Goal: Communication & Community: Answer question/provide support

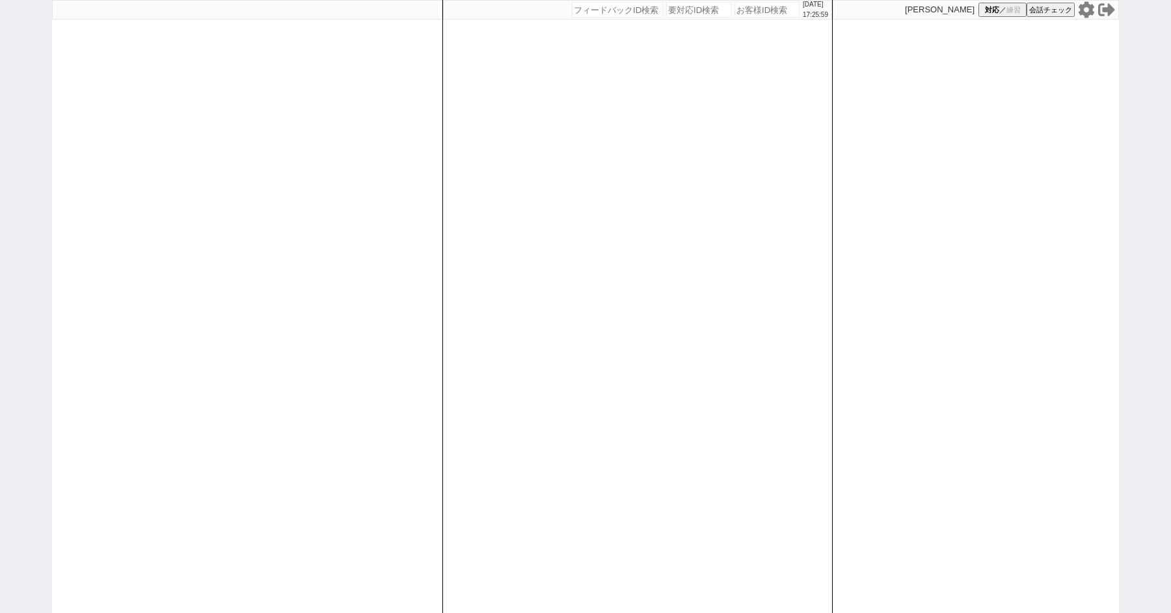
click at [1080, 13] on icon at bounding box center [1086, 9] width 16 height 16
click at [34, 189] on div "[DATE] 17:26:58 候補物件を追加してしてください 紹介した物件一覧 他社物件を追加する 空室確認ページに追加・削除 紹介した物件一覧 他社物件を…" at bounding box center [585, 306] width 1171 height 613
select select "2"
select select
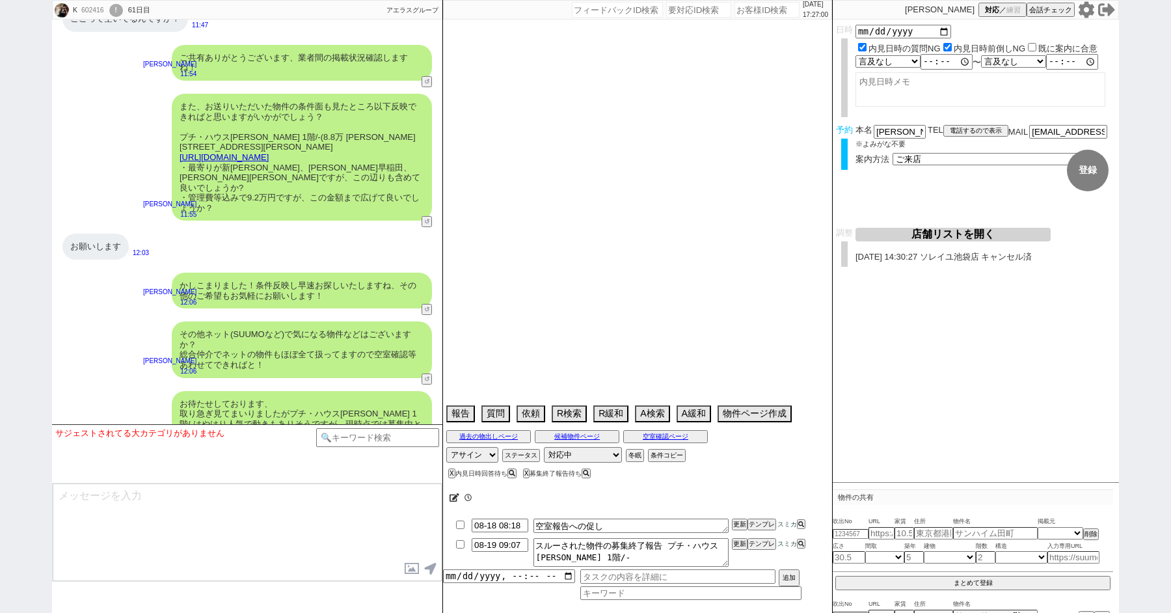
scroll to position [15633, 0]
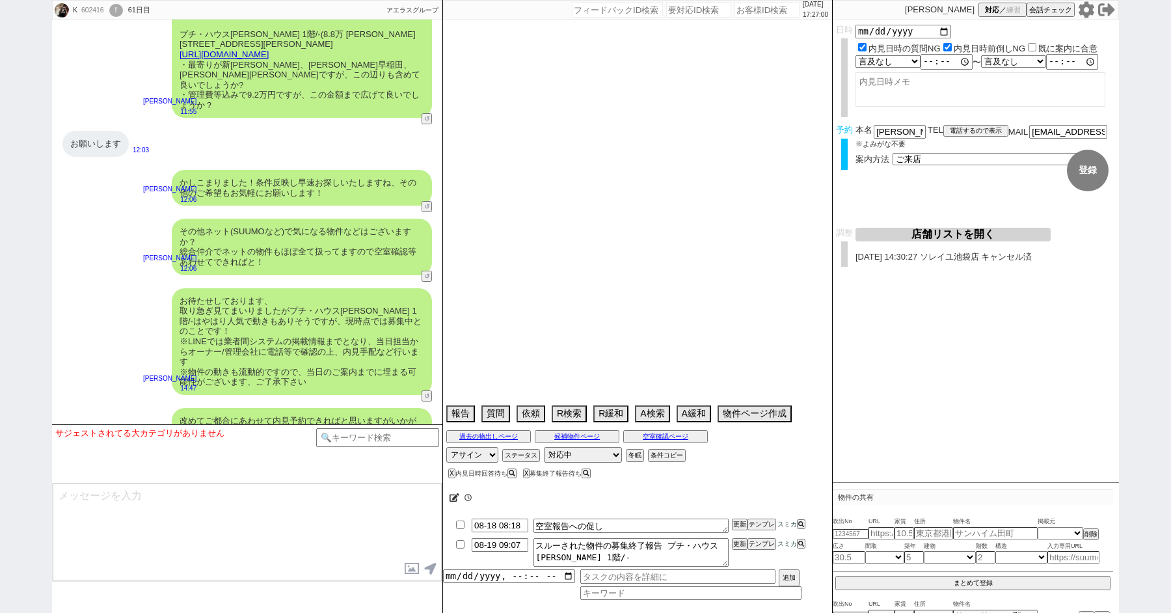
type textarea "@池袋だと車案内できない旨伝える　29日11:19 14:23 出ない"
select select "15"
select select "0"
select select "44"
select select "1149"
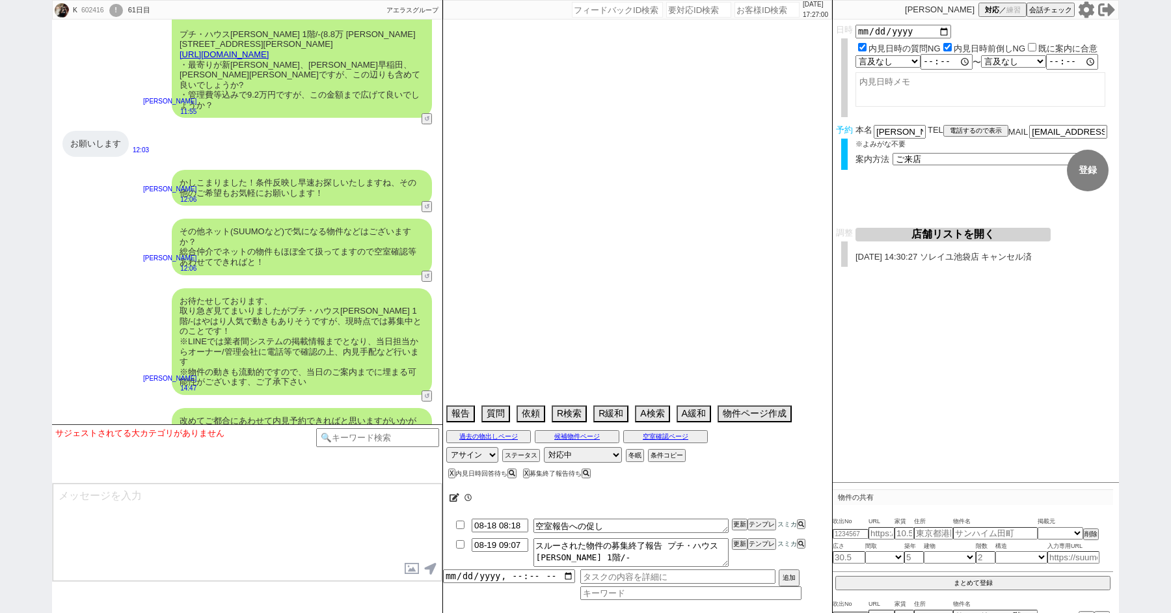
select select "60"
select select "835"
select select "75"
select select "1812"
select select "48"
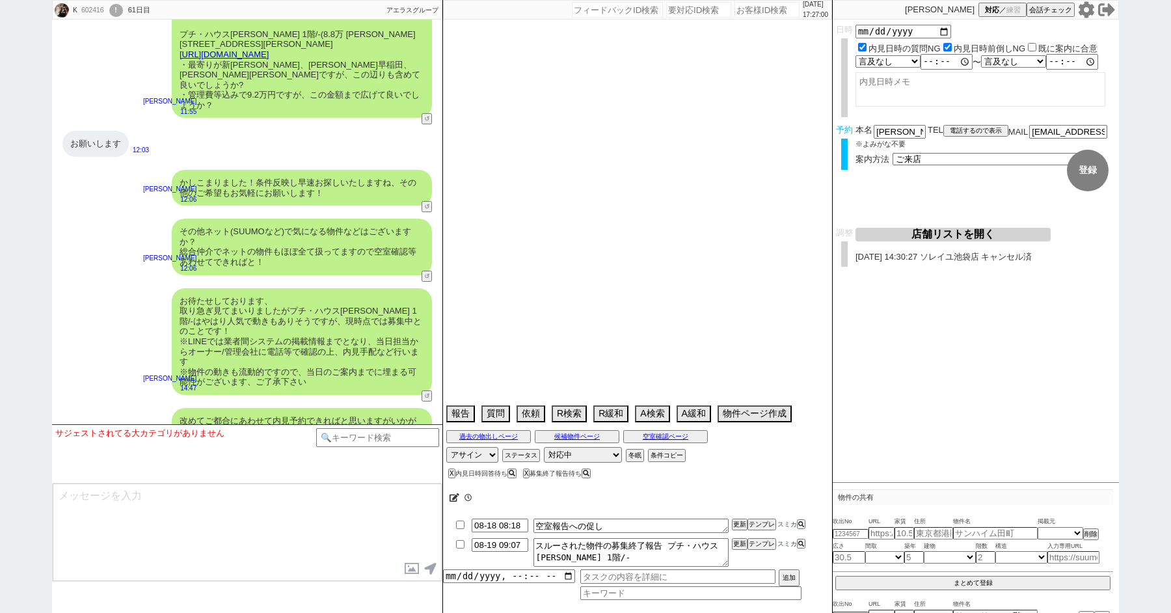
select select "1226"
select select "14"
select select "482"
select select "68"
select select "1646"
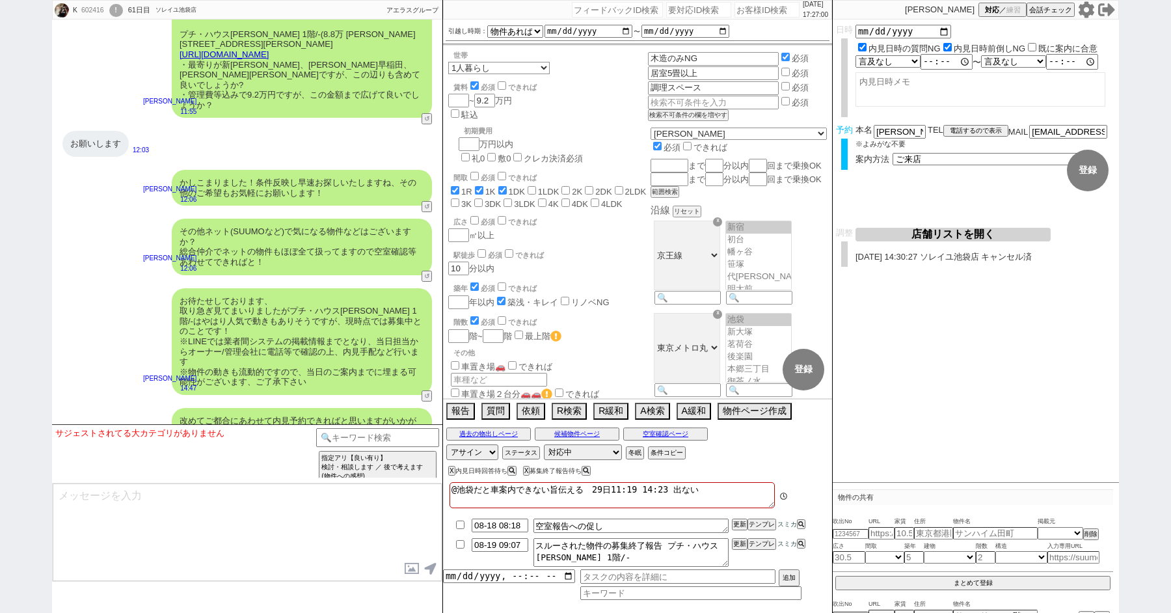
scroll to position [86, 0]
click at [235, 491] on textarea at bounding box center [247, 532] width 389 height 98
type textarea "あ"
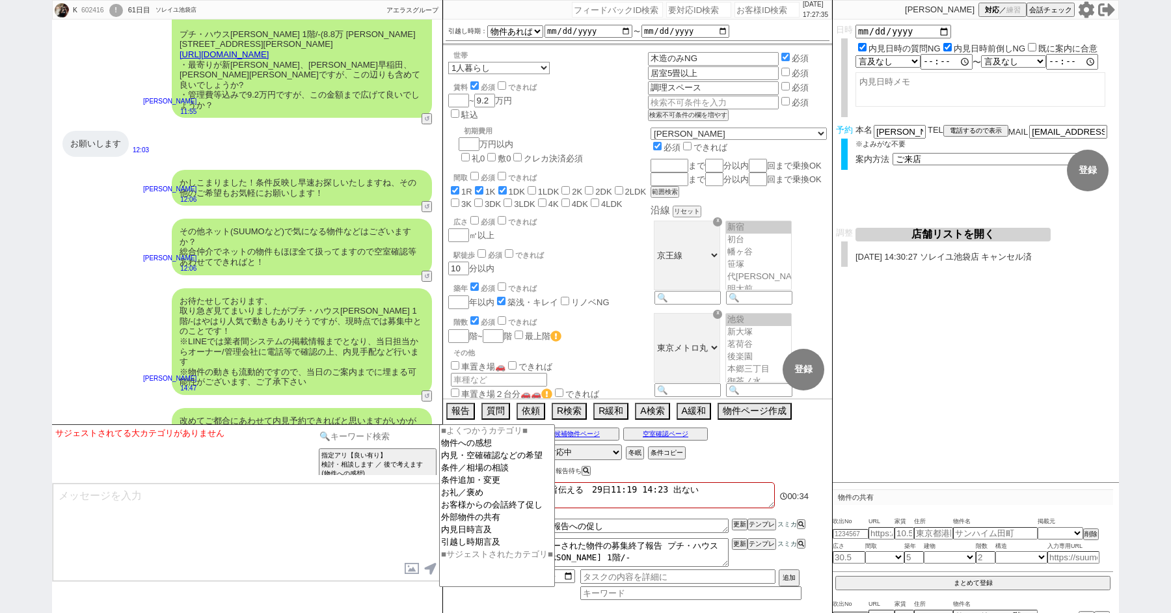
click at [340, 439] on input at bounding box center [377, 436] width 123 height 16
type input "記述"
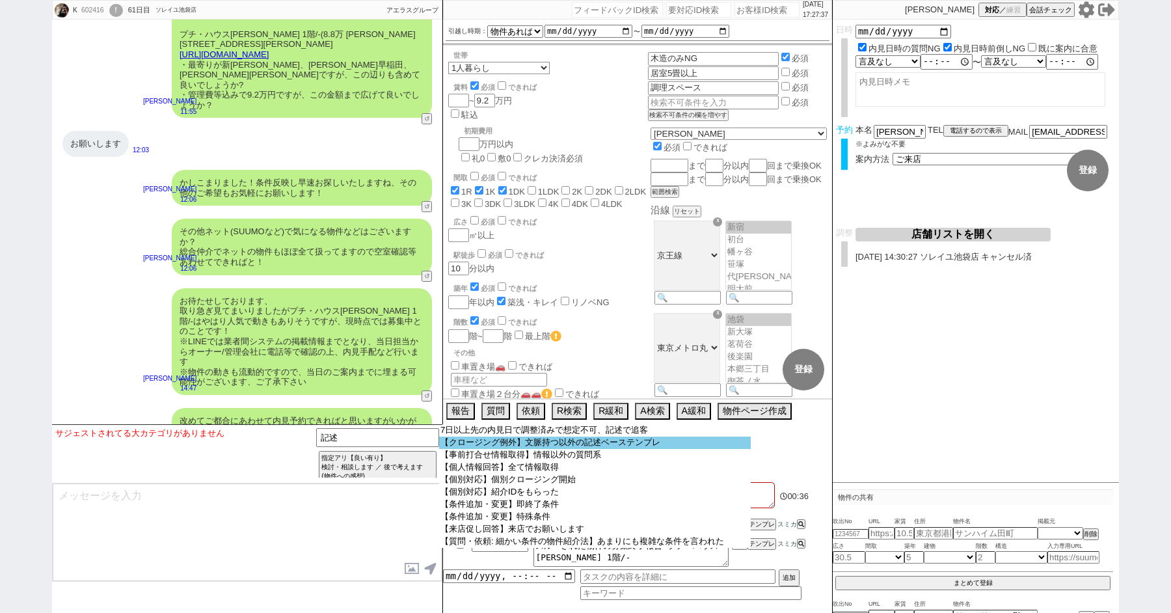
click at [485, 440] on option "【クロージング例外】文脈持つ以外の記述ベーステンプレ" at bounding box center [595, 442] width 312 height 12
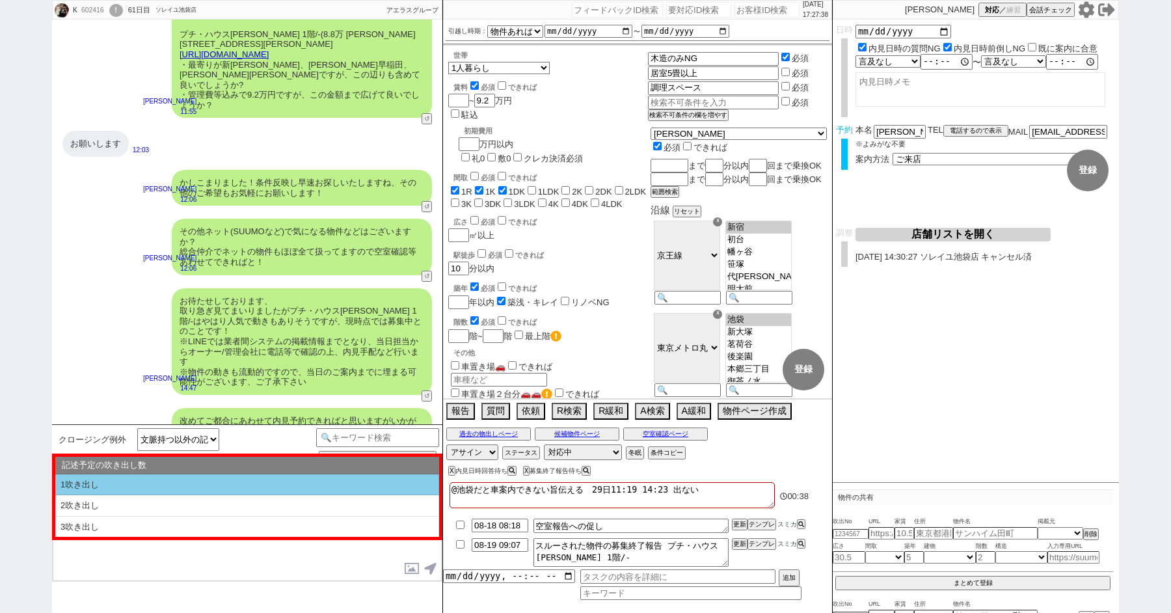
click at [116, 486] on li "1吹き出し" at bounding box center [247, 484] width 384 height 21
type textarea "@@【@@①記述したい内容を②の下に入力@@】@@ @@【@@②記述したい内容を入力後に①と②を@@ごと消して送信！！@@】@@"
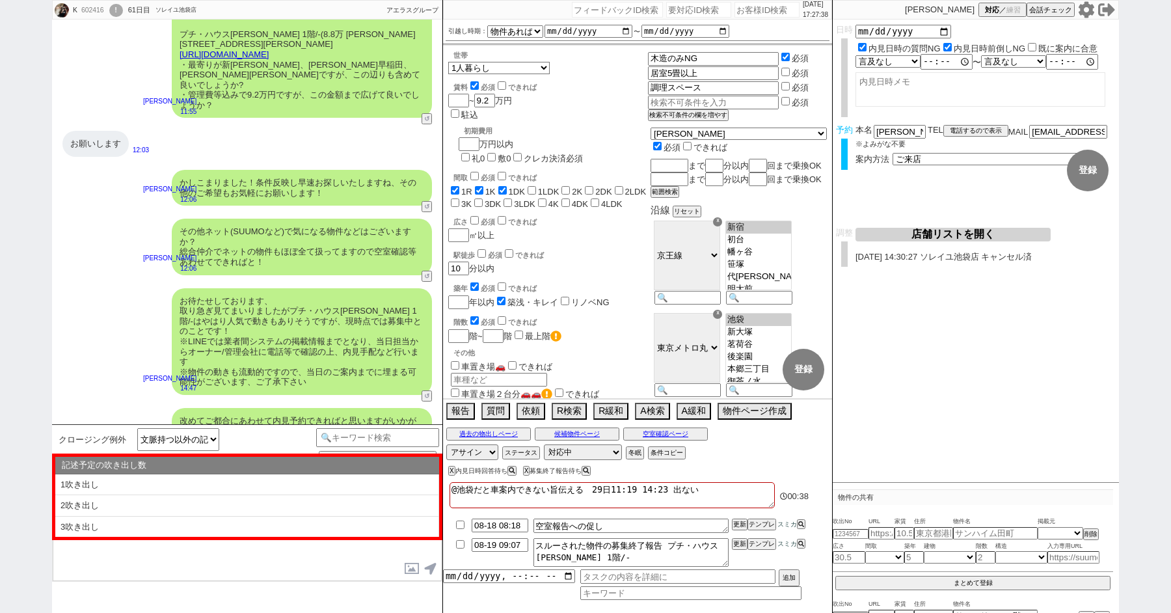
select select "1吹き出し"
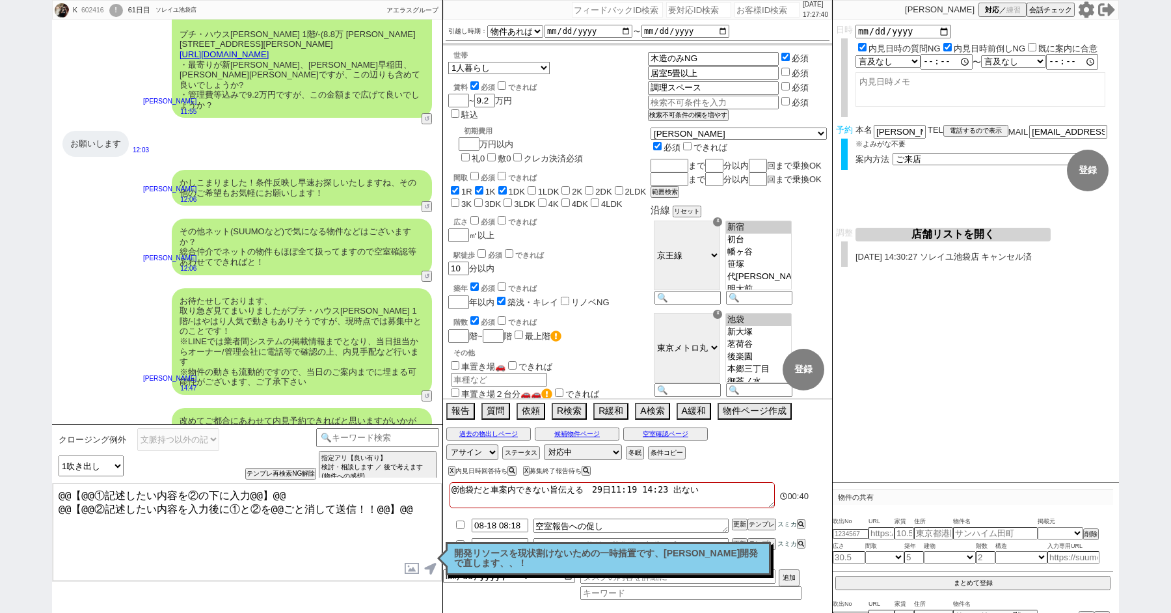
click at [379, 549] on textarea "@@【@@①記述したい内容を②の下に入力@@】@@ @@【@@②記述したい内容を入力後に①と②を@@ごと消して送信！！@@】@@" at bounding box center [247, 532] width 389 height 98
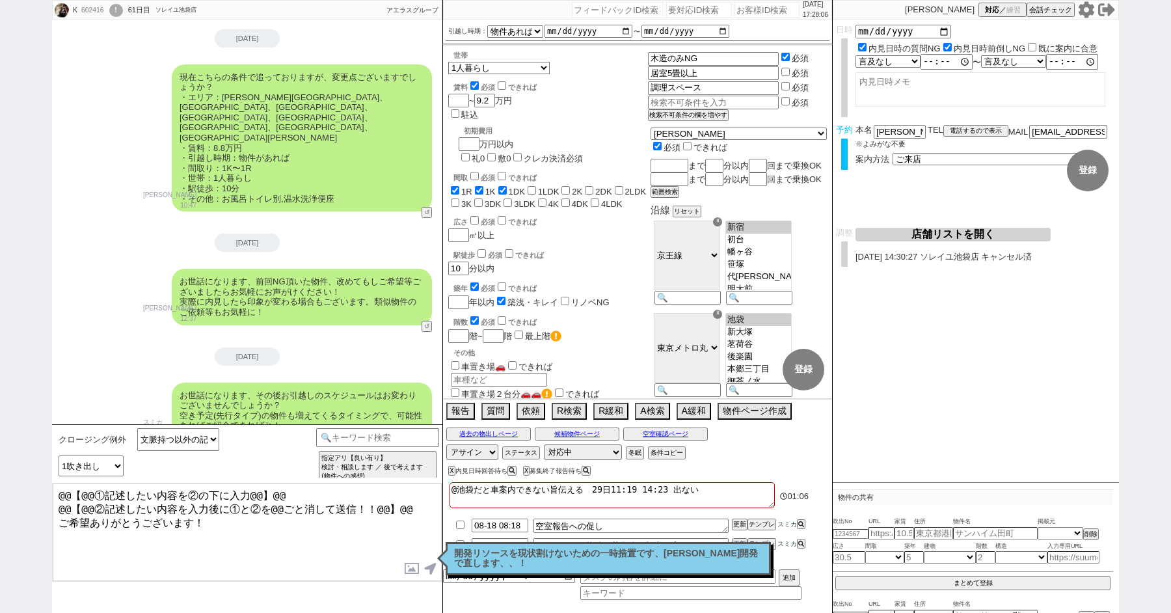
scroll to position [14290, 0]
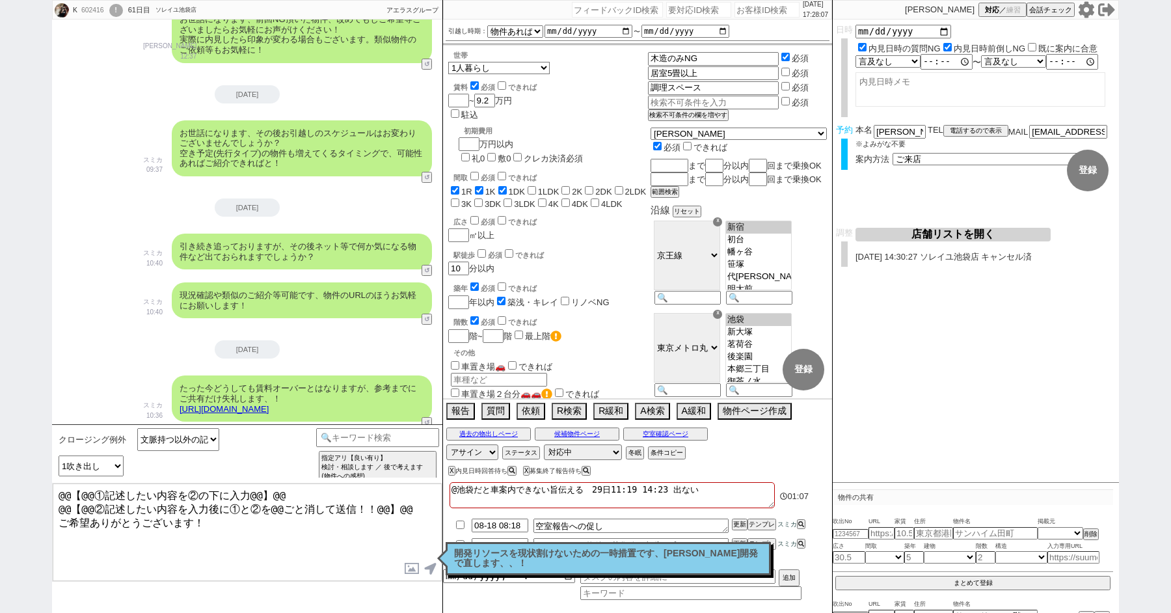
drag, startPoint x: 55, startPoint y: 516, endPoint x: 42, endPoint y: 473, distance: 44.8
click at [44, 478] on div "K 602416 ! 0 61日目 ソレイユ池袋店 冬眠中 自社客 アエラスグループ スミカ_BPO チャット全表示 2025-06-18 新しくフォローされ…" at bounding box center [585, 306] width 1171 height 613
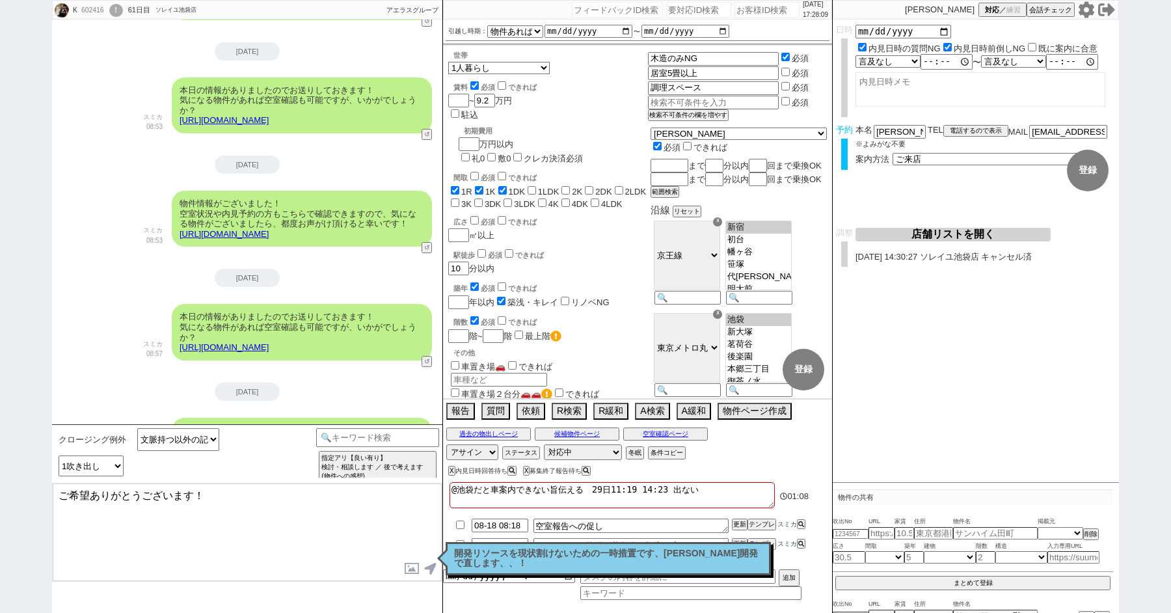
scroll to position [15633, 0]
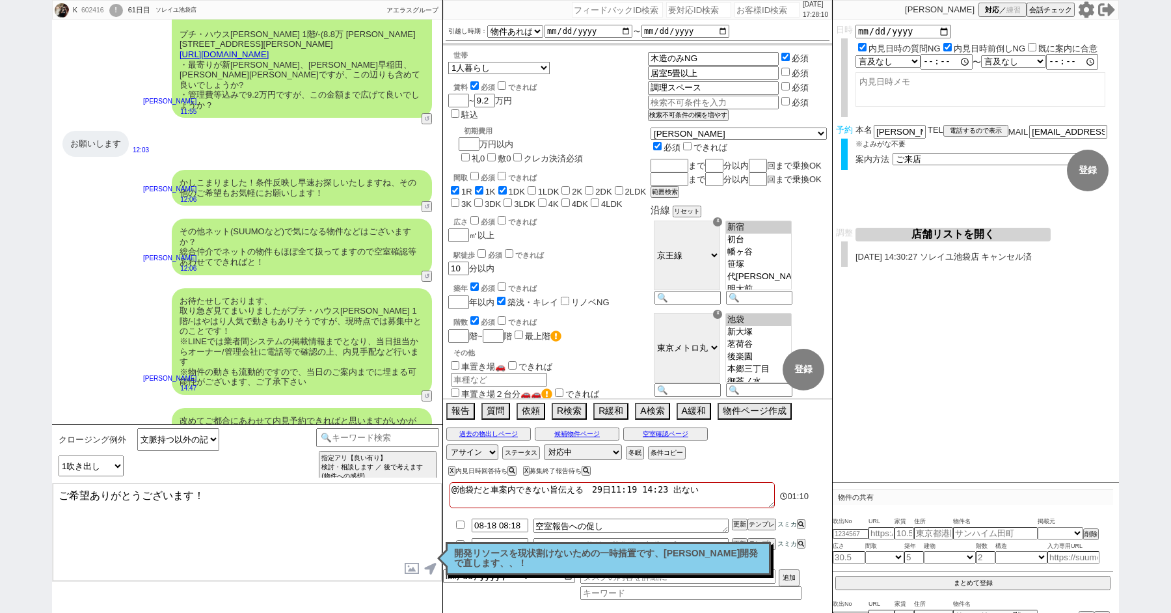
click at [214, 541] on textarea "ご希望ありがとうございます！" at bounding box center [247, 532] width 389 height 98
type textarea "ご希望ありがとうございます！ またお考えとしてはご相談はしていきつつ、退去が先でもありますので他にいい物件がないか？は引き続きお探しもしていきたいイメージでし…"
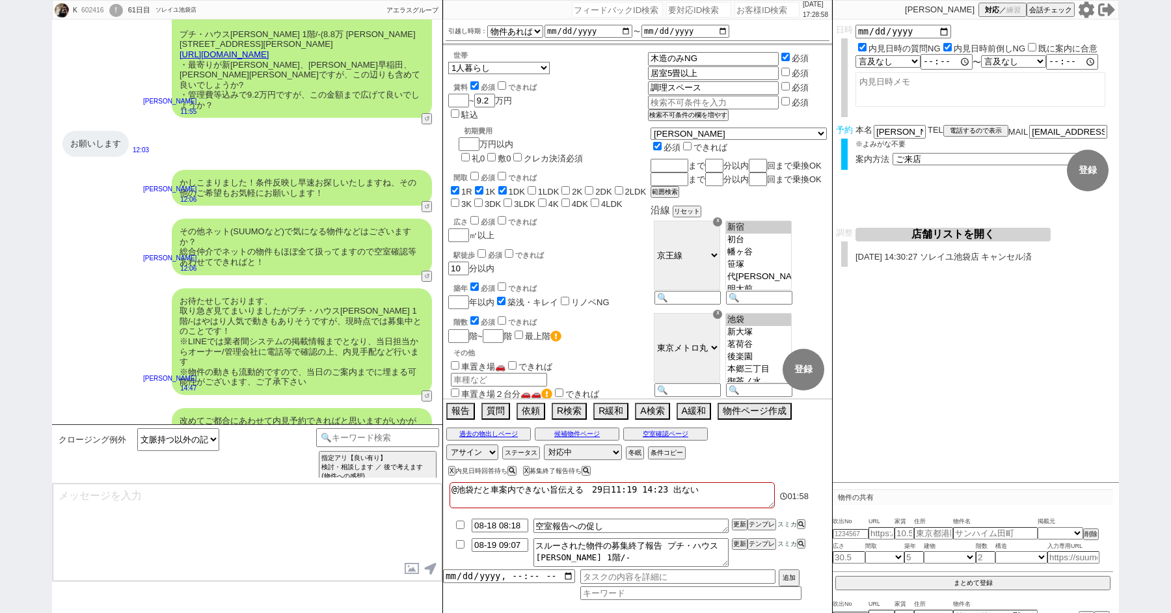
scroll to position [15702, 0]
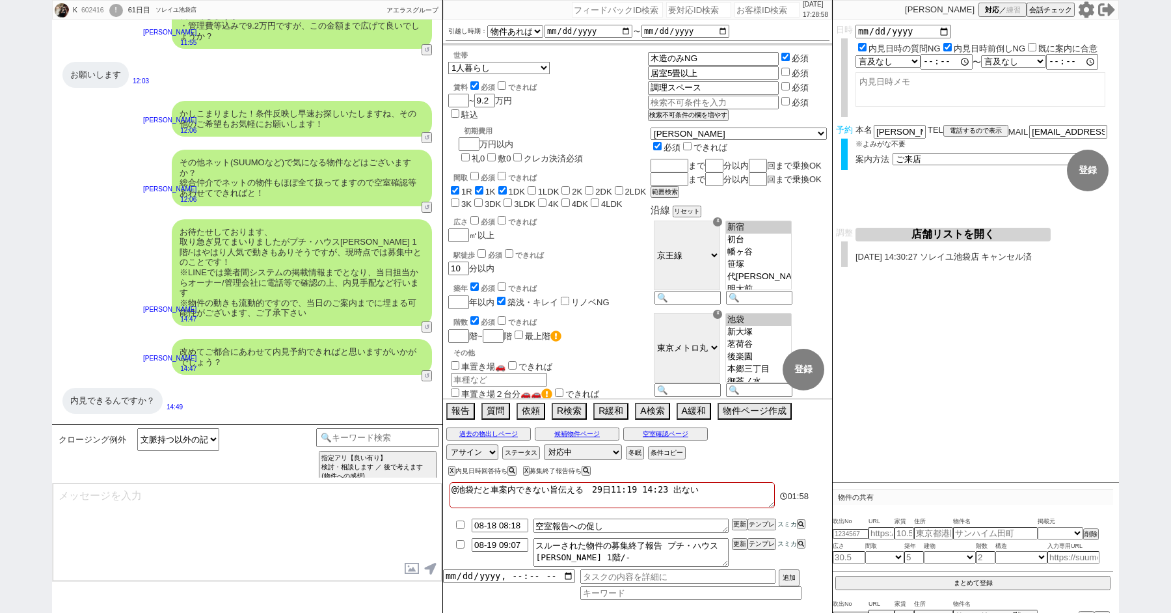
select select "235"
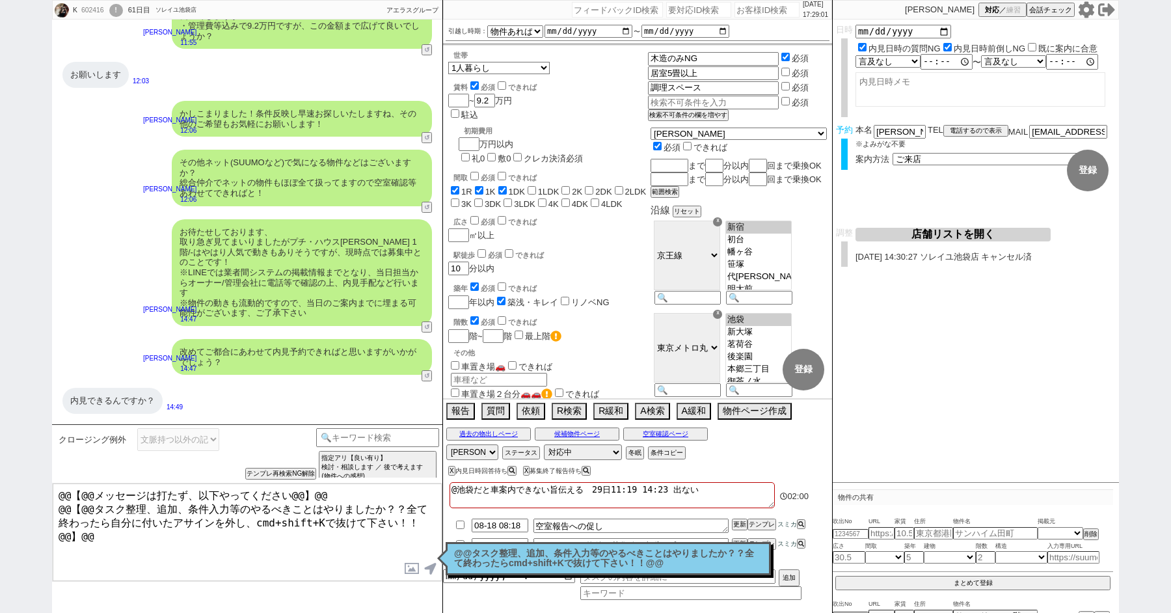
drag, startPoint x: 186, startPoint y: 528, endPoint x: 90, endPoint y: 416, distance: 147.1
click at [107, 440] on div "クロージング例外 文脈持つ以外の記述ベーステンプレ 小カテゴリを選択 記述予定の吹き出し数 1吹き出し 2吹き出し 3吹き出し end_status !=0 …" at bounding box center [247, 518] width 390 height 189
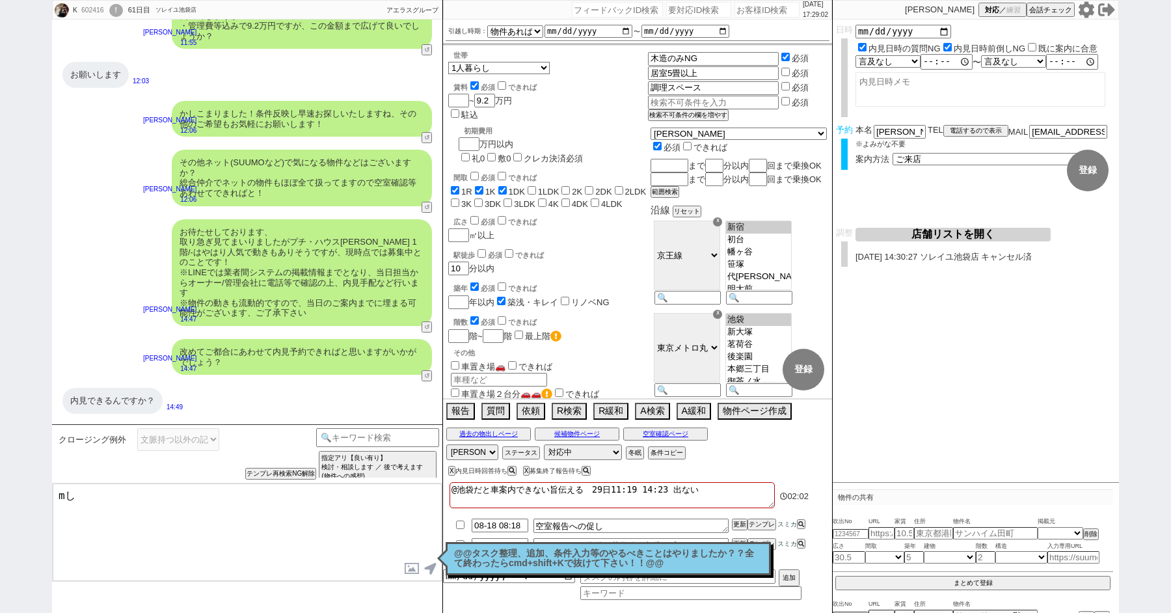
type textarea "m"
type textarea "も"
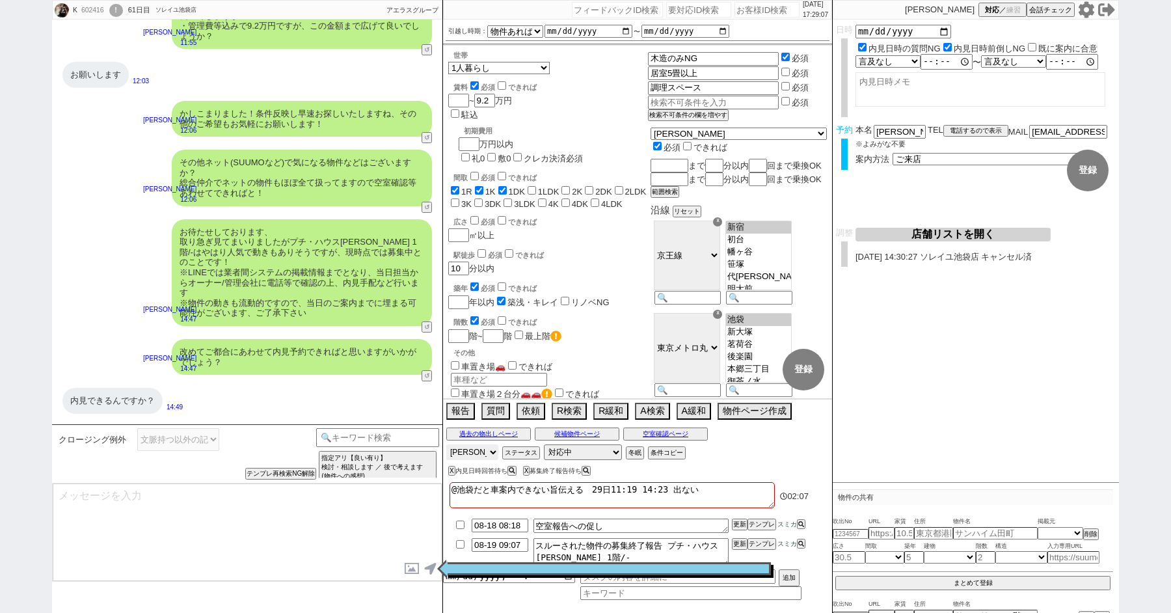
click at [475, 449] on select "アサイン 青木琢磨 松井健太朗 小澤結 廣瀬晶子" at bounding box center [472, 452] width 52 height 16
select select
click at [446, 444] on select "アサイン 青木琢磨 松井健太朗 小澤結 廣瀬晶子" at bounding box center [472, 452] width 52 height 16
click at [118, 5] on div "!" at bounding box center [116, 10] width 14 height 13
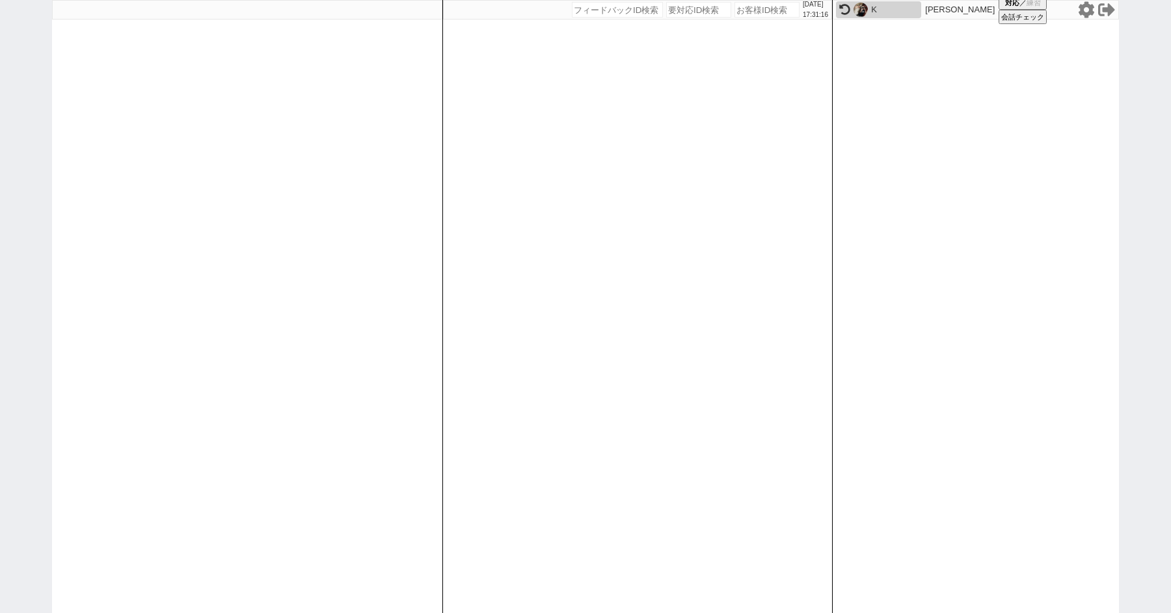
click at [37, 137] on div "2025/08/17 17:31:16 候補物件を追加してしてください 紹介した物件一覧 他社物件を追加する 空室確認ページに追加・削除 紹介した物件一覧 他…" at bounding box center [585, 306] width 1171 height 613
select select
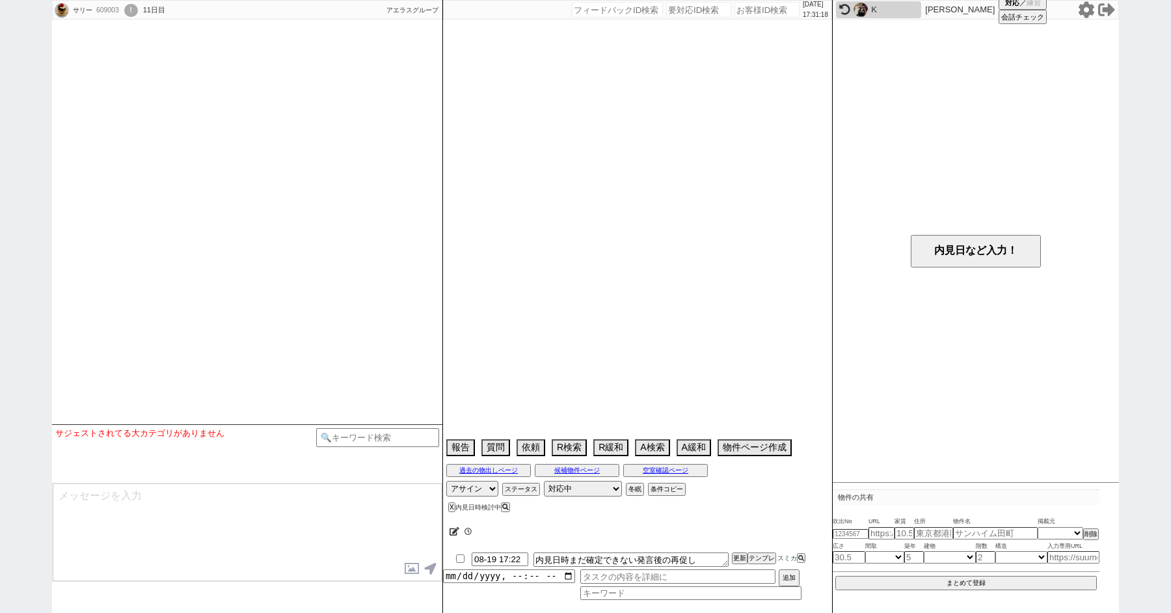
select select "2025"
select select "9"
select select "34"
select select "0"
select select "13"
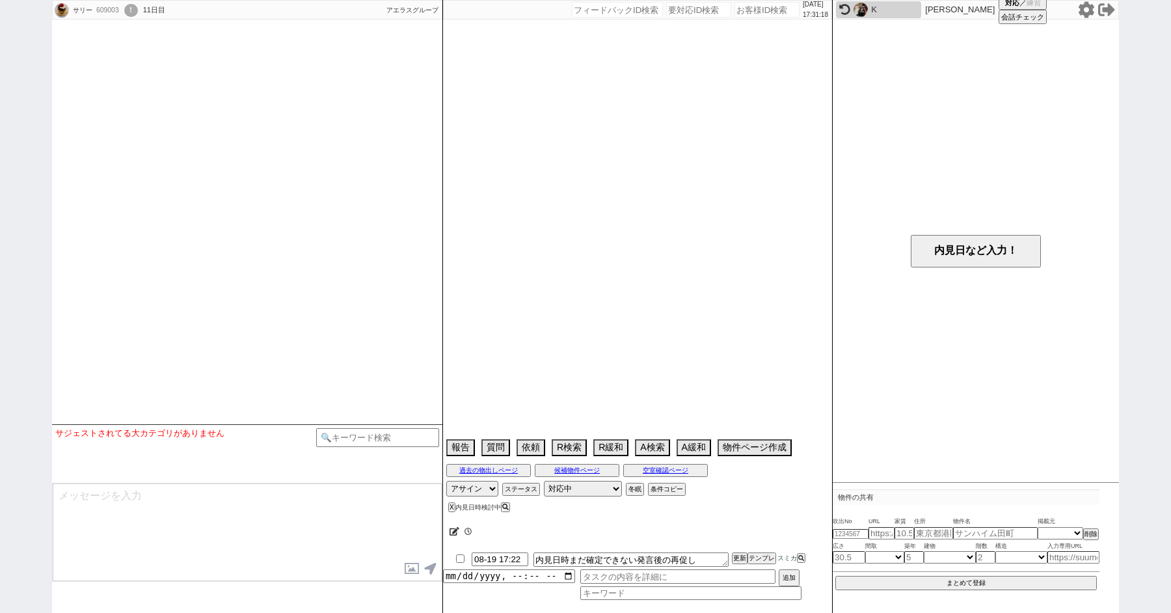
select select "1645"
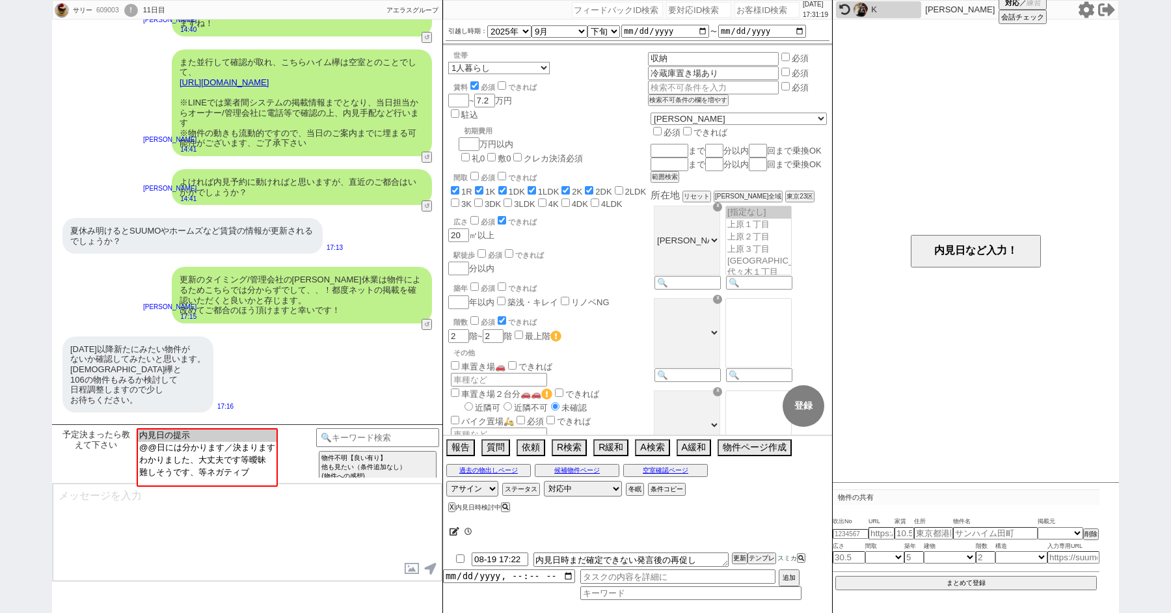
scroll to position [2009, 0]
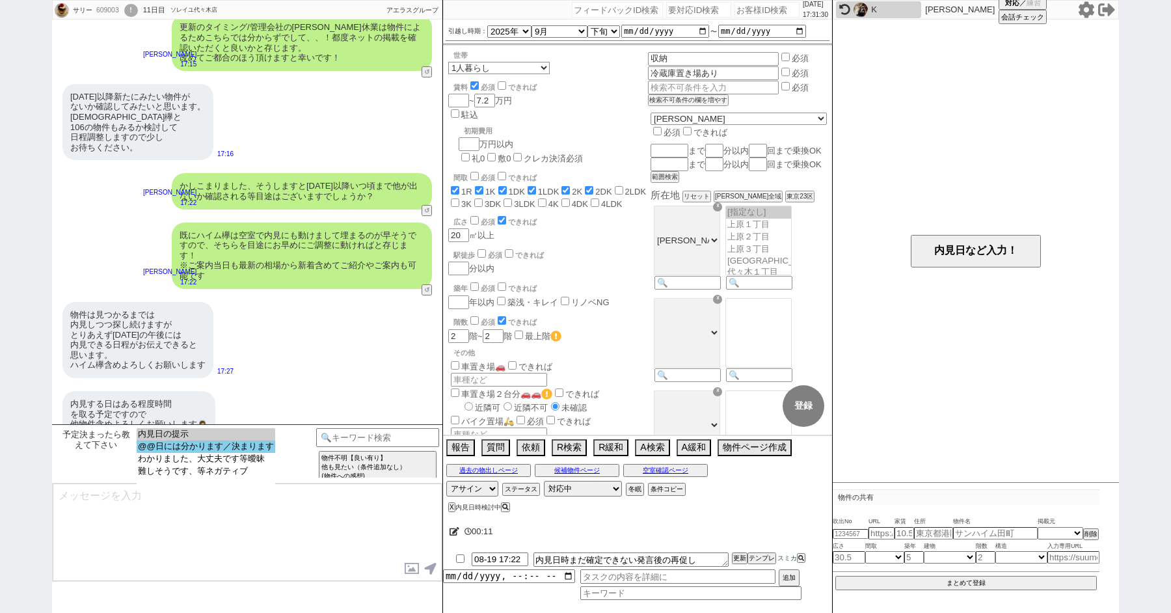
select select "@@日には分かります／決まります"
click at [183, 453] on option "@@日には分かります／決まります" at bounding box center [206, 459] width 139 height 12
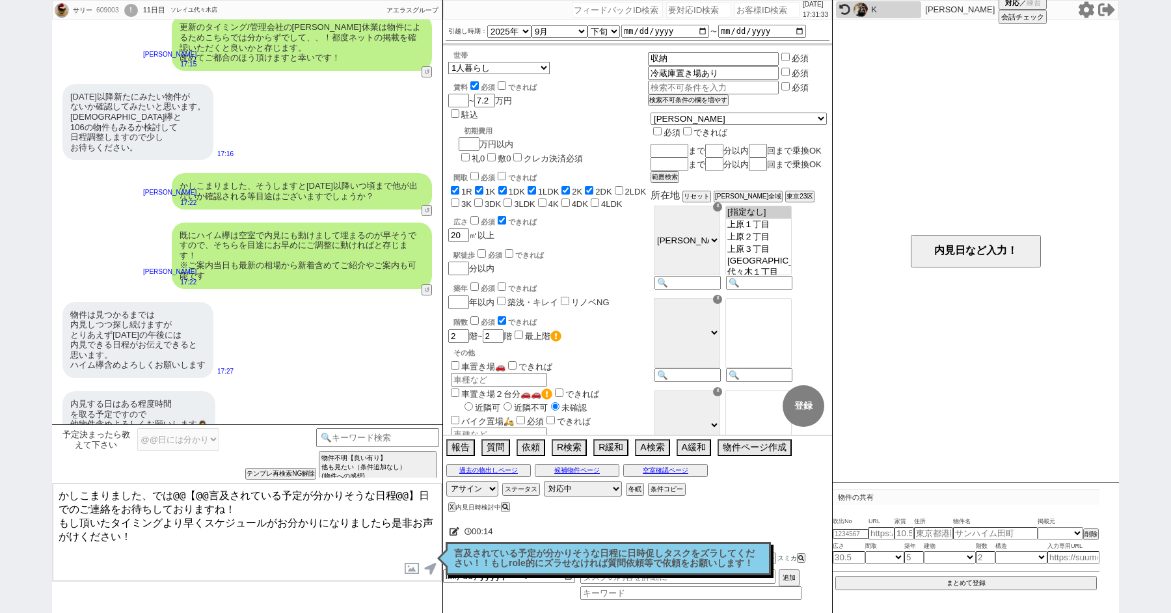
drag, startPoint x: 174, startPoint y: 496, endPoint x: 412, endPoint y: 496, distance: 238.0
click at [412, 495] on textarea "かしこまりました、では@@【@@言及されている予定が分かりそうな日程@@】日でのご連絡をお待ちしておりますね！ もし頂いたタイミングより早くスケジュールがお分…" at bounding box center [247, 532] width 389 height 98
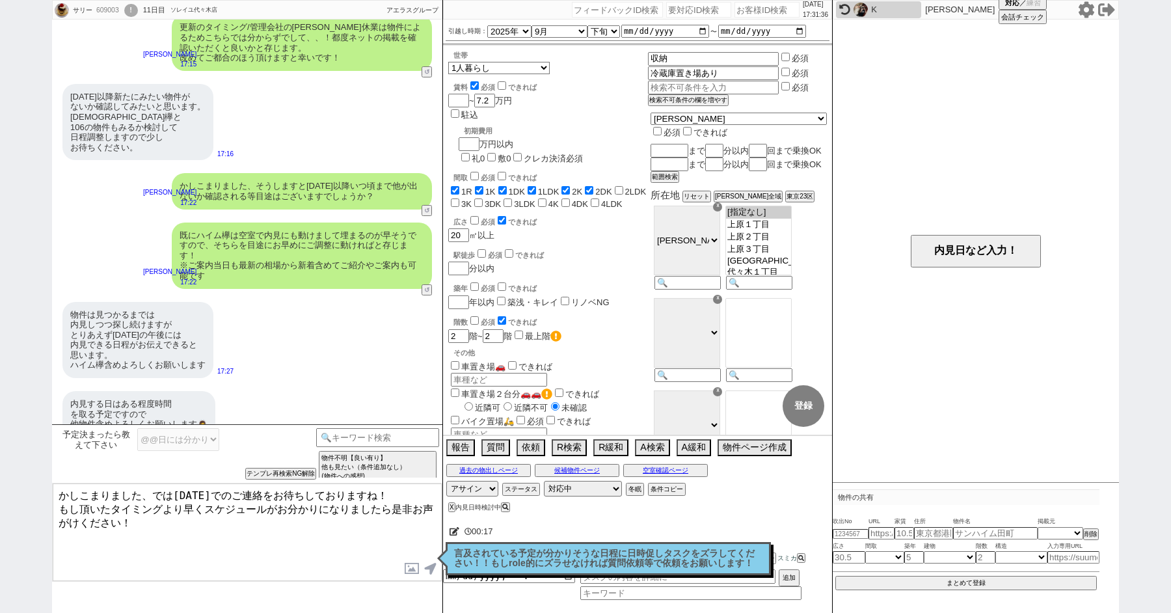
click at [211, 525] on textarea "かしこまりました、では火曜日でのご連絡をお待ちしておりますね！ もし頂いたタイミングより早くスケジュールがお分かりになりましたら是非お声がけください！" at bounding box center [247, 532] width 389 height 98
type textarea "かしこまりました、では火曜日でのご連絡をお待ちしておりますね！ もし頂いたタイミングより早くスケジュールがお分かりになりましたら是非お声がけください！ 他物件…"
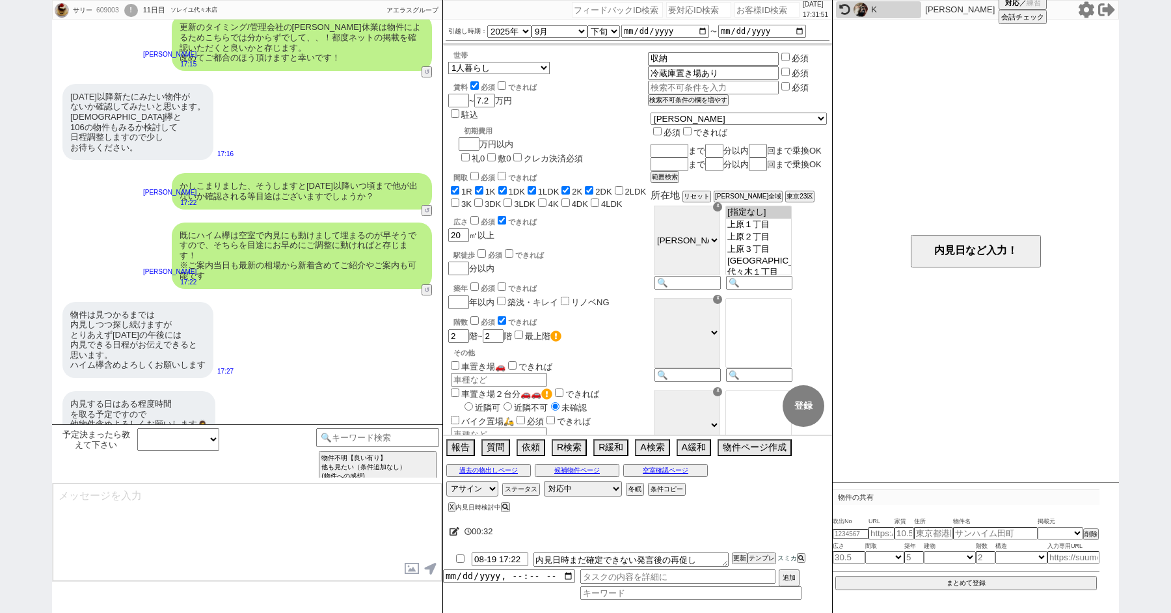
scroll to position [1780, 0]
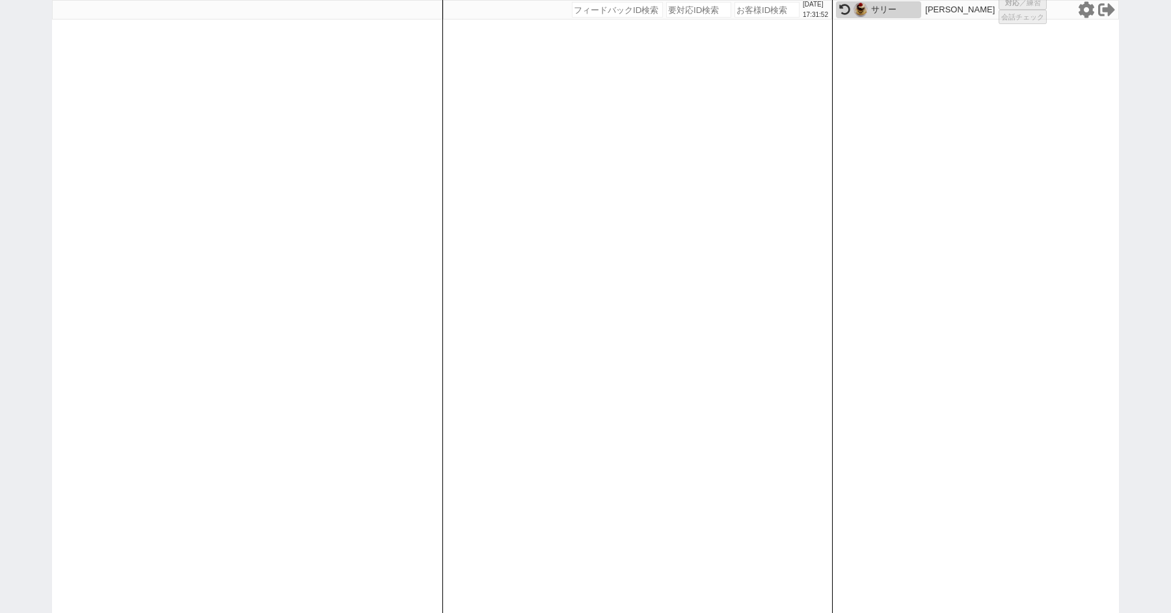
select select
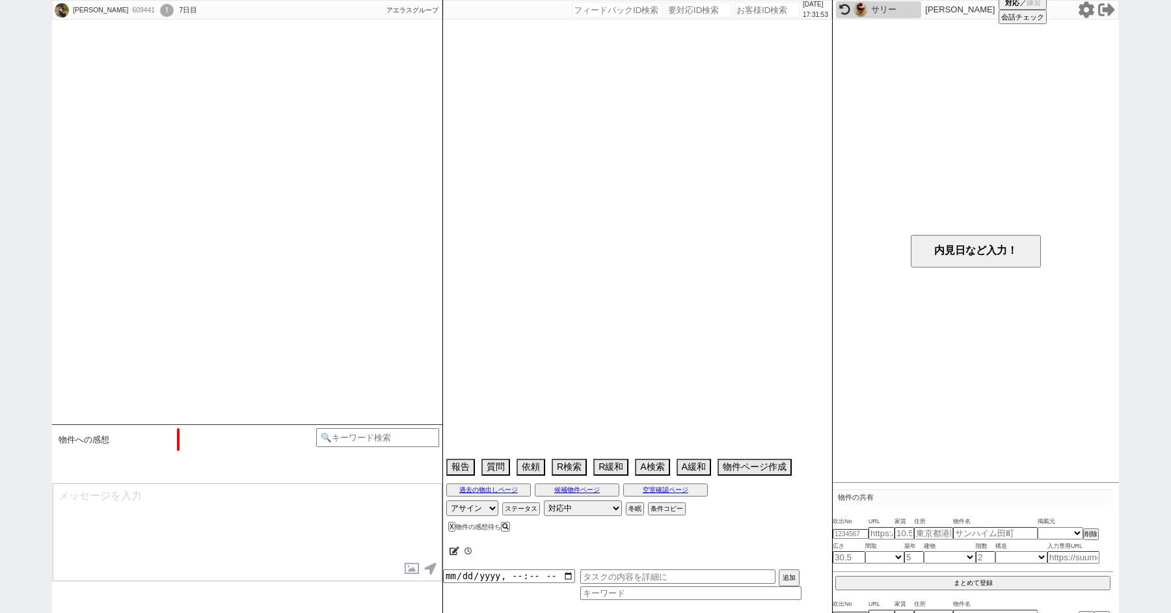
scroll to position [44, 0]
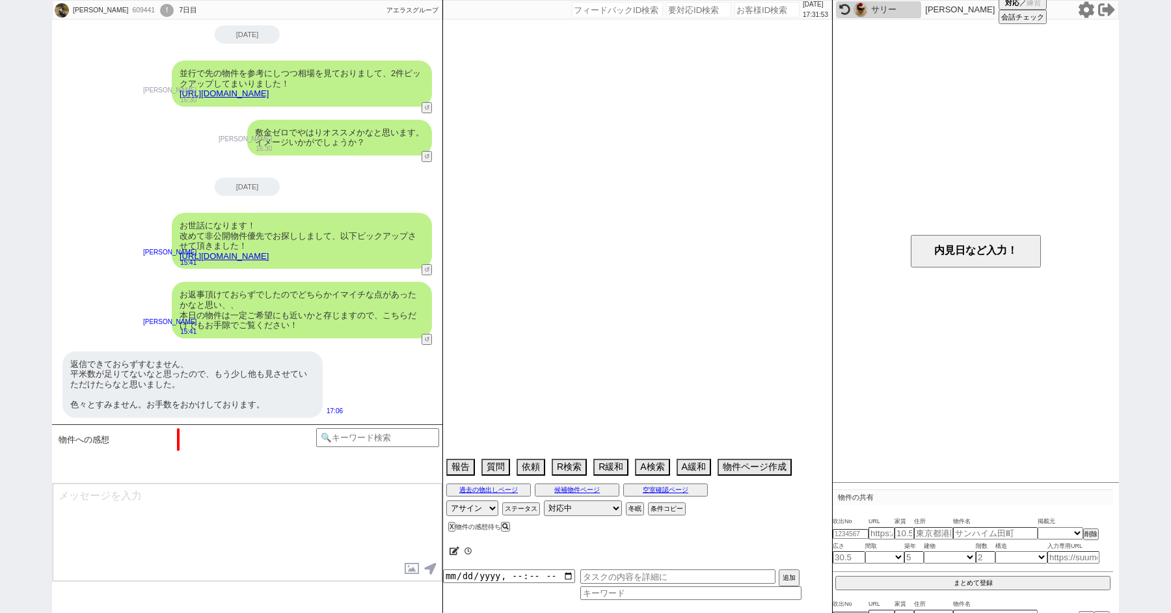
select select "2025"
select select "9"
select select "34"
select select "0"
select select "60"
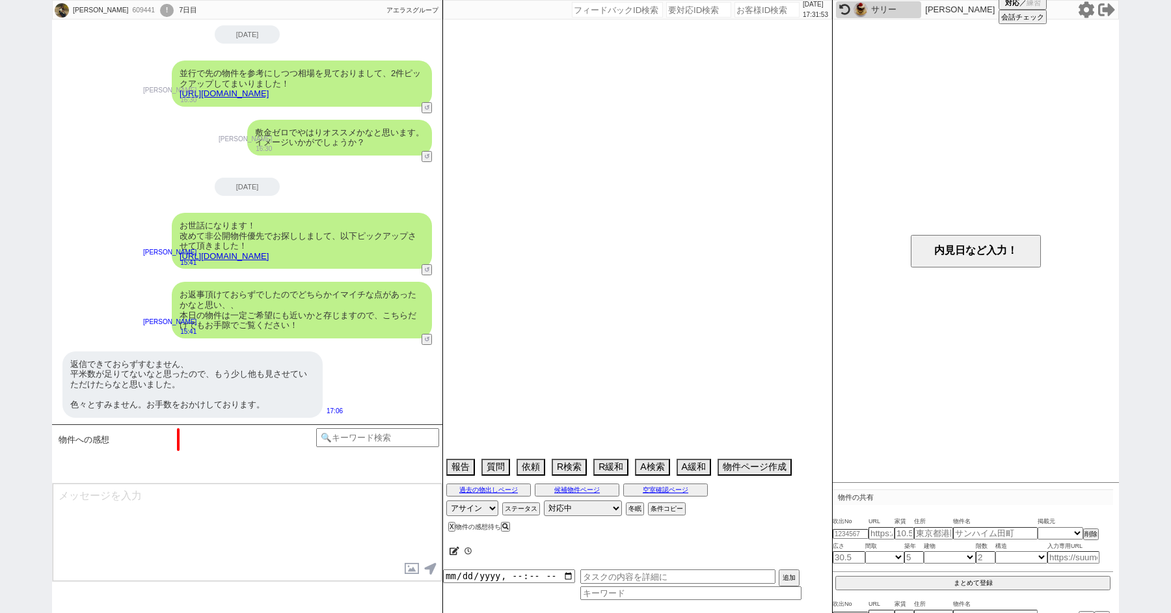
select select "64"
select select "[DATE]"
select select "63"
select select "66"
select select "70"
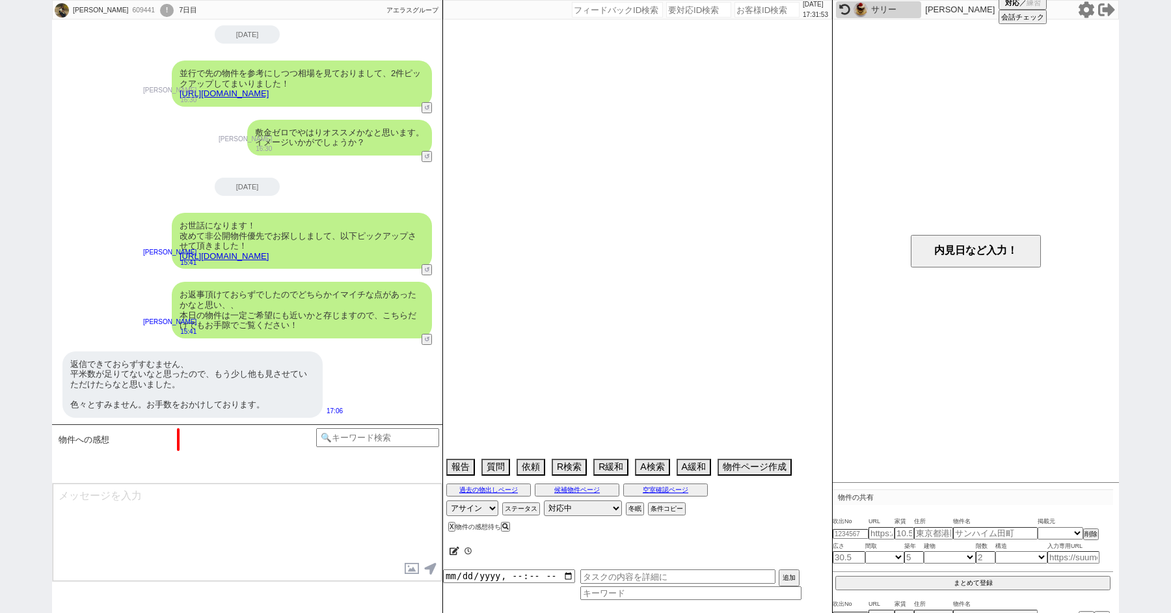
select select "[DATE]"
select select "14"
select select "75"
select select "[DATE]"
select select "62"
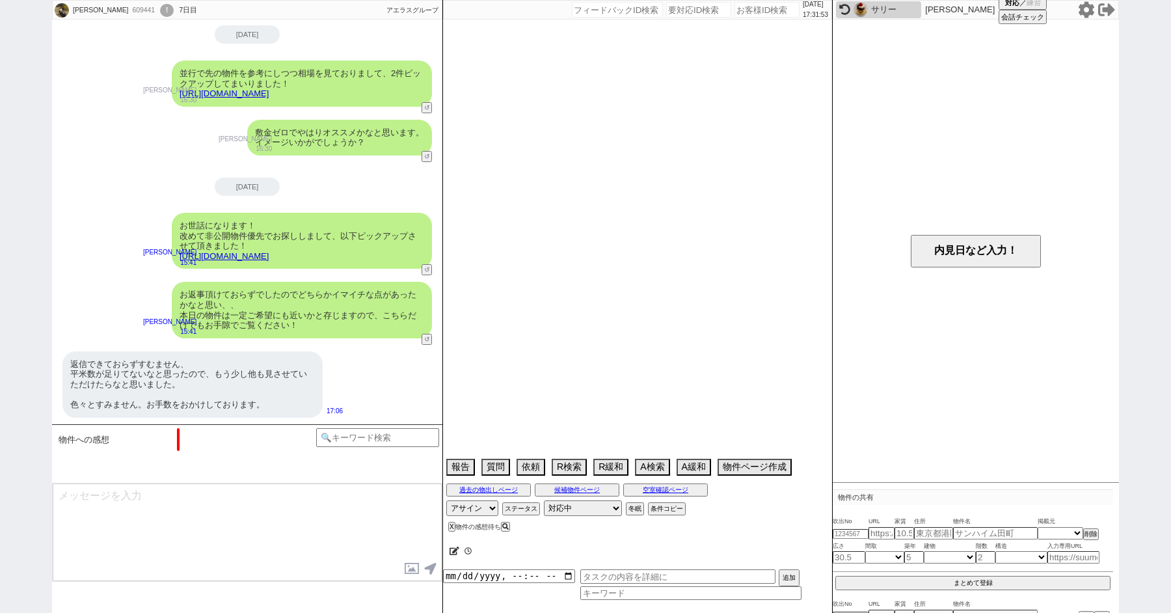
select select "59"
select select "23"
select select "734"
select select "71"
select select "69"
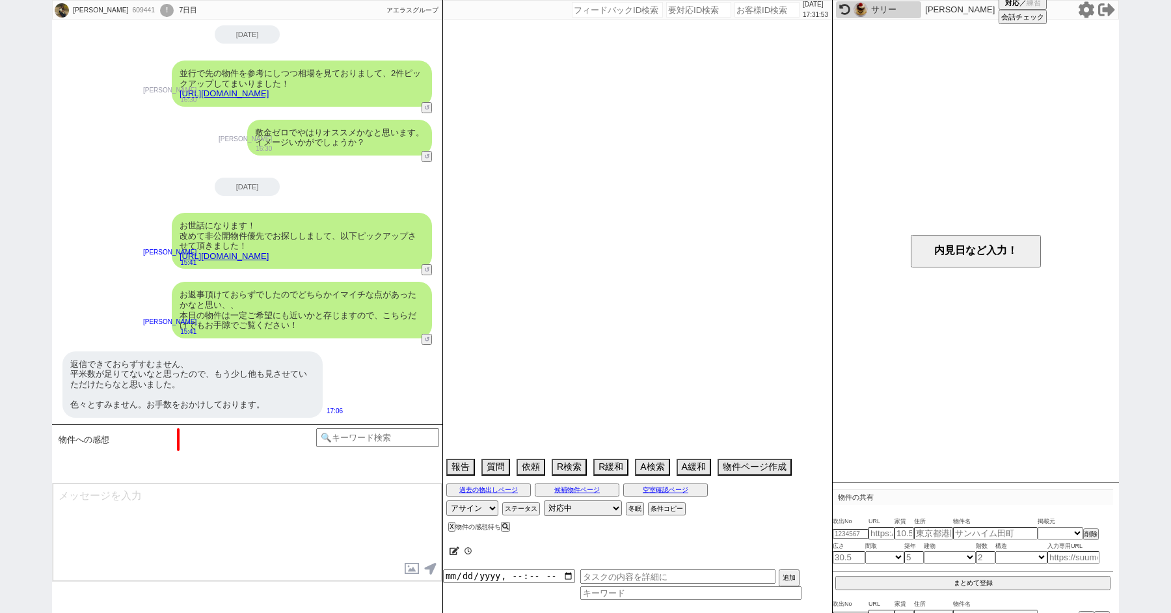
select select "65"
select select "[DATE]"
select select "67"
select select "823"
select select "7"
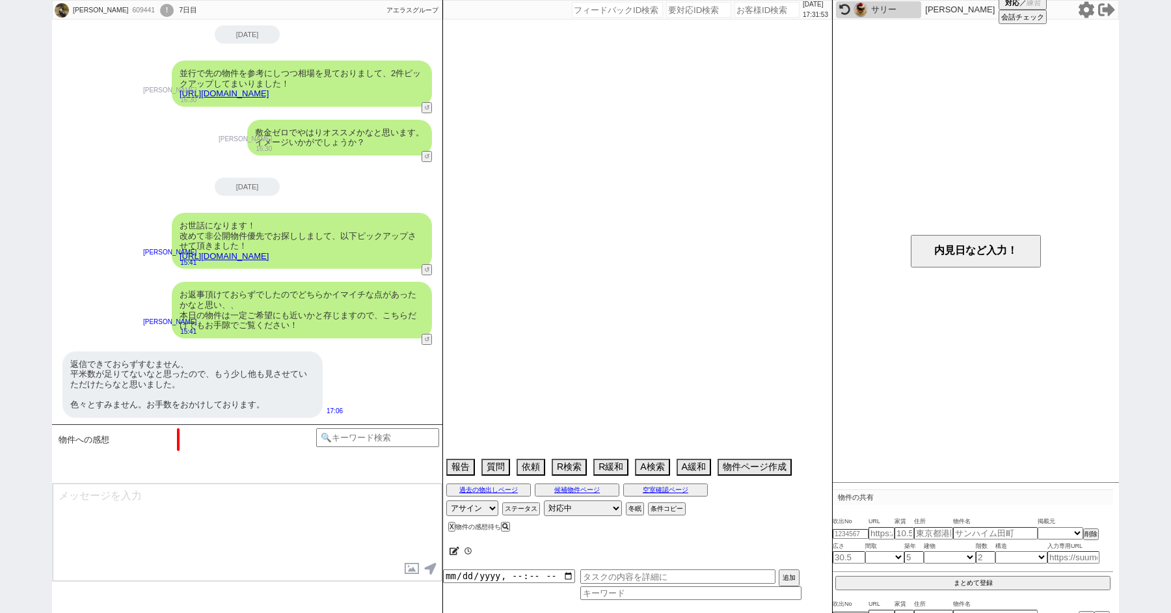
select select "12"
select select "11"
select select "53"
select select "56"
select select "44"
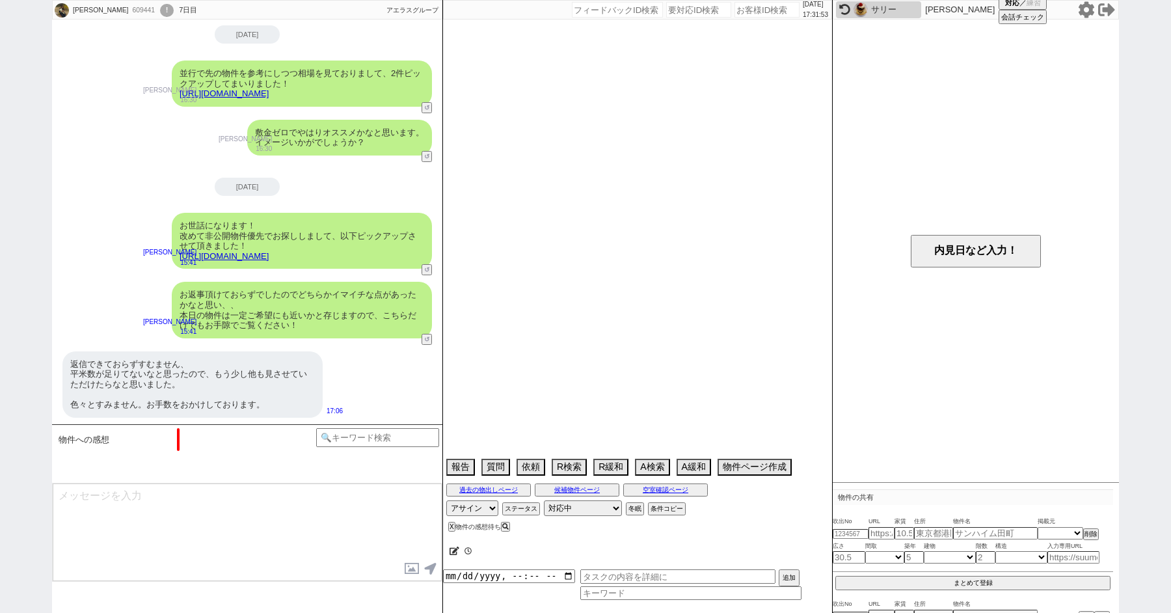
select select "72"
select select "[DATE]"
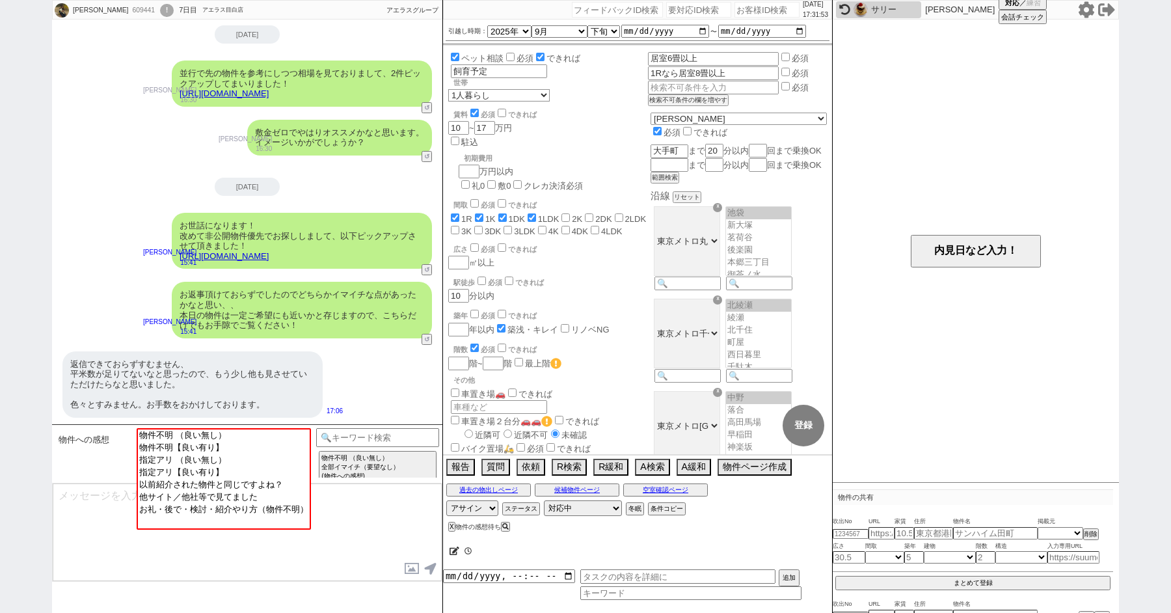
scroll to position [16, 0]
click at [859, 16] on img at bounding box center [860, 10] width 14 height 14
select select
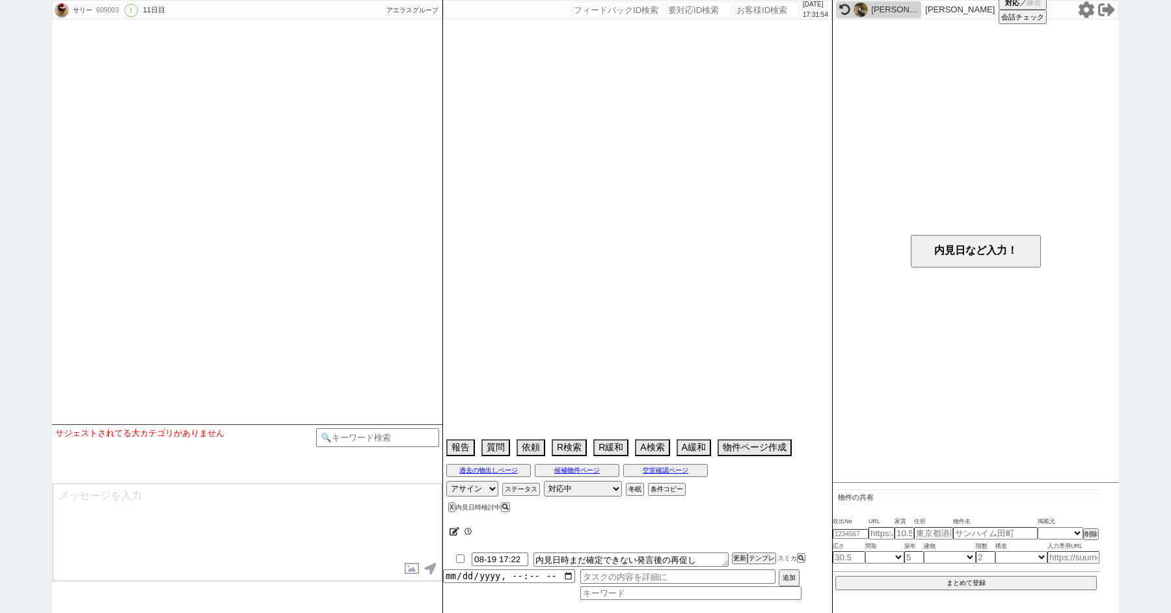
select select "2025"
select select "9"
select select "34"
select select "0"
select select "13"
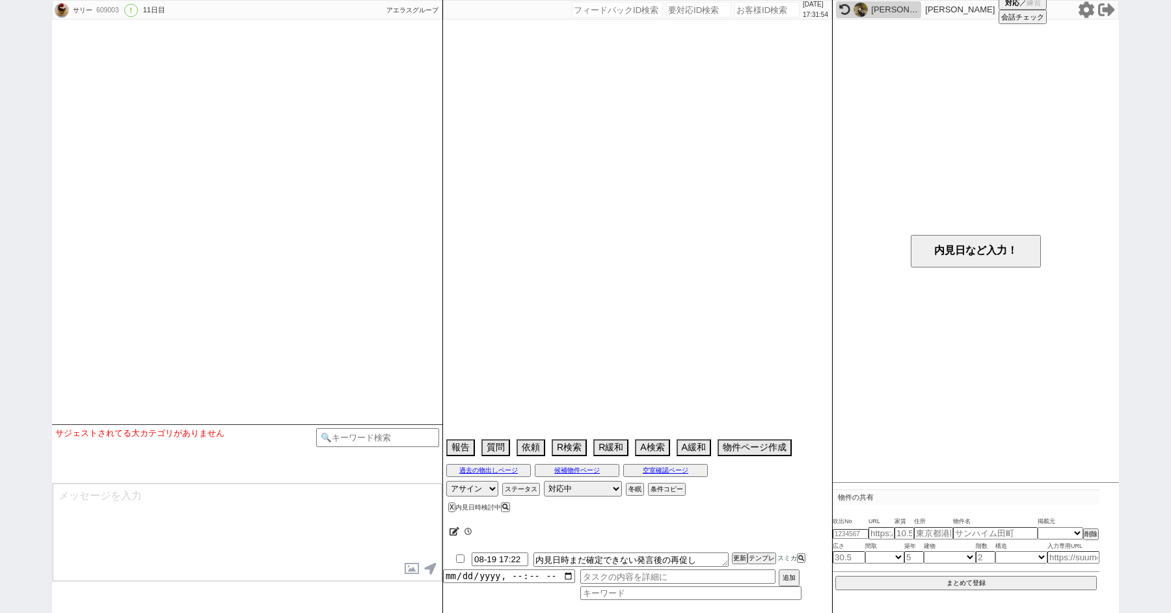
select select "1645"
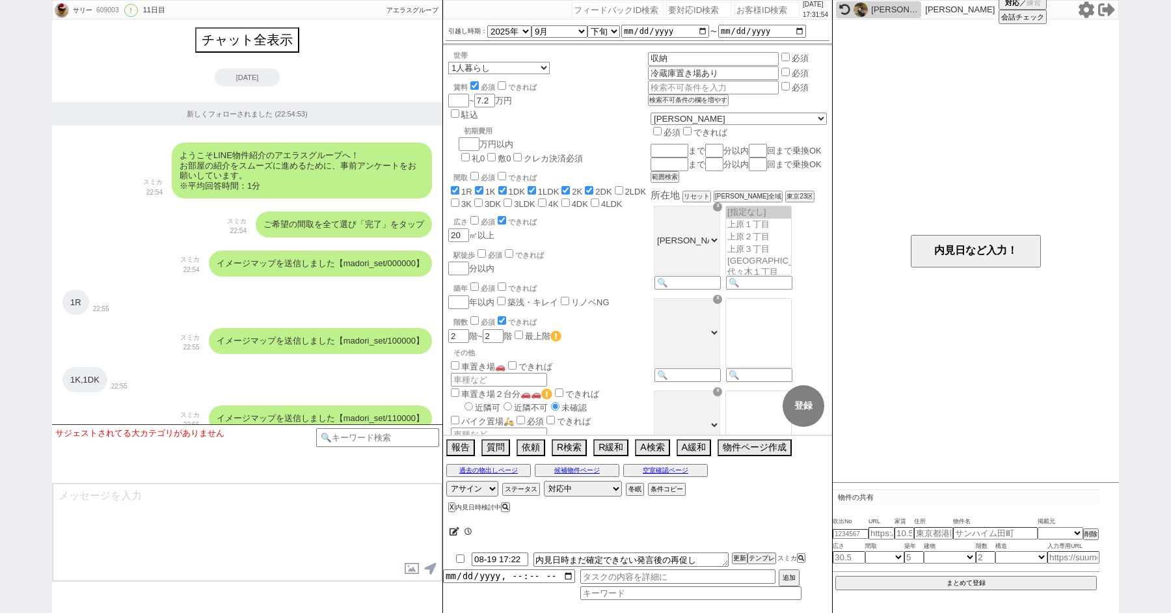
scroll to position [7821, 0]
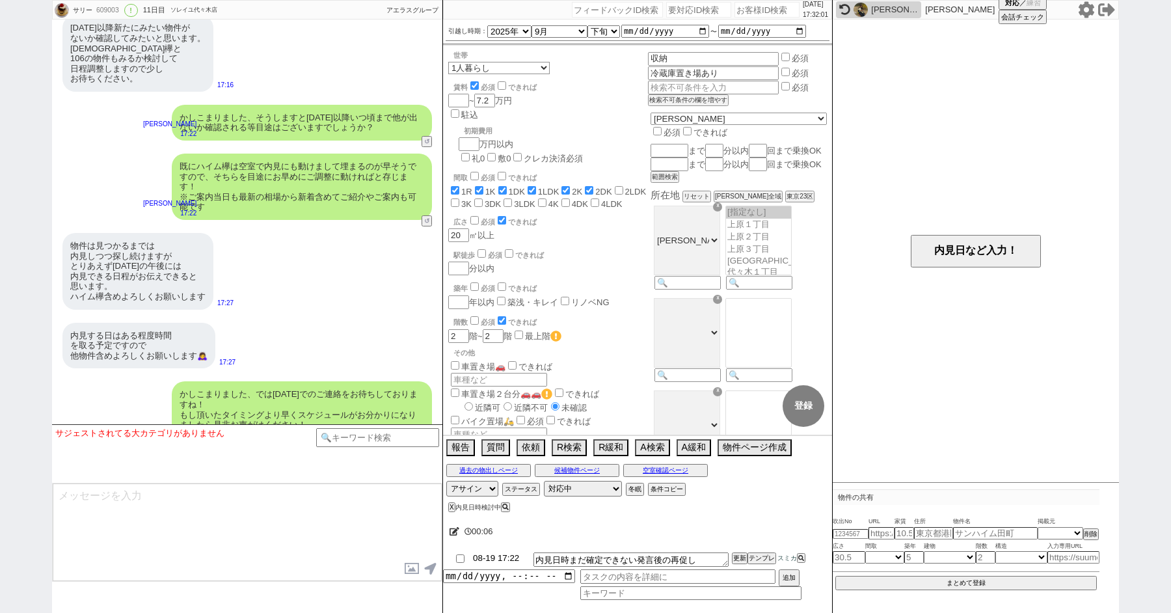
click at [493, 561] on input "08-19 17:22" at bounding box center [499, 557] width 57 height 11
type input "08-19 18:00"
click at [737, 555] on button "更新" at bounding box center [738, 557] width 13 height 9
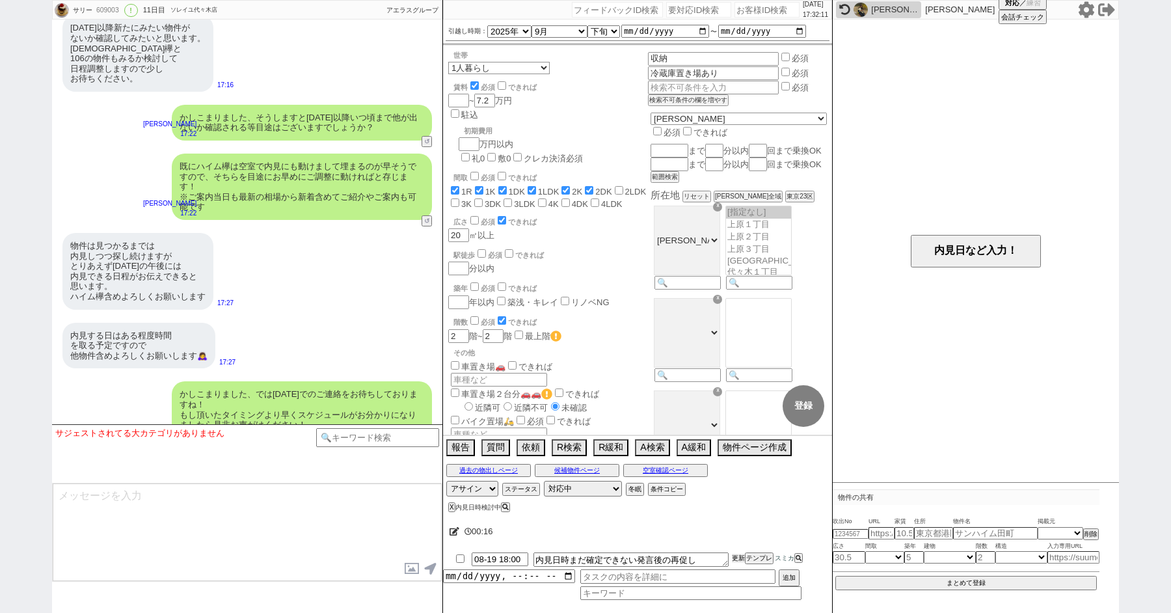
click at [737, 555] on button "更新" at bounding box center [738, 557] width 13 height 9
click at [373, 257] on div "物件は見つかるまでは 内見しつつ探し続けますが とりあえず火曜日の午後には 内見できる日程がお伝えできると 思います。 ハイム欅含めよろしくお願いします 17…" at bounding box center [247, 271] width 390 height 90
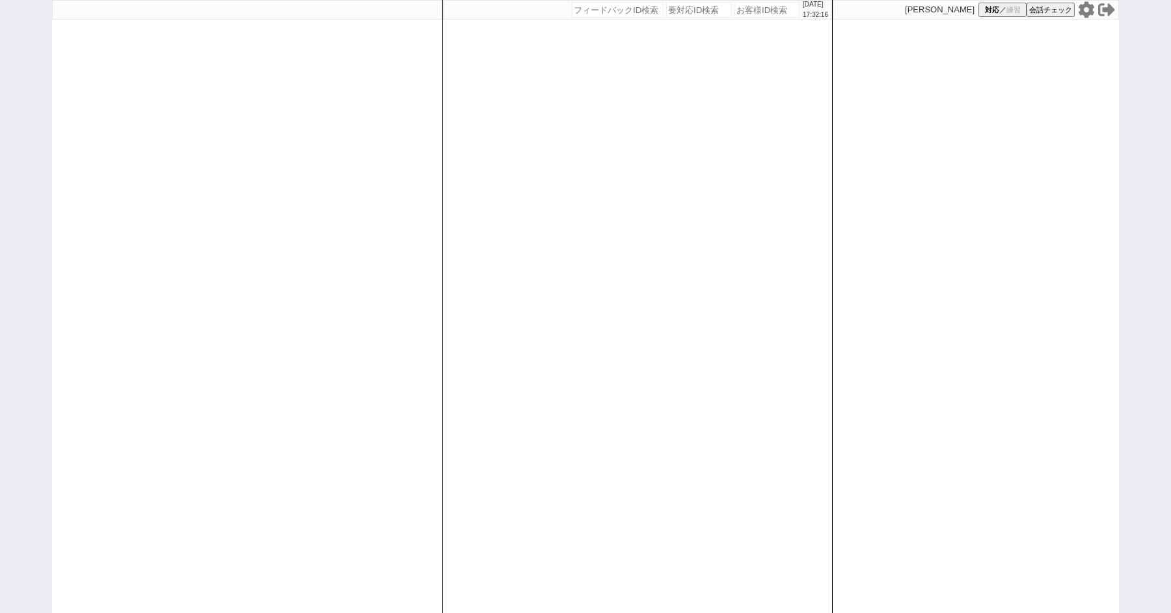
click at [30, 261] on div "[DATE] 17:32:16 候補物件を追加してしてください 紹介した物件一覧 他社物件を追加する 空室確認ページに追加・削除 紹介した物件一覧 他社物件を…" at bounding box center [585, 306] width 1171 height 613
select select
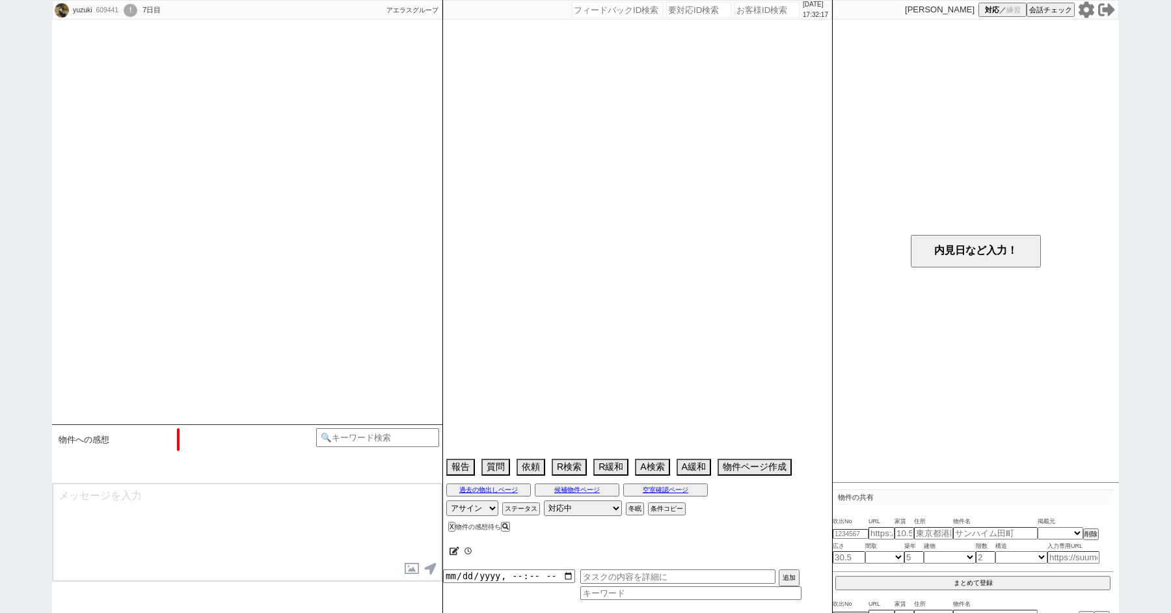
scroll to position [44, 0]
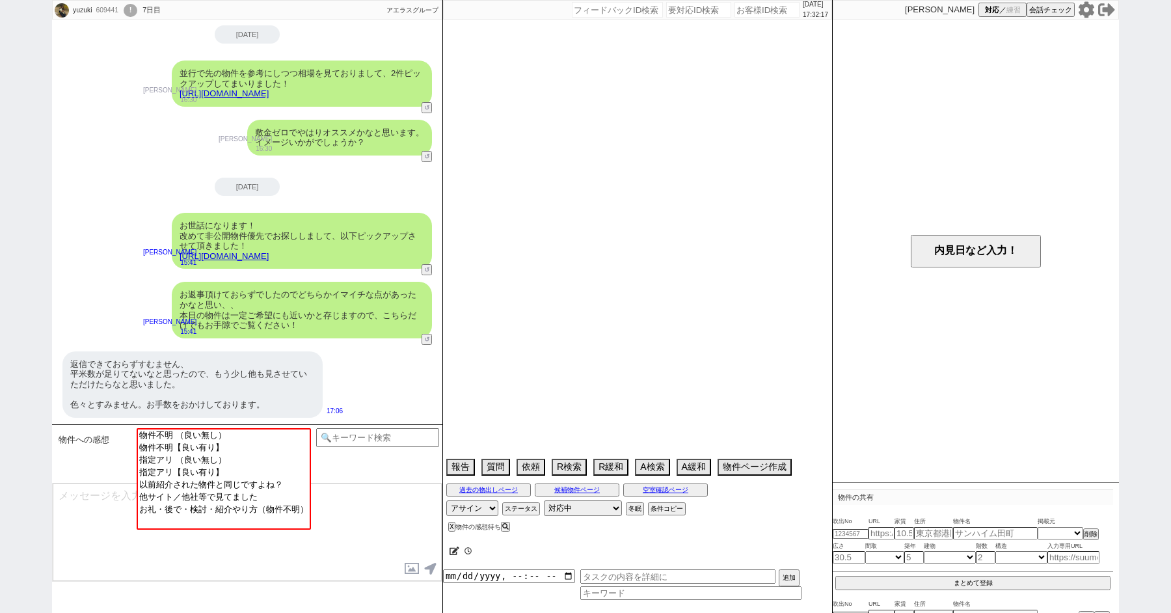
select select "2025"
select select "9"
select select "34"
select select "0"
select select "60"
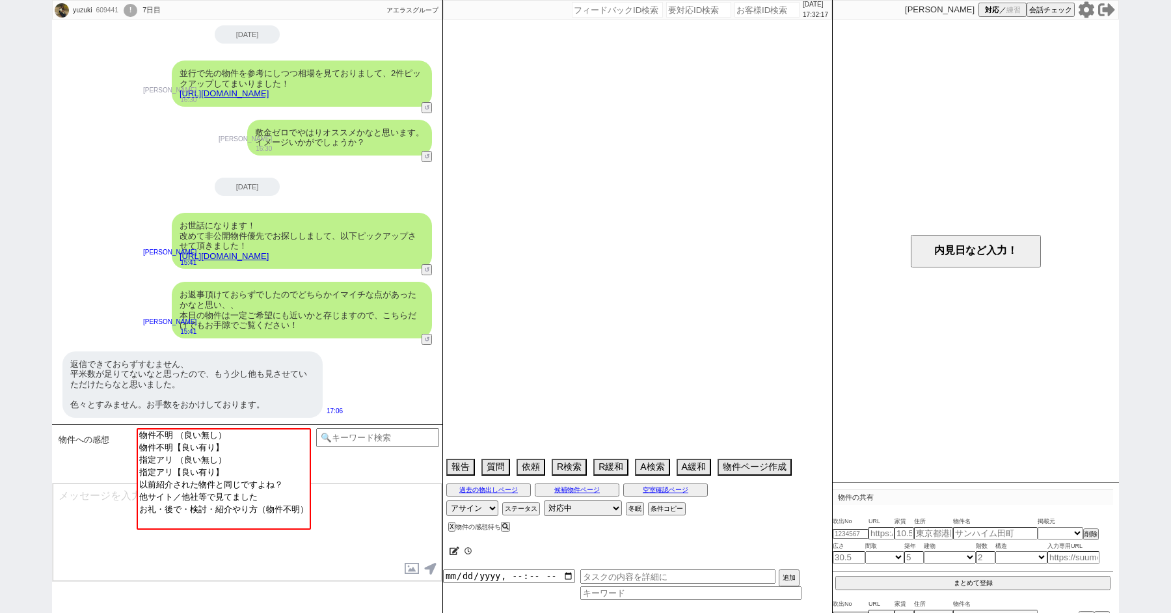
select select "64"
select select "[DATE]"
select select "63"
select select "66"
select select "70"
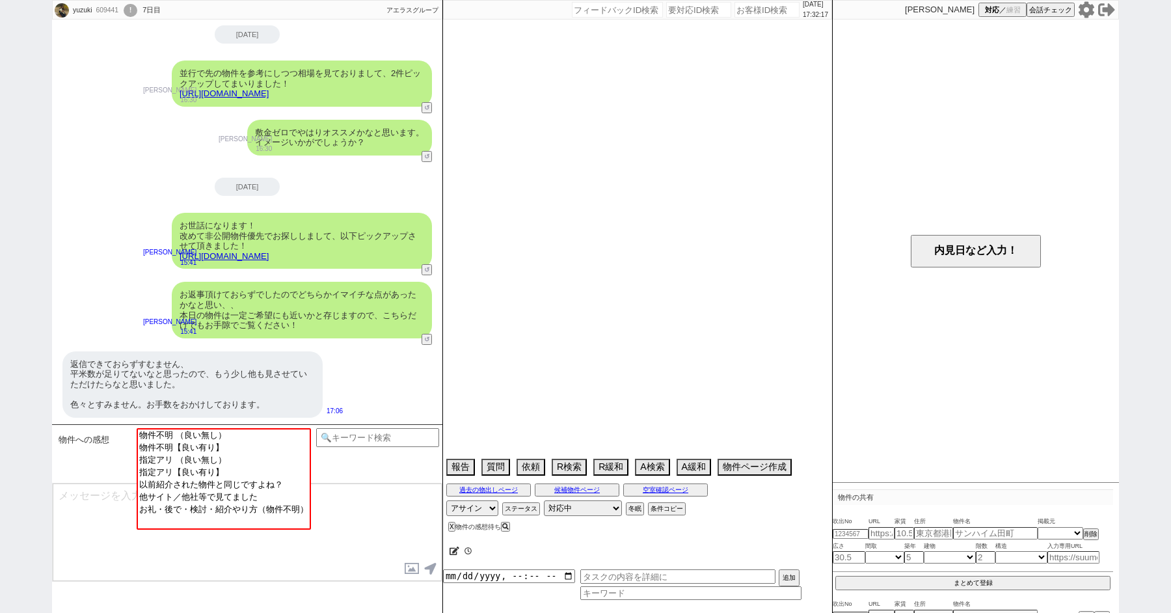
select select "[DATE]"
select select "14"
select select "75"
select select "[DATE]"
select select "62"
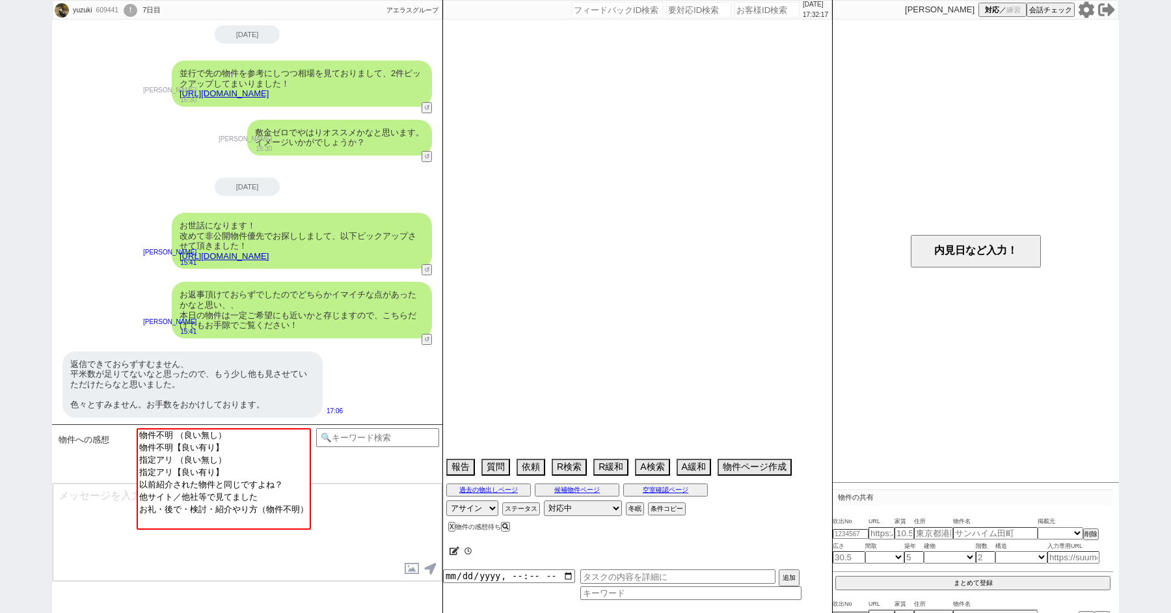
select select "59"
select select "23"
select select "734"
select select "71"
select select "69"
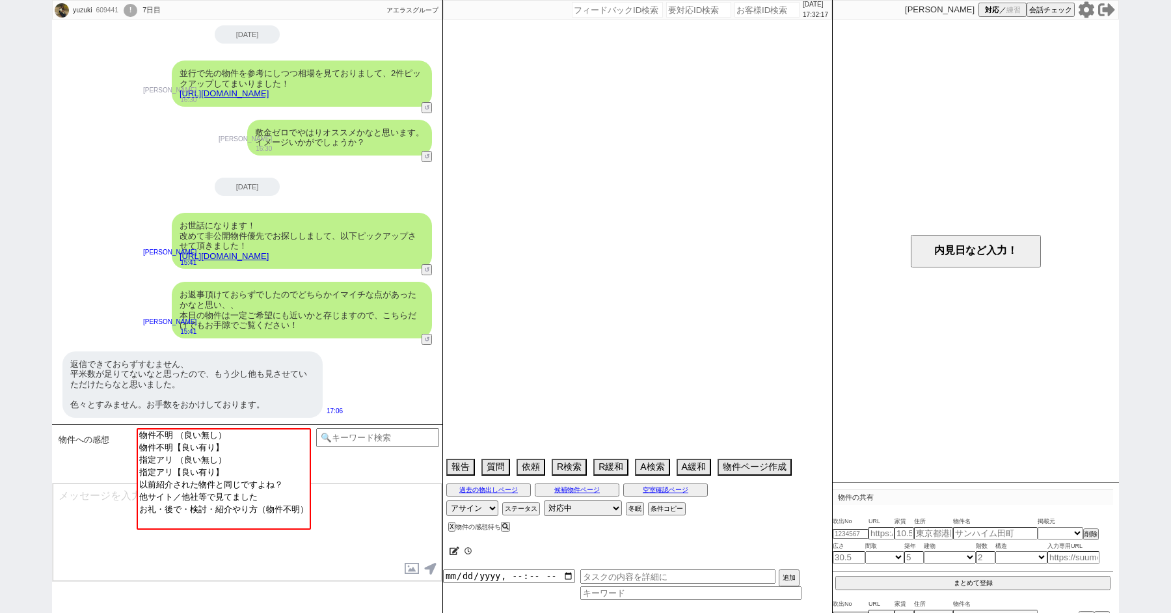
select select "65"
select select "[DATE]"
select select "67"
select select "823"
select select "7"
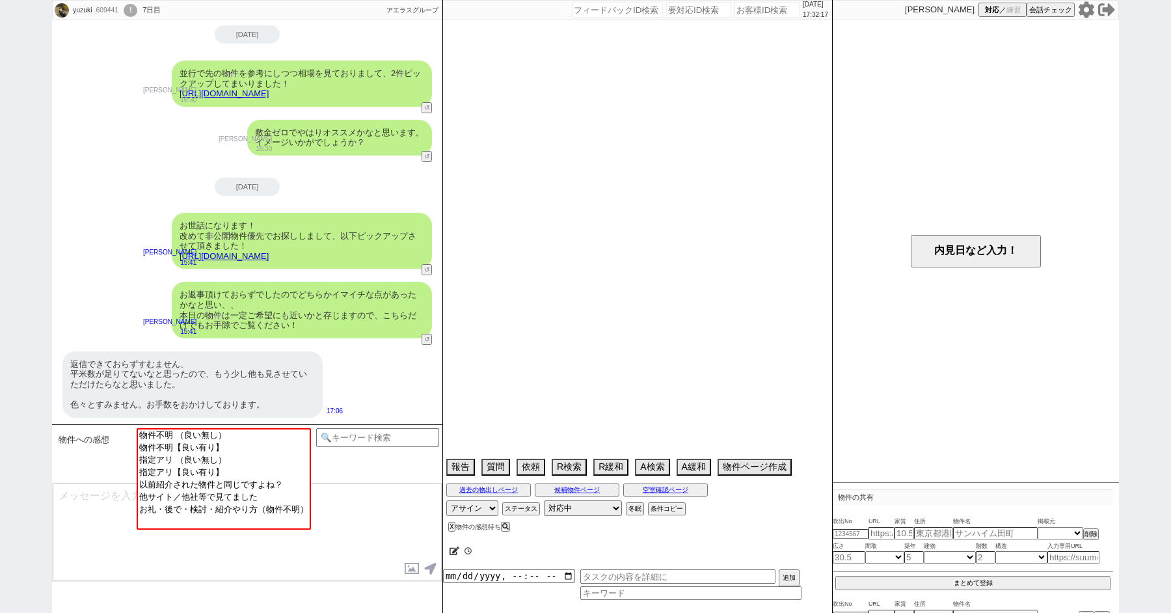
select select "12"
select select "11"
select select "53"
select select "56"
select select "44"
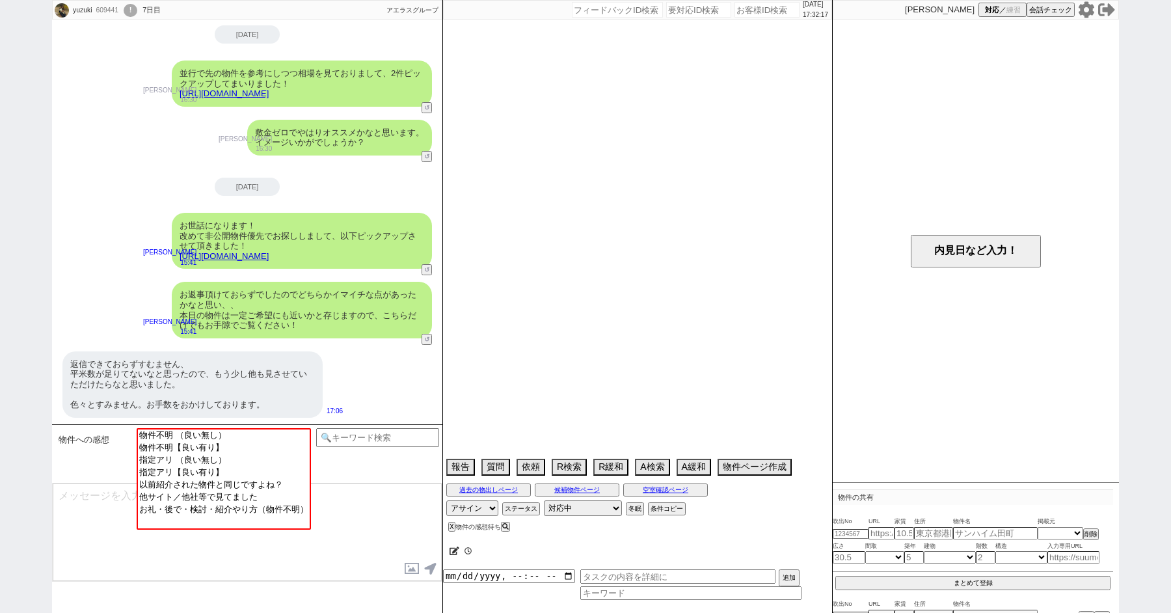
select select "72"
select select "[DATE]"
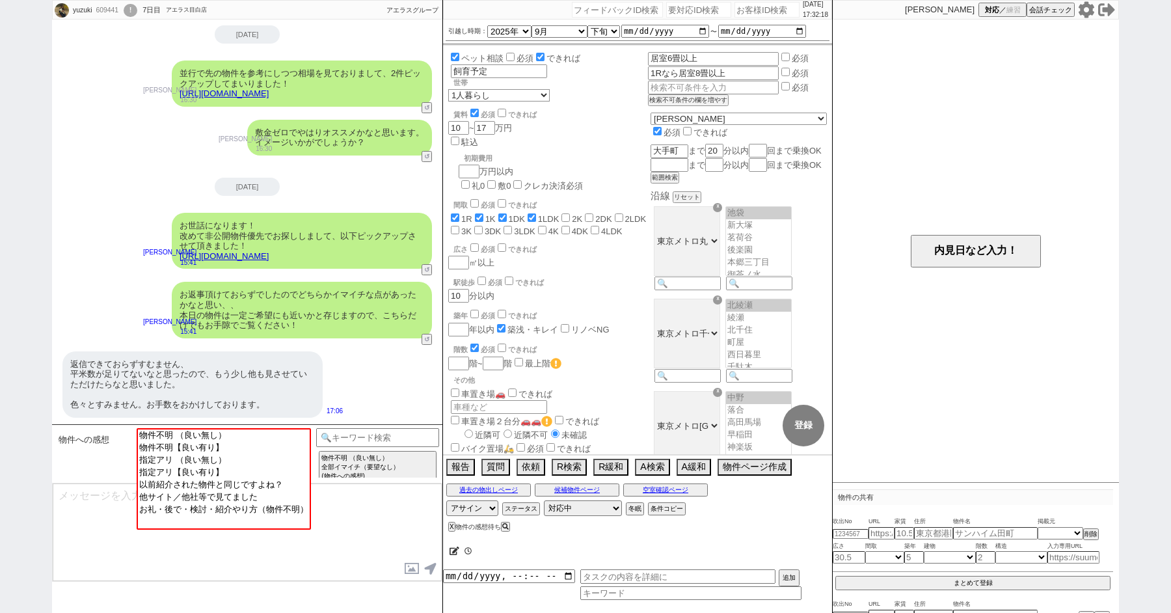
scroll to position [16, 0]
click at [91, 520] on textarea at bounding box center [247, 532] width 389 height 98
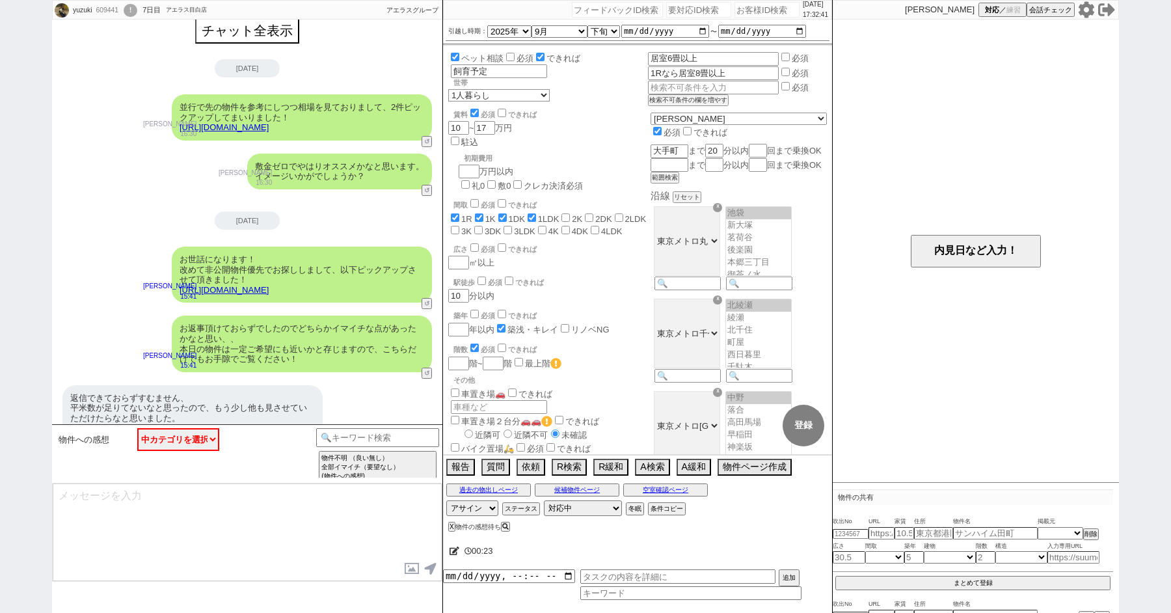
scroll to position [44, 0]
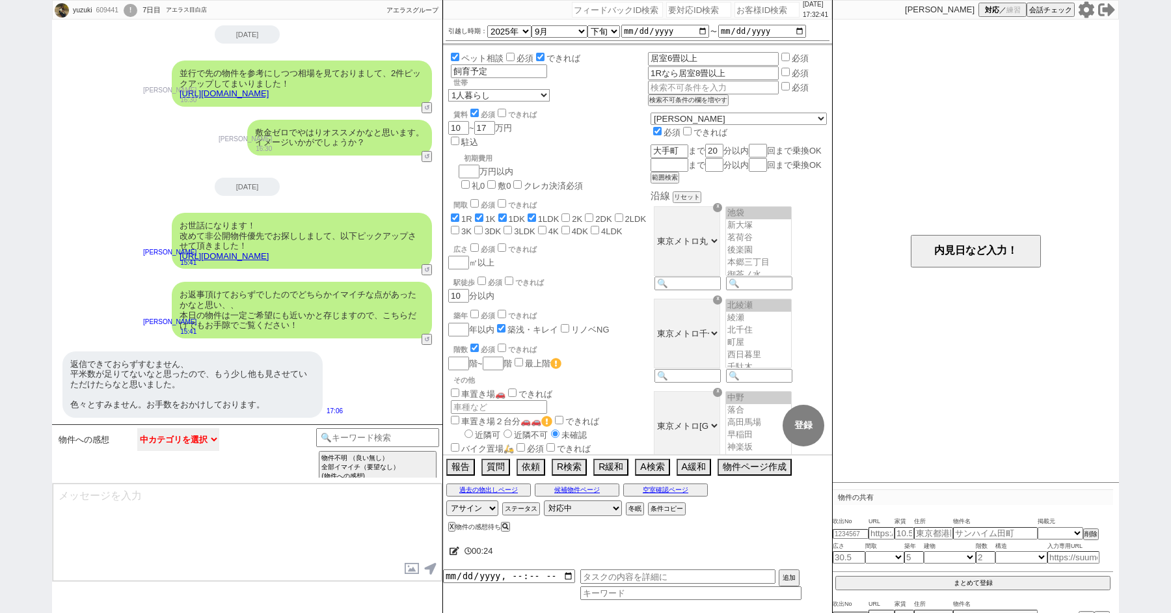
click at [179, 442] on select "中カテゴリを選択 物件不明 （良い無し） 物件不明【良い有り】 指定アリ （良い無し） 指定アリ【良い有り】 以前紹介された物件と同じですよね？ 他サイト／他…" at bounding box center [178, 439] width 82 height 23
click at [352, 354] on div "返信できておらずすむません、 平米数が足りてないなと思ったので、もう少し他も見させていただけたらなと思いました。 色々とすみません。お手数をおかけしております…" at bounding box center [247, 384] width 390 height 79
click at [353, 433] on input at bounding box center [377, 436] width 123 height 16
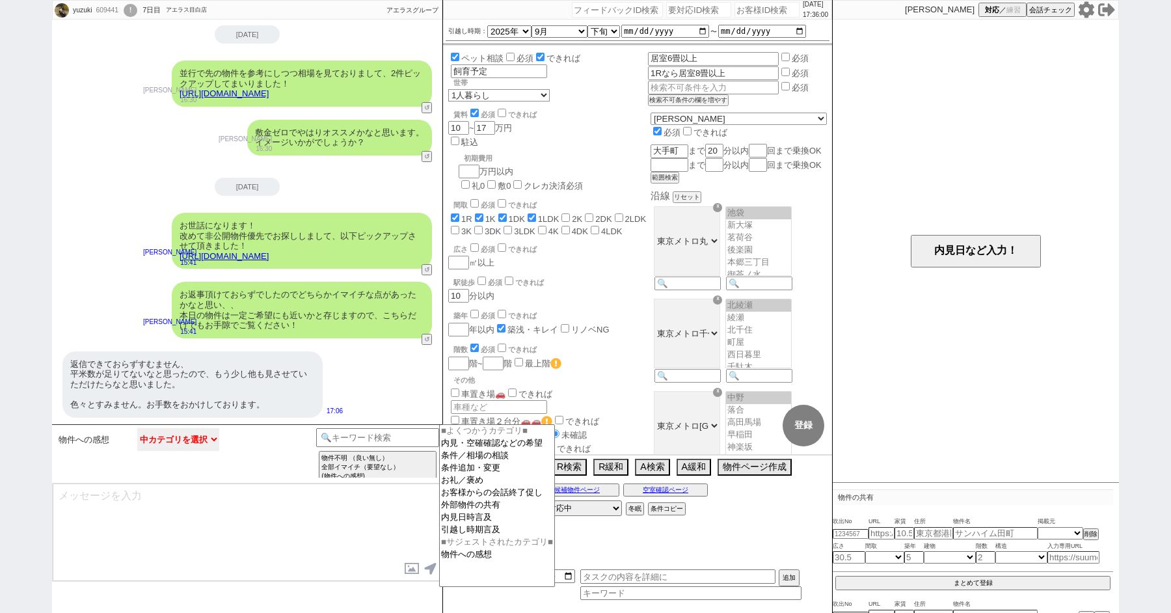
click at [190, 435] on select "中カテゴリを選択 物件不明 （良い無し） 物件不明【良い有り】 指定アリ （良い無し） 指定アリ【良い有り】 以前紹介された物件と同じですよね？ 他サイト／他…" at bounding box center [178, 439] width 82 height 23
select select "物件不明 （良い無し）"
click at [137, 428] on select "中カテゴリを選択 物件不明 （良い無し） 物件不明【良い有り】 指定アリ （良い無し） 指定アリ【良い有り】 以前紹介された物件と同じですよね？ 他サイト／他…" at bounding box center [178, 439] width 82 height 23
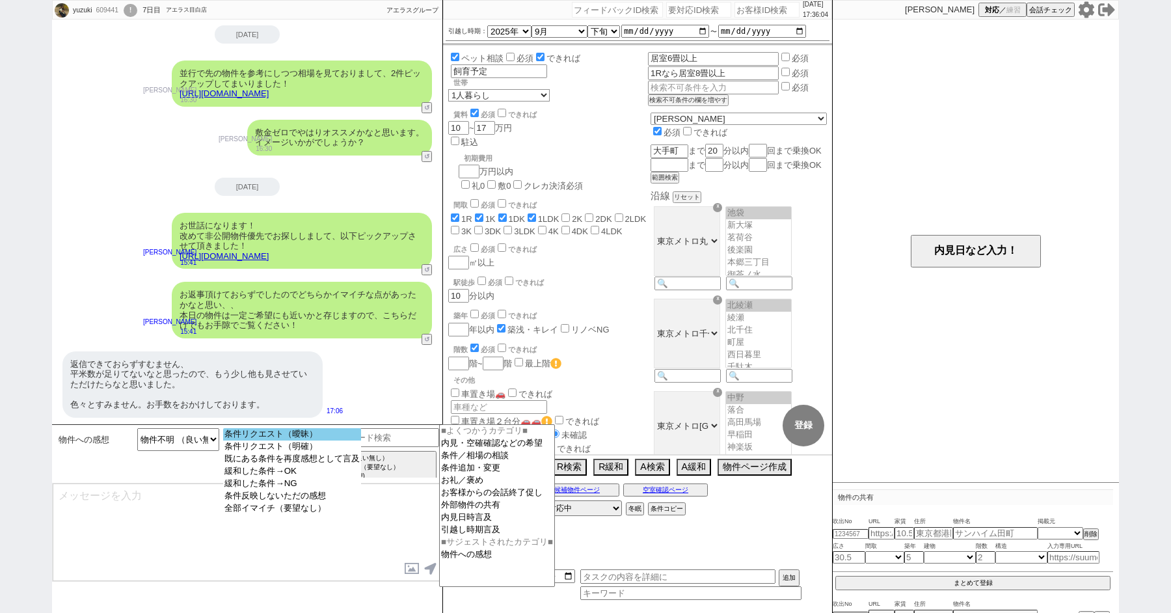
select select "条件リクエスト（曖昧）"
click at [338, 440] on option "条件リクエスト（曖昧）" at bounding box center [292, 446] width 138 height 12
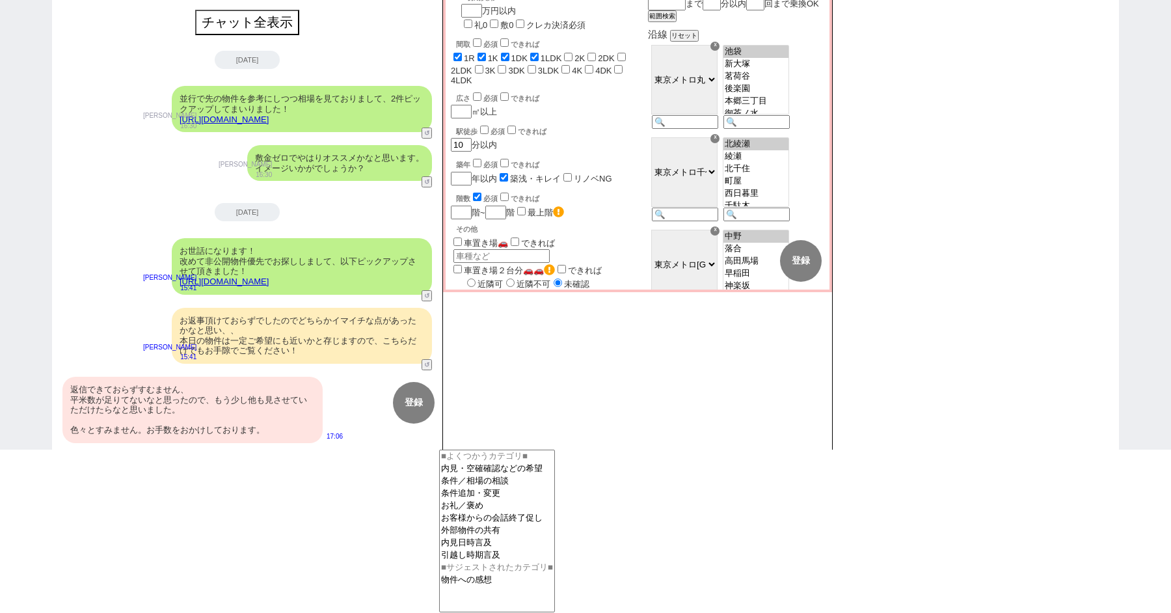
click at [237, 420] on div "返信できておらずすむません、 平米数が足りてないなと思ったので、もう少し他も見させていただけたらなと思いました。 色々とすみません。お手数をおかけしております。" at bounding box center [192, 410] width 260 height 66
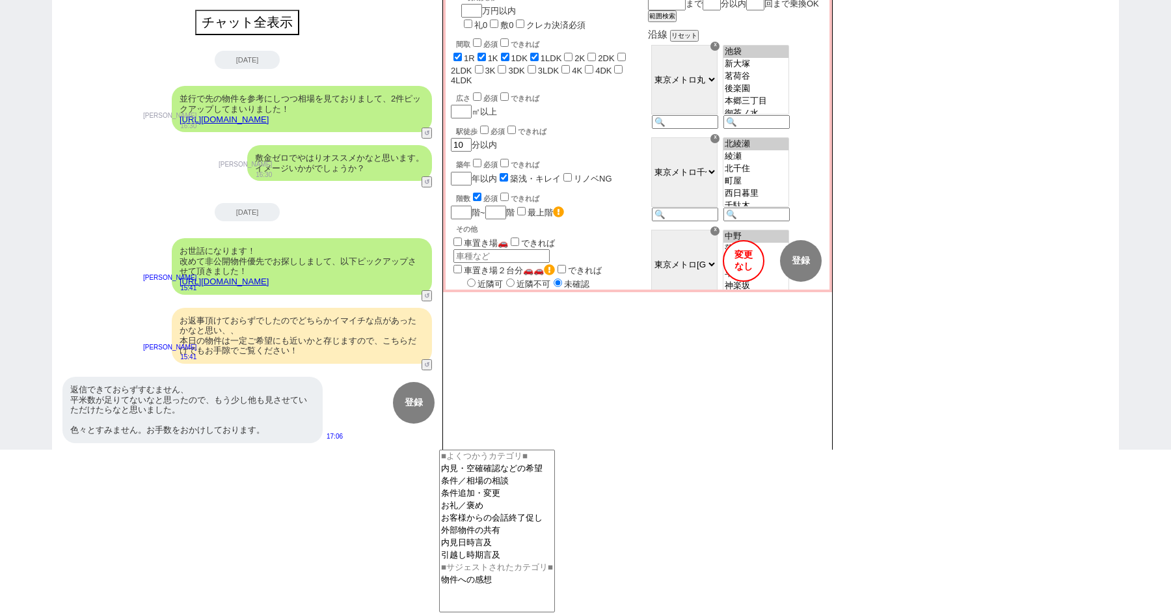
click at [732, 254] on button "変更 なし" at bounding box center [744, 261] width 42 height 42
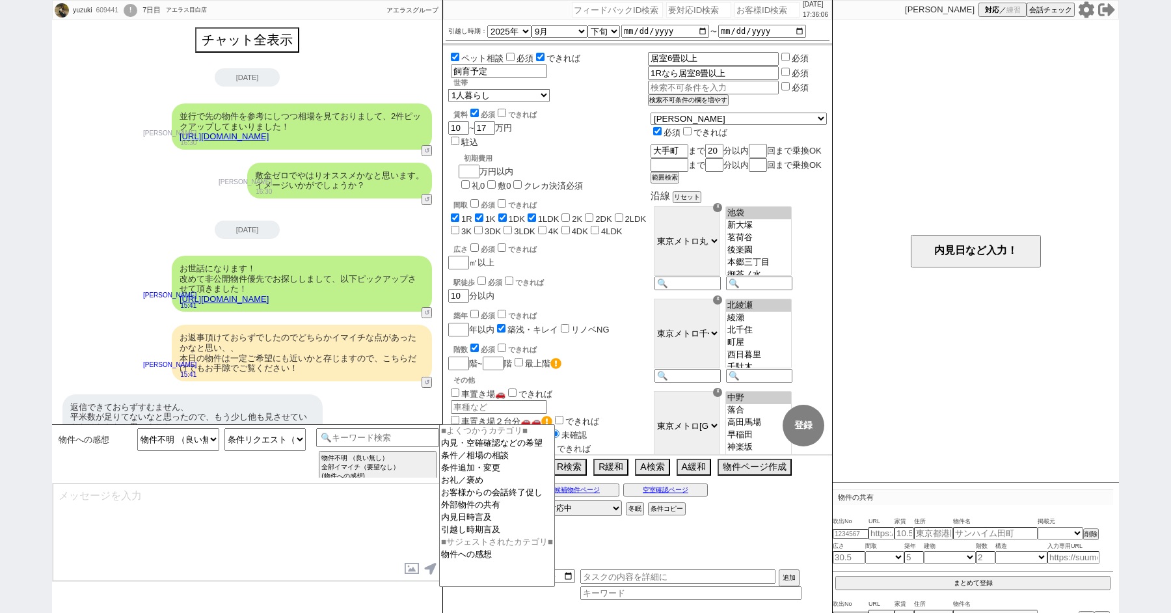
click at [240, 301] on link "[URL][DOMAIN_NAME]" at bounding box center [223, 299] width 89 height 10
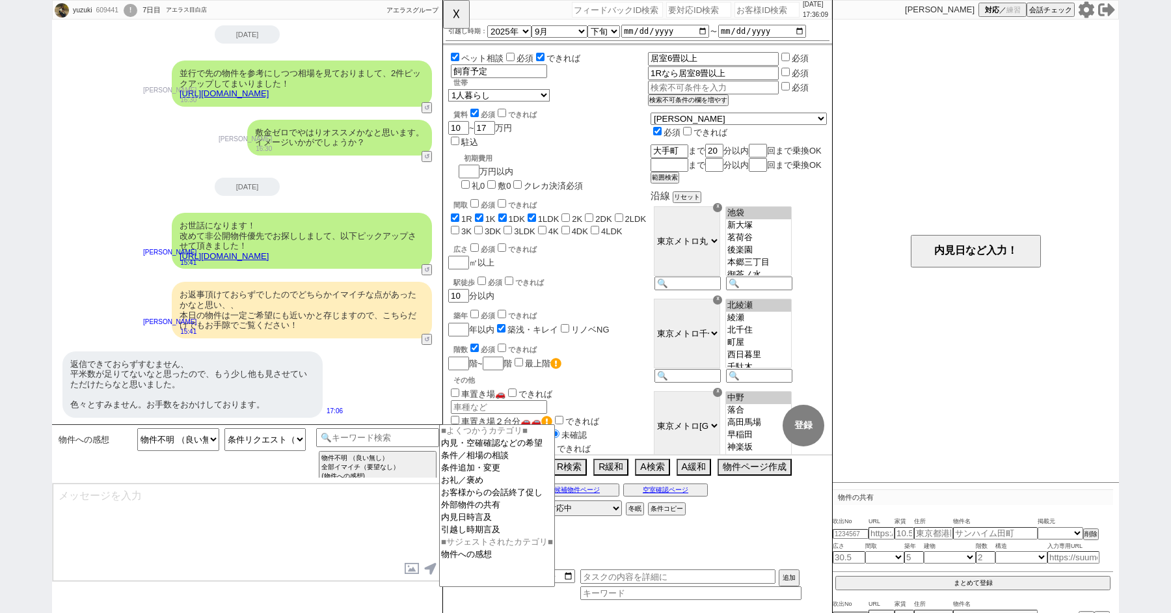
type textarea "@@【条件】ですね、@@【具体的な平米数など】はどれくらいのイメージでいらっしゃいますでしょうか？"
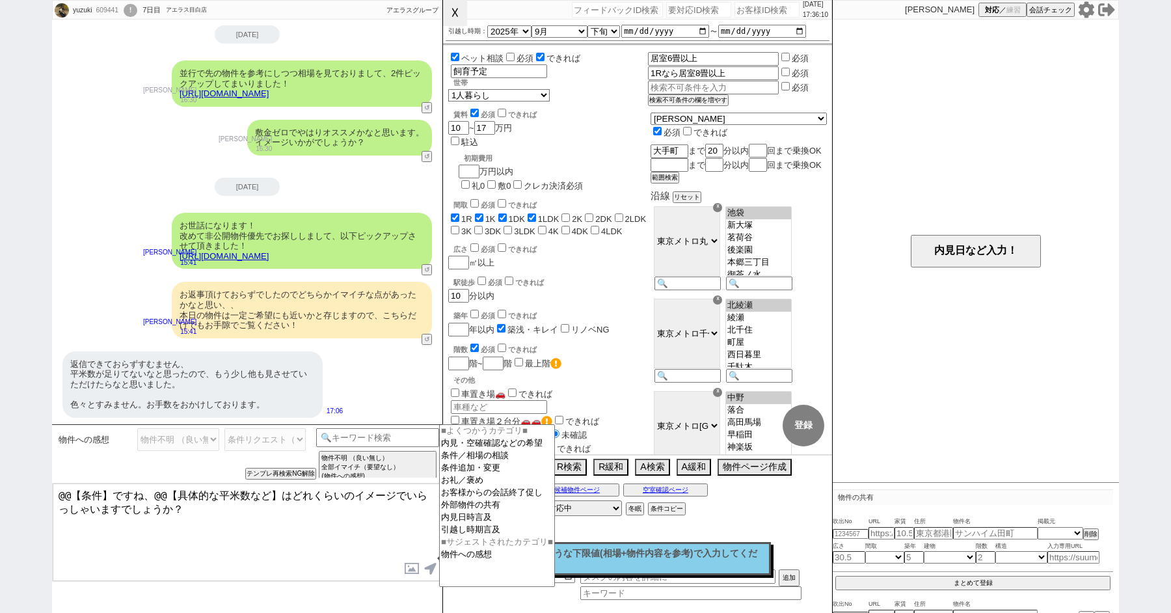
click at [449, 2] on button "☓" at bounding box center [455, 13] width 24 height 26
click at [460, 256] on input "number" at bounding box center [457, 261] width 18 height 11
checkbox input "true"
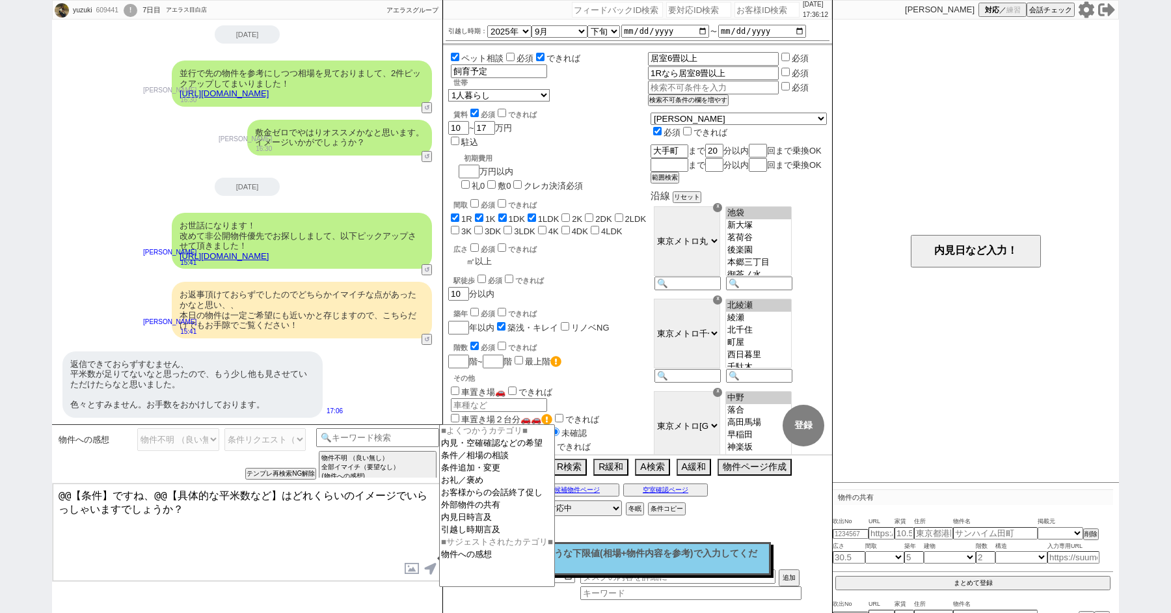
checkbox input "true"
checkbox input "false"
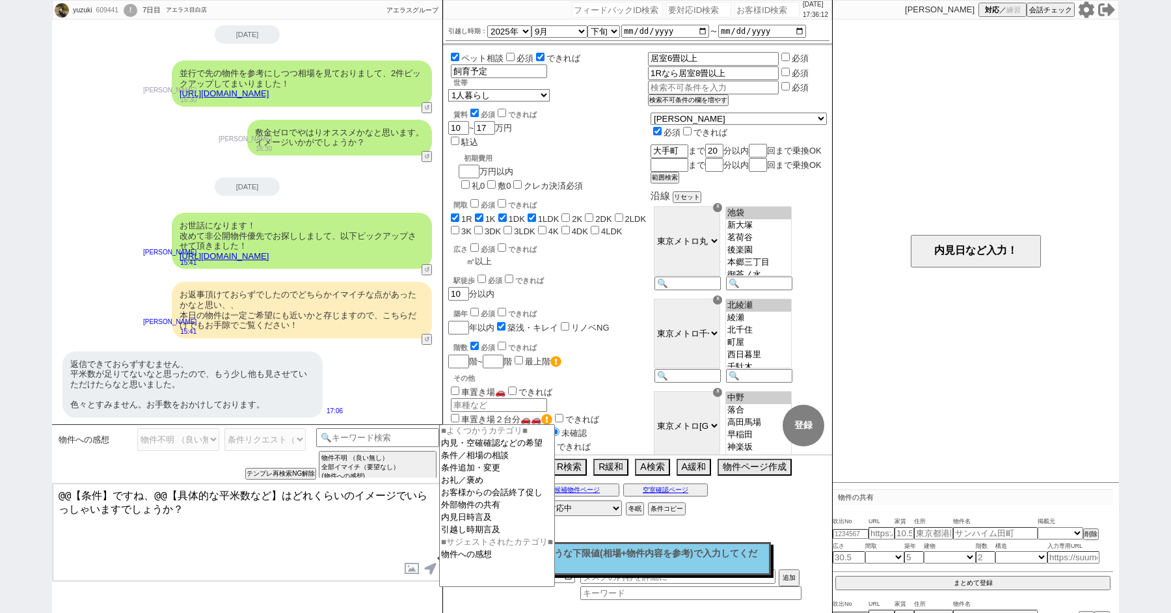
checkbox input "false"
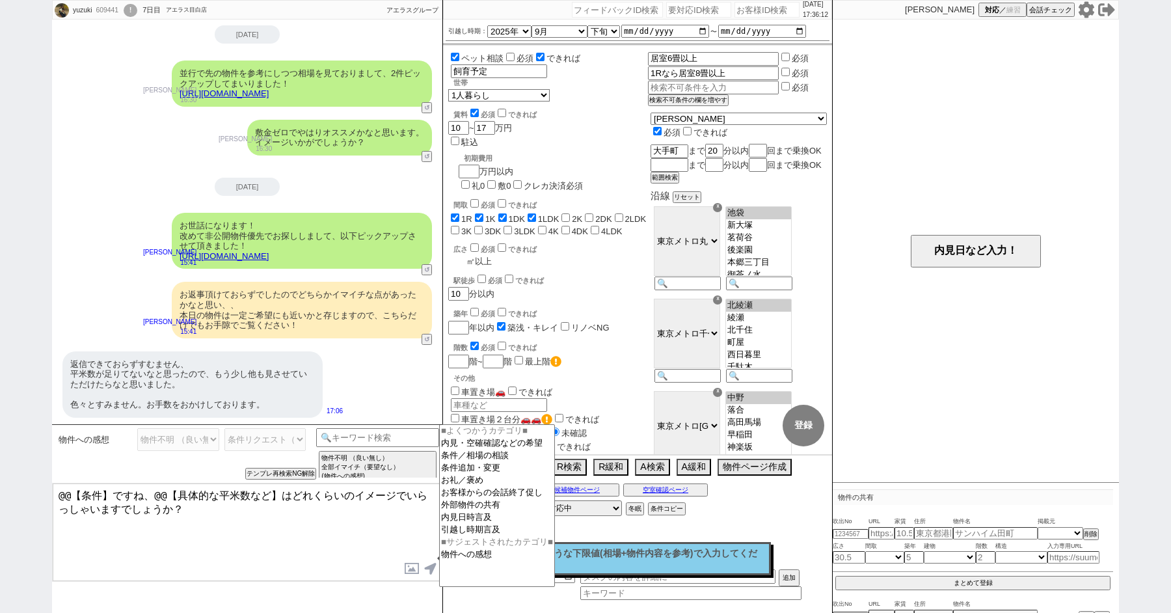
type input "2"
checkbox input "true"
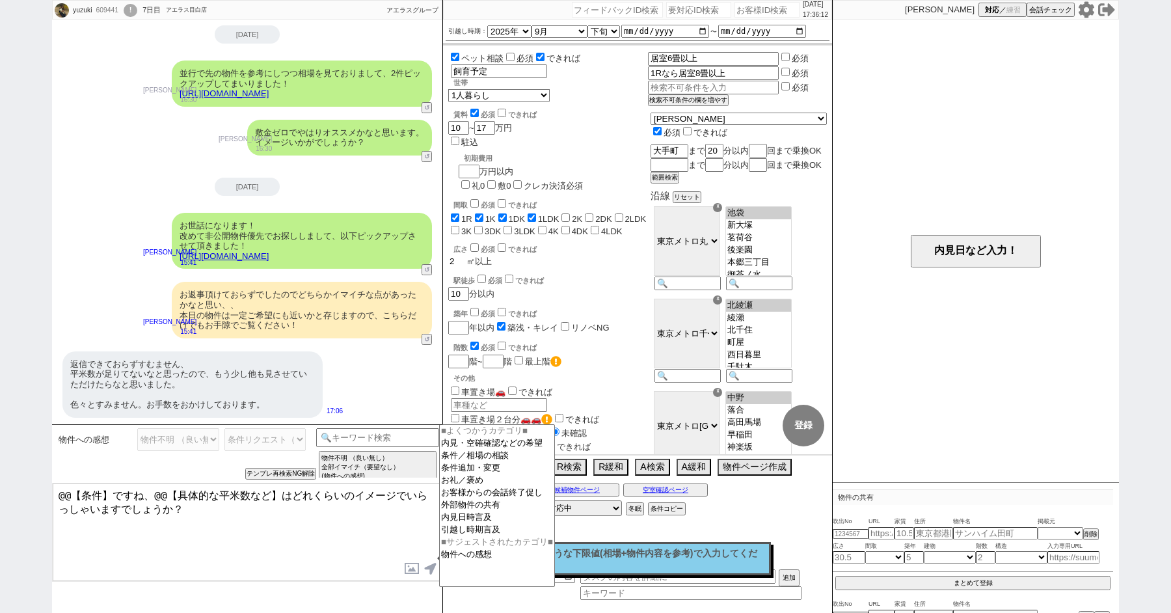
checkbox input "false"
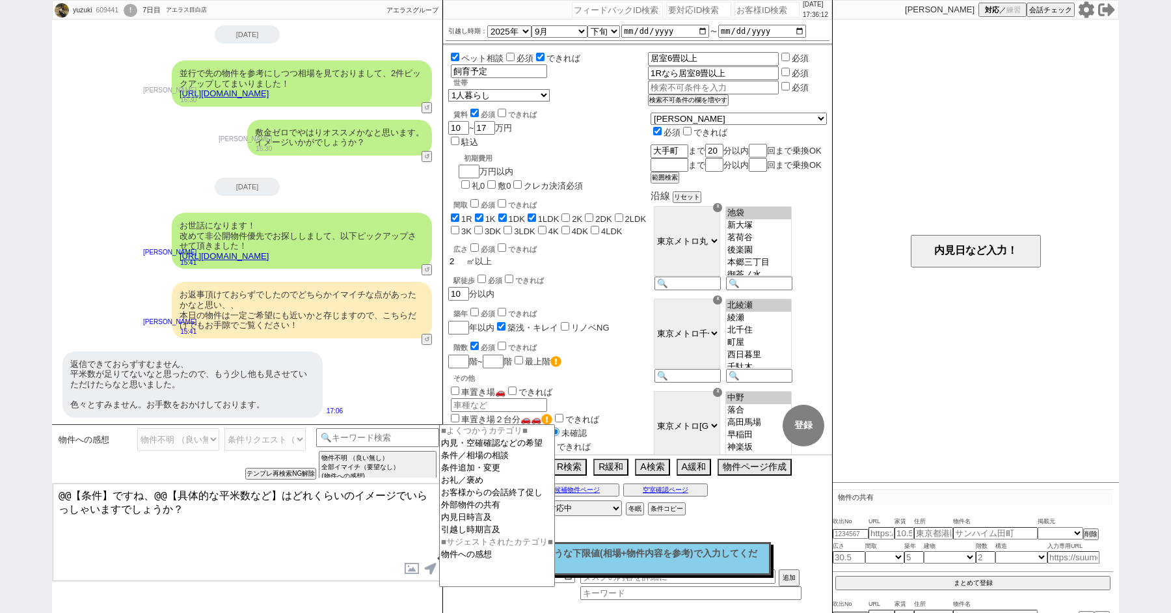
checkbox input "false"
type input "27"
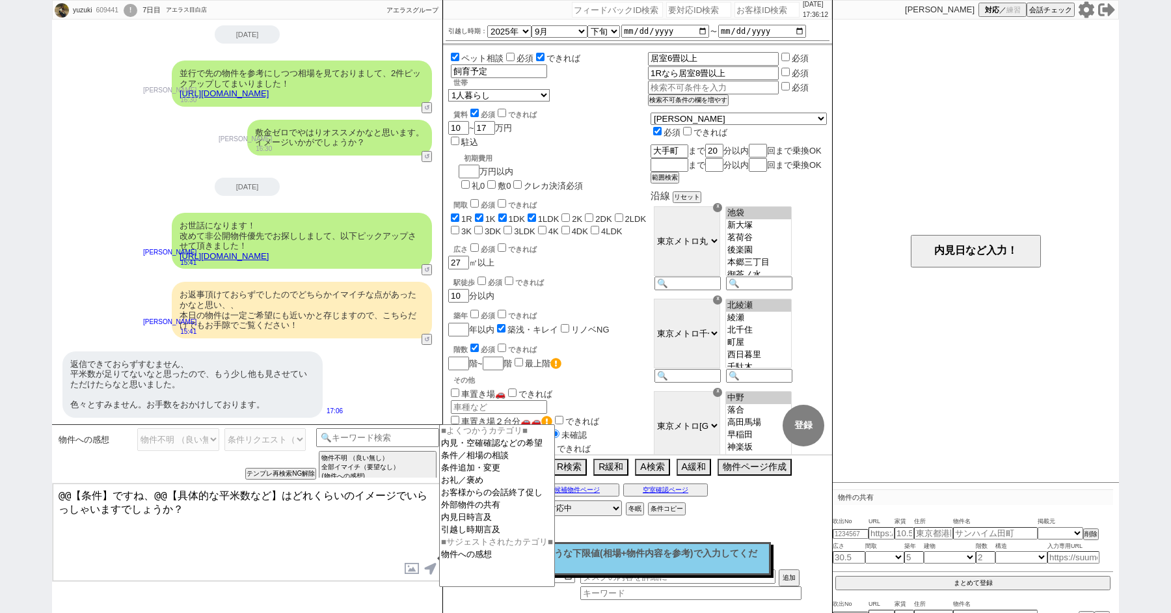
click at [614, 274] on div "駅徒歩 必須 できれば 10 分以内" at bounding box center [548, 288] width 200 height 28
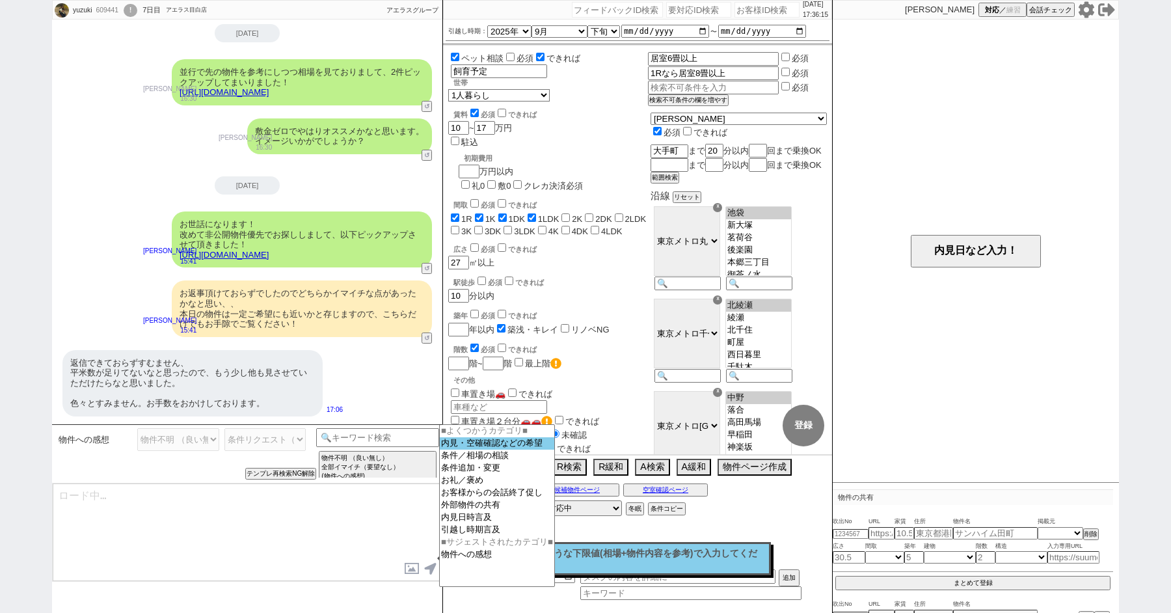
select select "60"
select select "64"
select select "[DATE]"
select select "63"
select select "66"
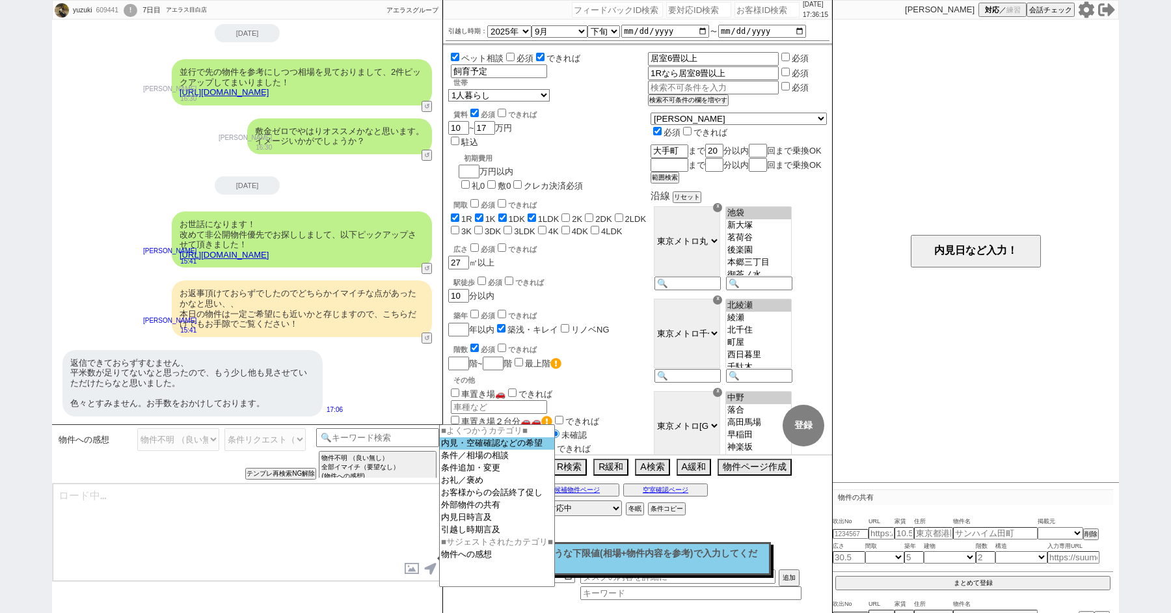
select select "70"
select select "[DATE]"
select select "14"
select select "75"
select select "[DATE]"
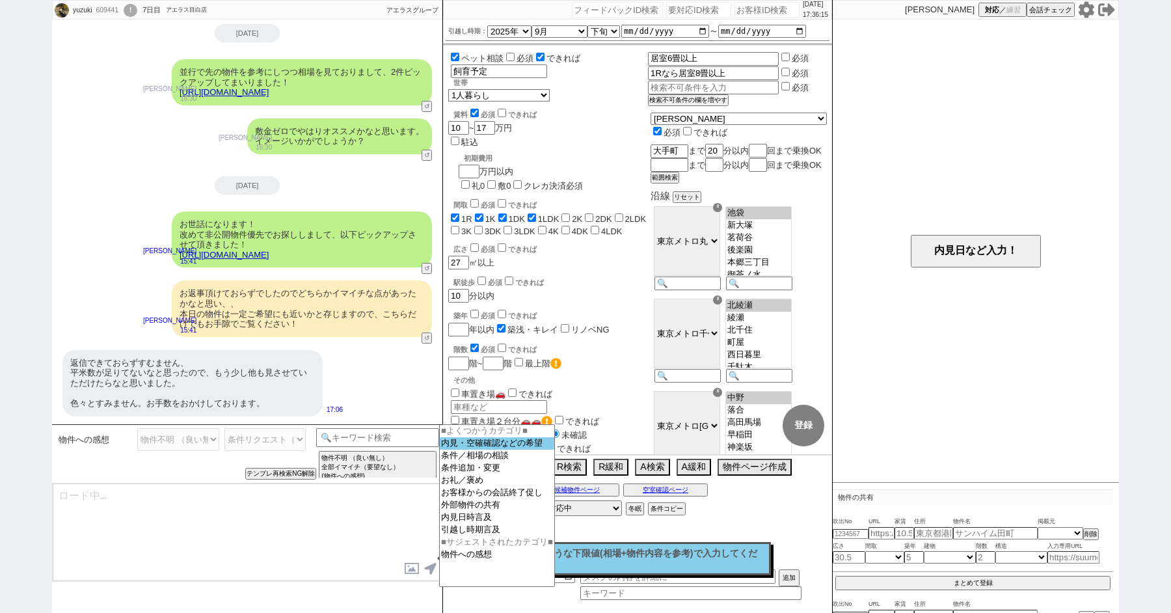
select select "62"
select select "59"
select select "23"
select select "734"
select select "71"
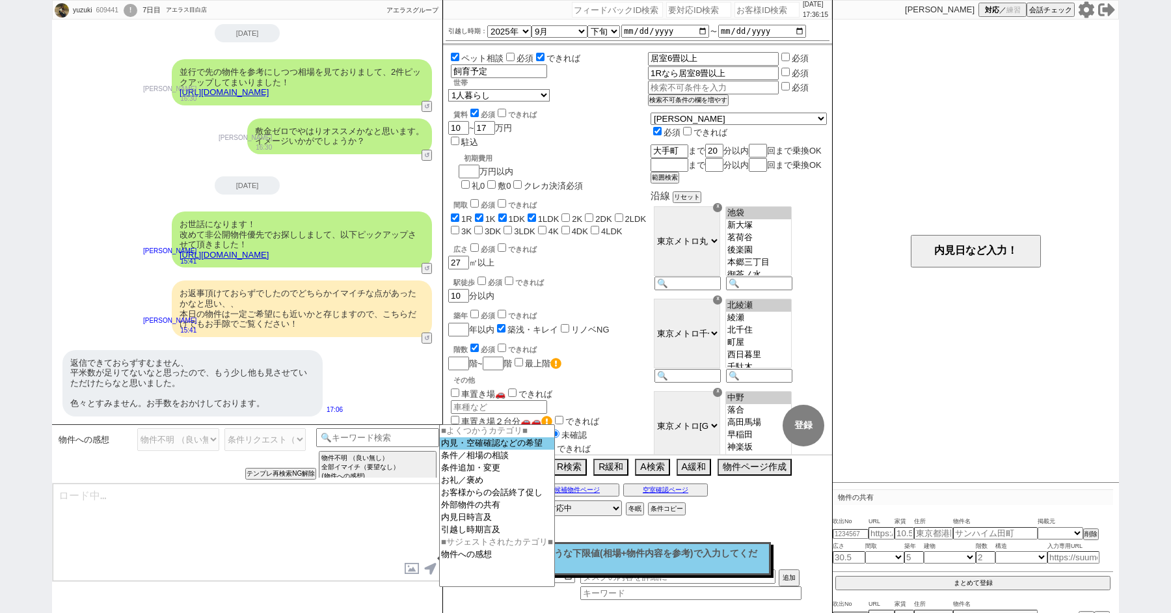
select select "69"
select select "65"
select select "[DATE]"
select select "67"
select select "823"
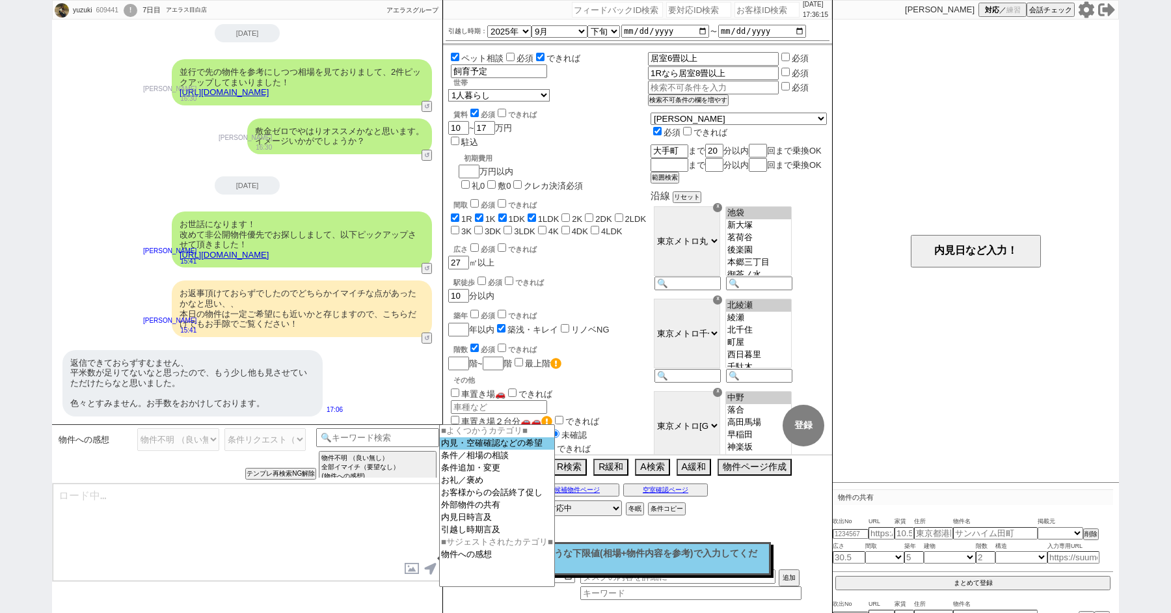
select select "7"
select select "12"
select select "11"
select select "53"
select select "56"
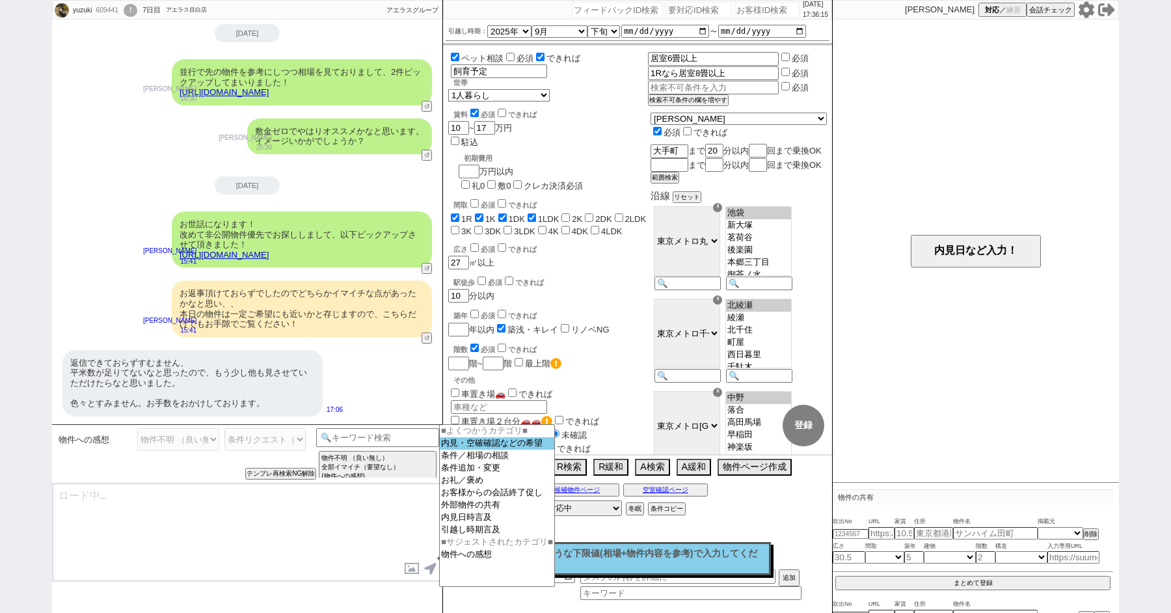
select select "44"
select select "72"
select select "[DATE]"
click at [270, 543] on textarea at bounding box center [247, 532] width 389 height 98
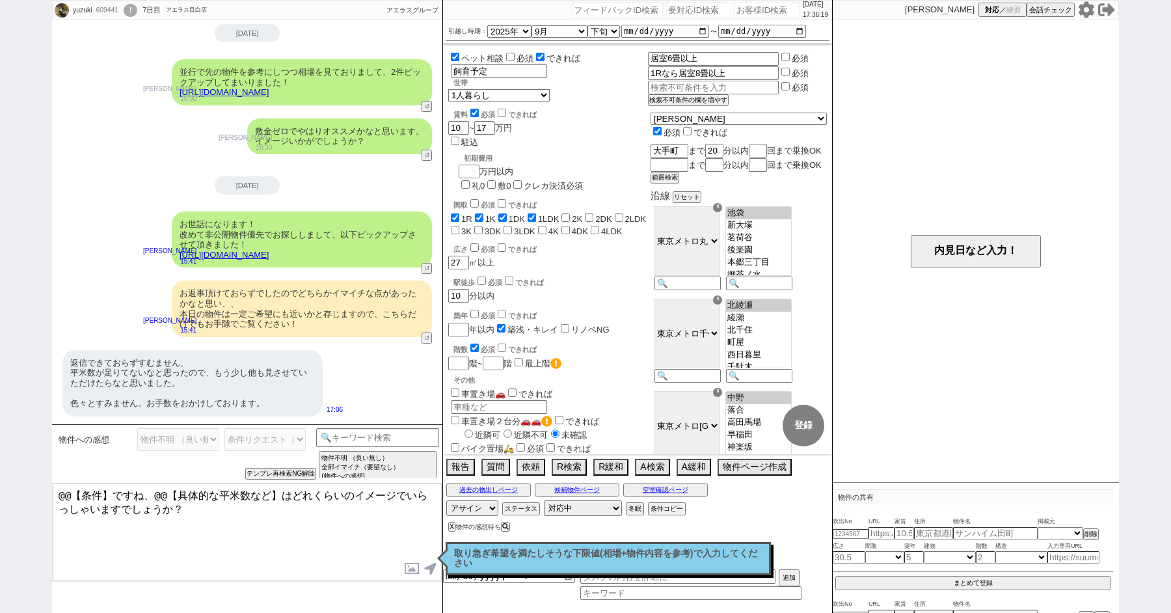
drag, startPoint x: 111, startPoint y: 496, endPoint x: 39, endPoint y: 486, distance: 72.8
click at [57, 488] on textarea "@@【条件】ですね、@@【具体的な平米数など】はどれくらいのイメージでいらっしゃいますでしょうか？" at bounding box center [247, 532] width 389 height 98
drag, startPoint x: 256, startPoint y: 495, endPoint x: 137, endPoint y: 497, distance: 119.0
click at [137, 497] on textarea "平米数ですね、@@【具体的な平米数など】はどれくらいのイメージでいらっしゃいますでしょうか？" at bounding box center [247, 532] width 389 height 98
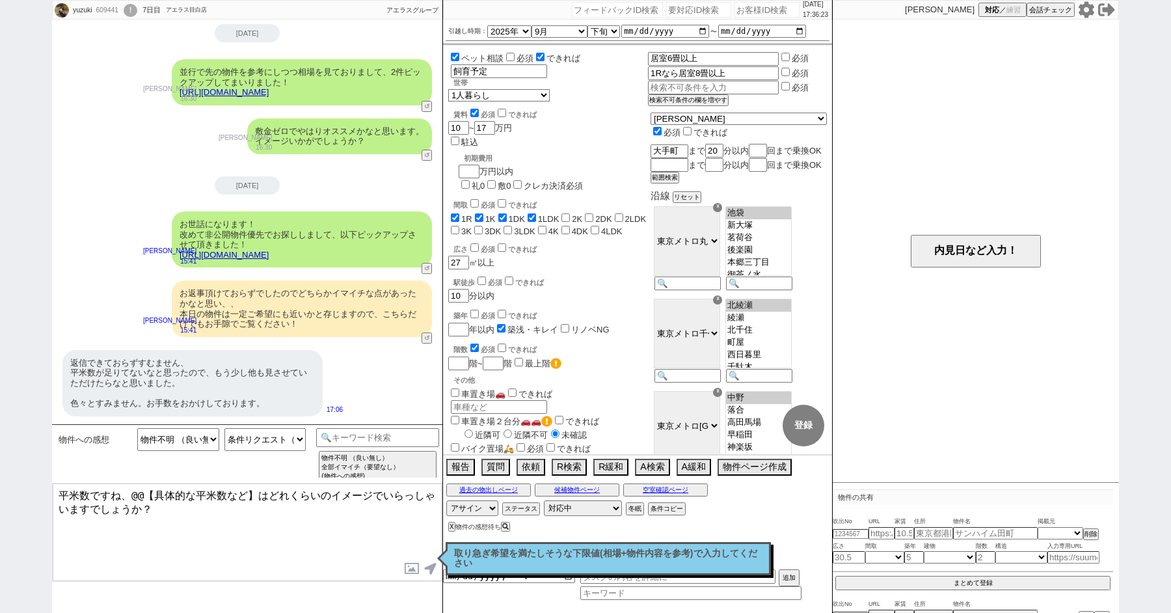
click at [151, 496] on textarea "平米数ですね、@@【具体的な平米数など】はどれくらいのイメージでいらっしゃいますでしょうか？" at bounding box center [247, 532] width 389 height 98
click at [237, 496] on textarea "平米数ですね、具体的な平米数など】はどれくらいのイメージでいらっしゃいますでしょうか？" at bounding box center [247, 532] width 389 height 98
type textarea "平米数ですね、具体的な平米数などはどれくらいのイメージでいらっしゃいますでしょうか？"
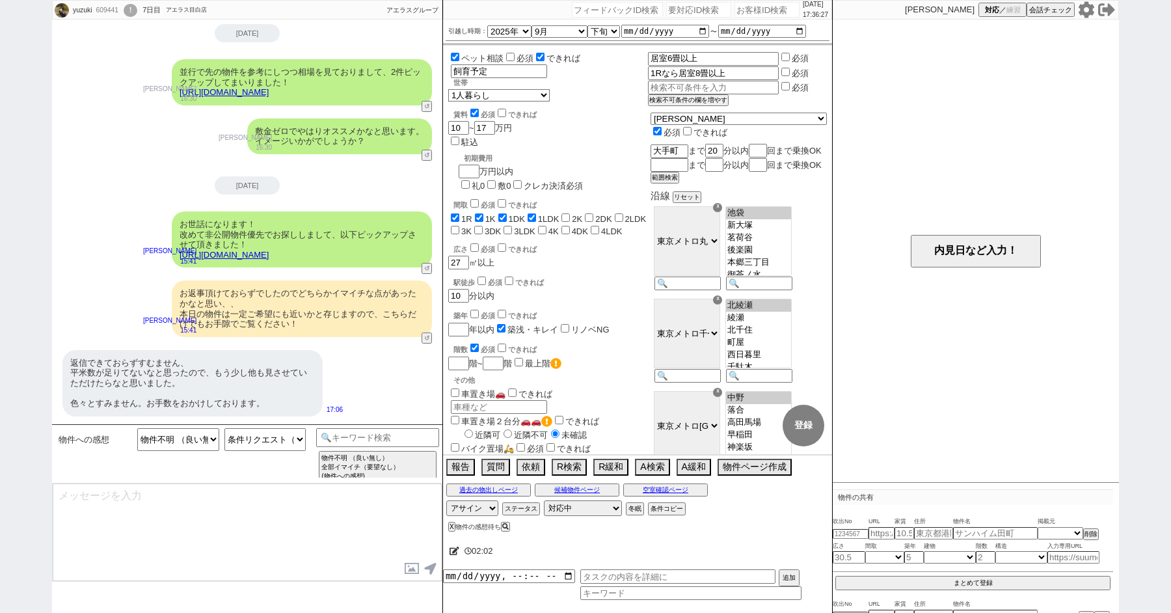
scroll to position [0, 0]
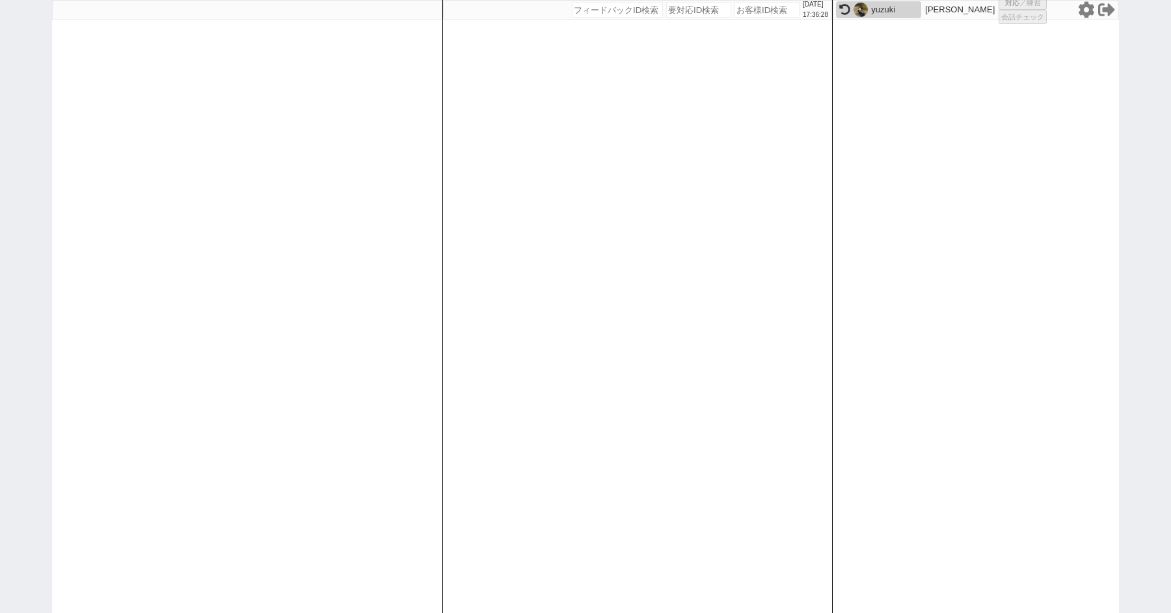
select select "2"
select select
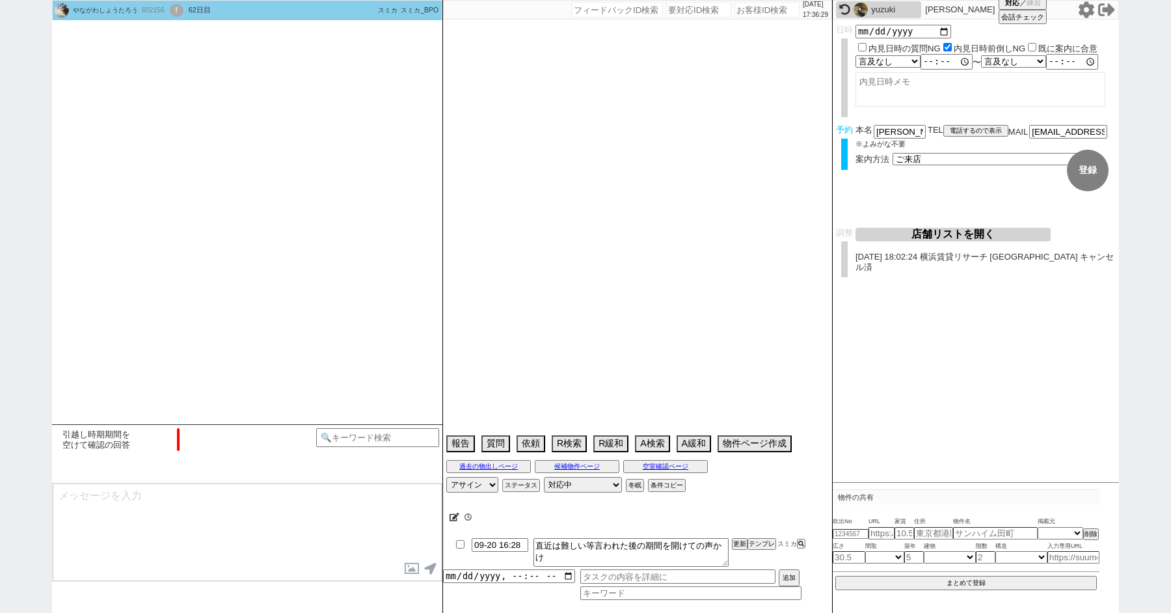
type textarea "他社内見予定あり、物件や日にちは調整中 ->理由や内容が2客目として送るのが厳しいので横浜賃貸リサーチへの送客は見送る→他も無理そうなら物件全滅させて一回延期…"
select select "2025"
select select "9"
select select "36"
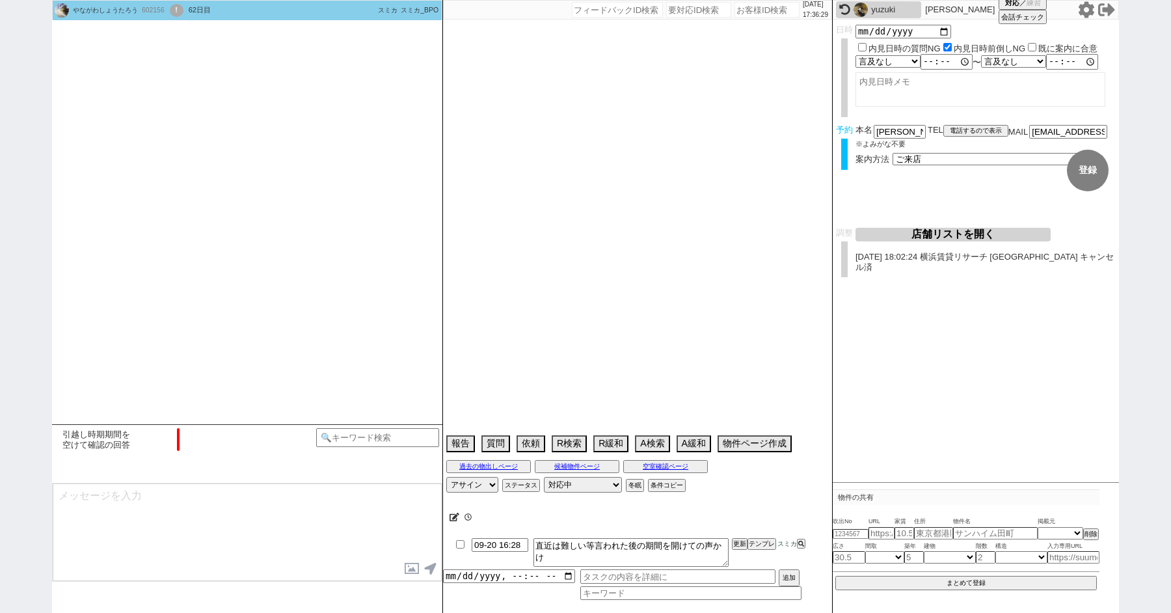
select select "1"
select select "14"
select select "91"
select select "53"
select select "[DATE]"
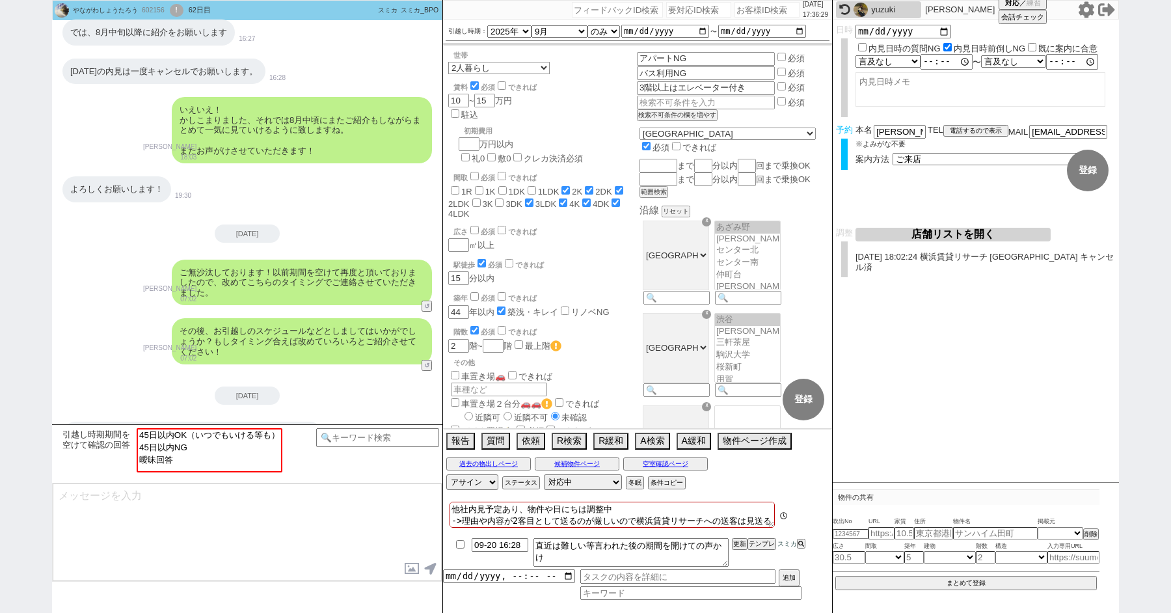
scroll to position [142, 0]
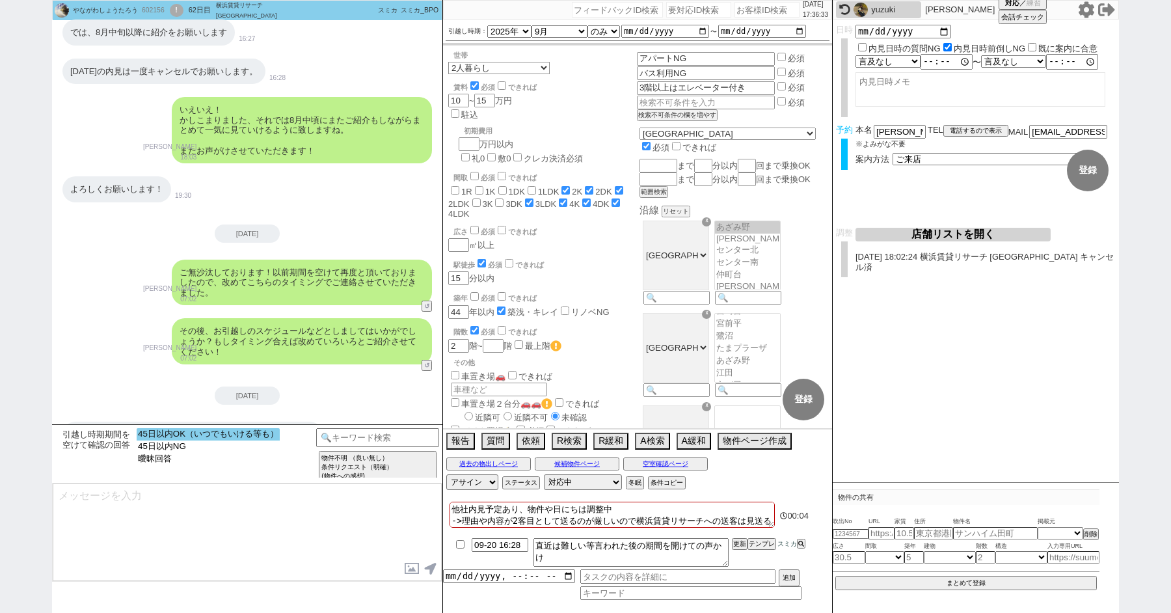
click at [233, 440] on option "45日以内OK（いつでもいける等も）" at bounding box center [208, 446] width 143 height 12
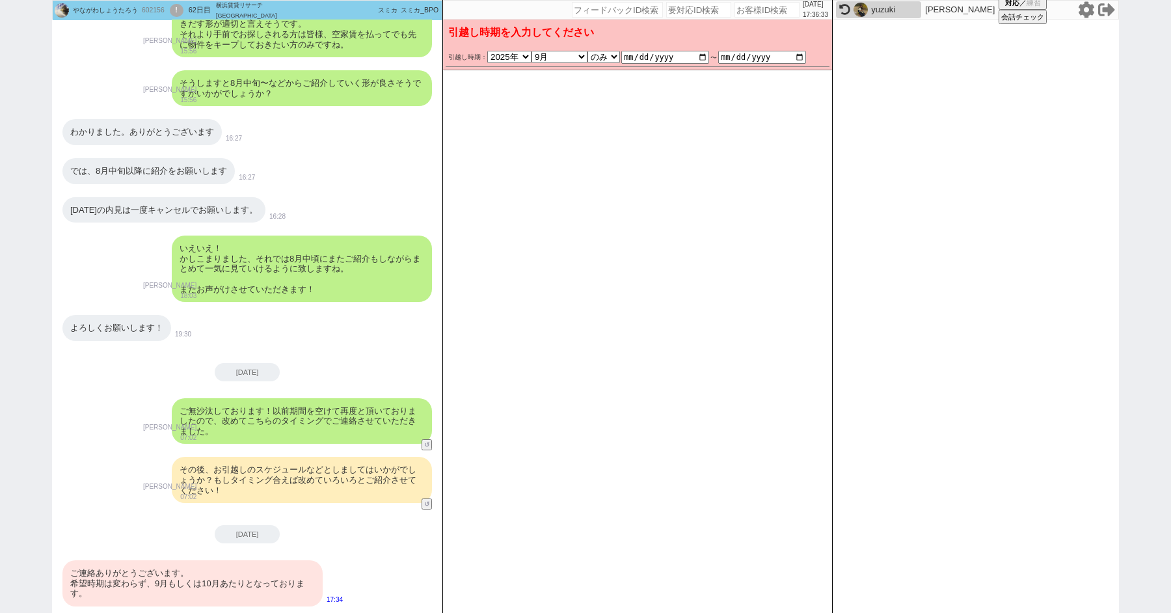
scroll to position [2200, 0]
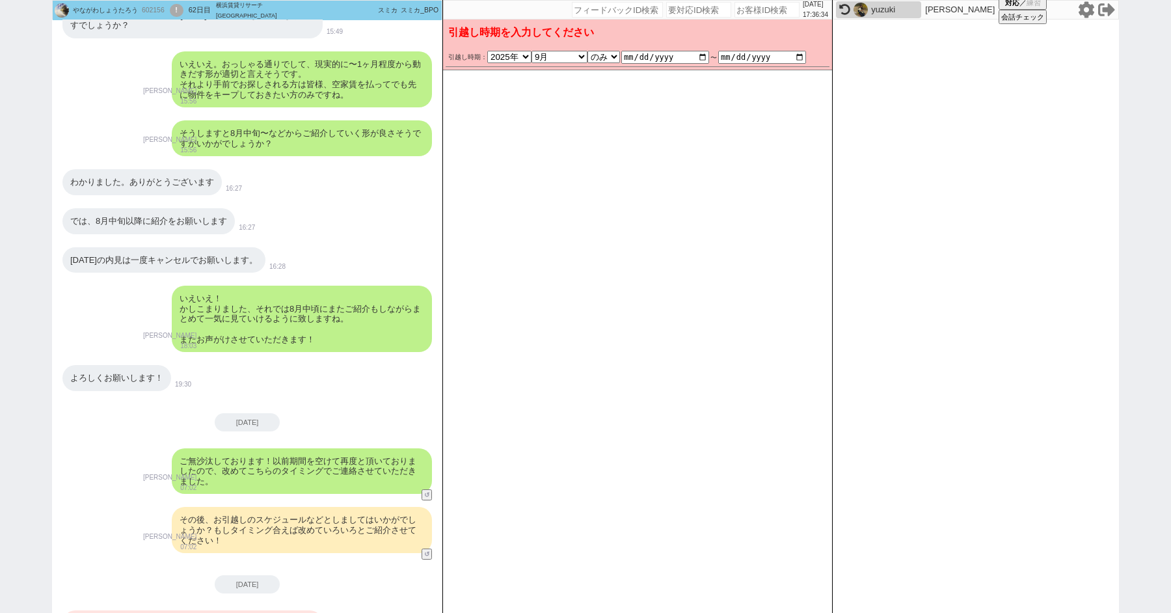
click at [816, 66] on button "変更 なし" at bounding box center [809, 63] width 34 height 34
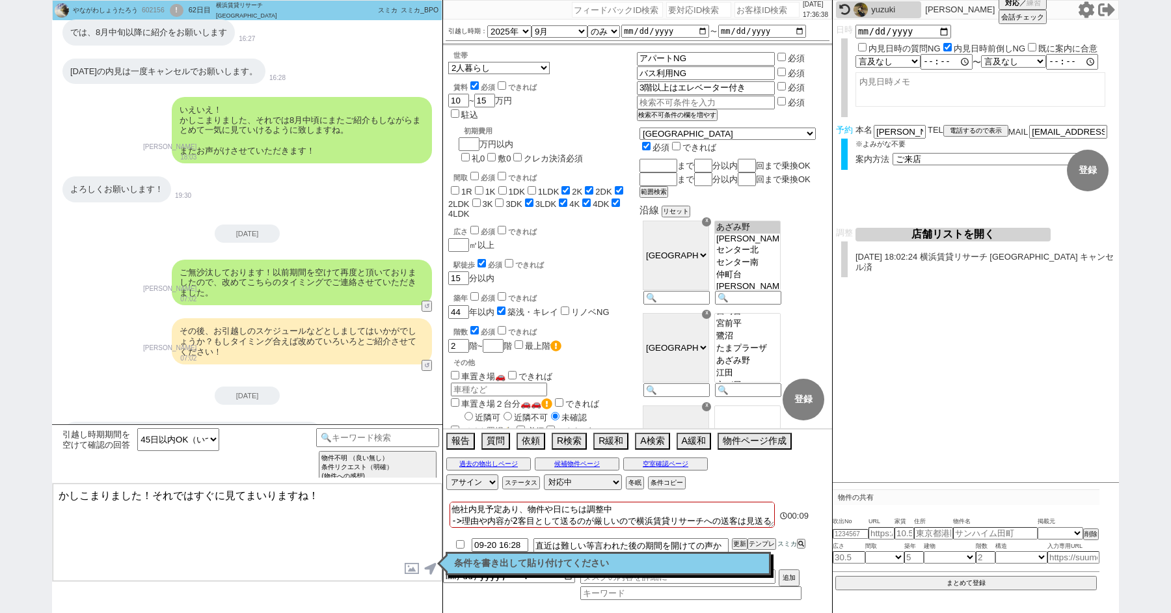
click at [139, 494] on textarea "かしこまりました！それではすぐに見てまいりますね！" at bounding box center [247, 532] width 389 height 98
click at [259, 500] on textarea "かしこまりました、！それではすぐに見てまいりますね！" at bounding box center [247, 532] width 389 height 98
click at [473, 559] on p "条件を書き出して貼り付けてください" at bounding box center [608, 563] width 308 height 10
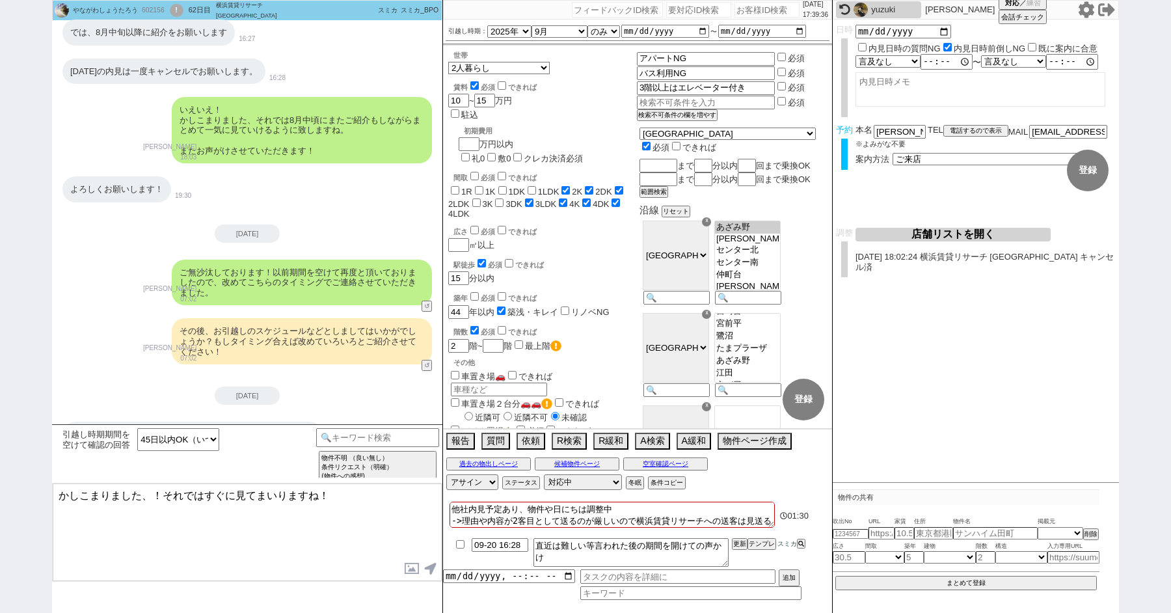
click at [157, 494] on textarea "かしこまりました、！それではすぐに見てまいりますね！" at bounding box center [247, 532] width 389 height 98
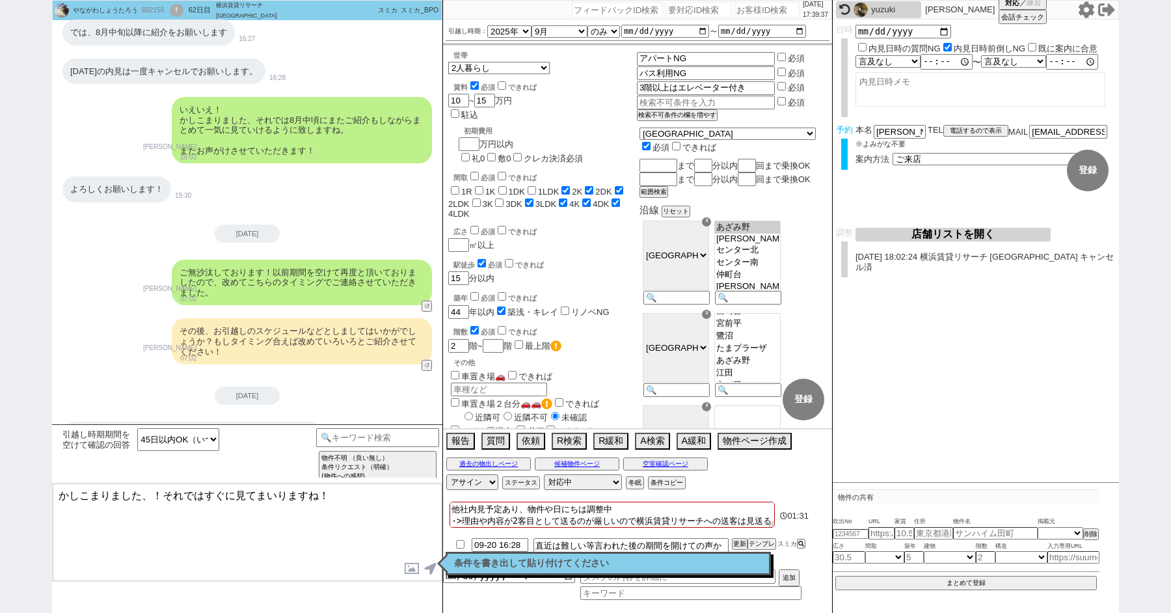
click at [149, 494] on textarea "かしこまりました、！それではすぐに見てまいりますね！" at bounding box center [247, 532] width 389 height 98
type textarea "かしこまりました、9月が引越し可能でしたら今からでも圏内に入りそうですね！ それではすぐに見てまいりますね！"
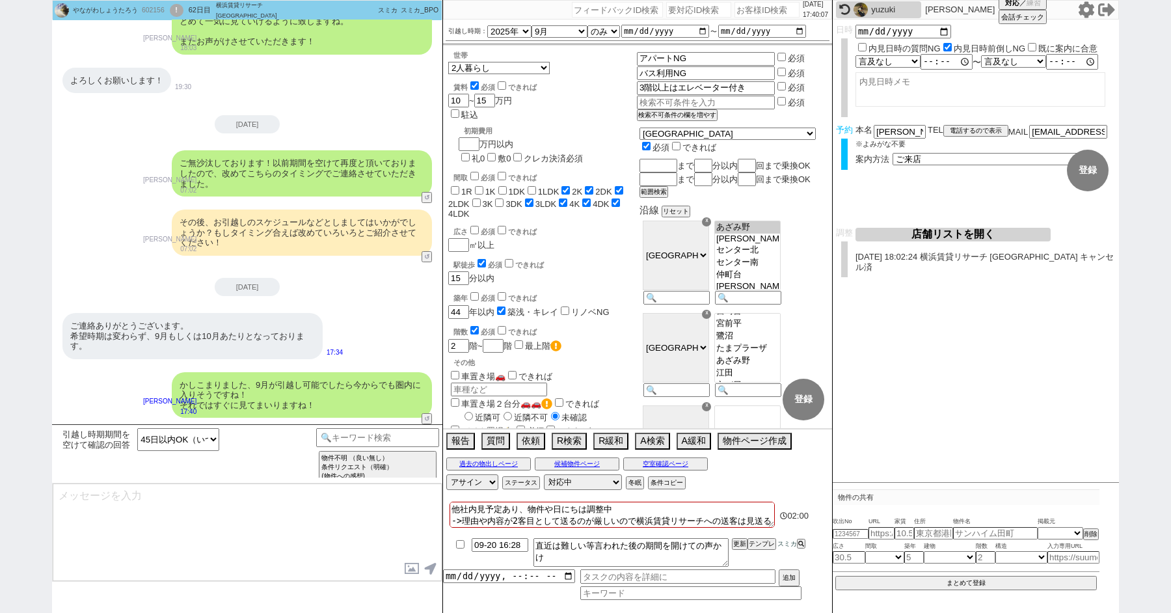
scroll to position [2255, 0]
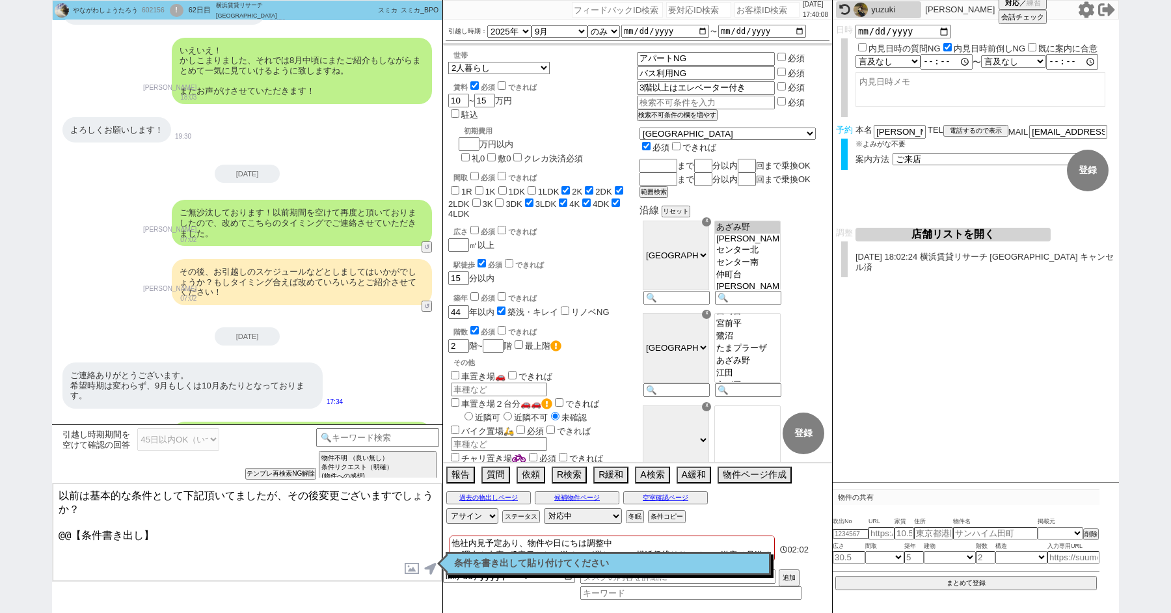
click at [254, 527] on textarea "以前は基本的な条件として下記頂いてましたが、その後変更ございますでしょうか？ @@【条件書き出し】" at bounding box center [247, 532] width 389 height 98
click at [656, 513] on button "条件コピー" at bounding box center [665, 516] width 35 height 10
click at [664, 516] on button "もう1回押してください" at bounding box center [684, 516] width 72 height 10
click at [546, 563] on p "条件を書き出して貼り付けてください" at bounding box center [608, 563] width 308 height 10
click at [261, 544] on textarea "以前は基本的な条件として下記頂いてましたが、その後変更ございますでしょうか？" at bounding box center [247, 532] width 389 height 98
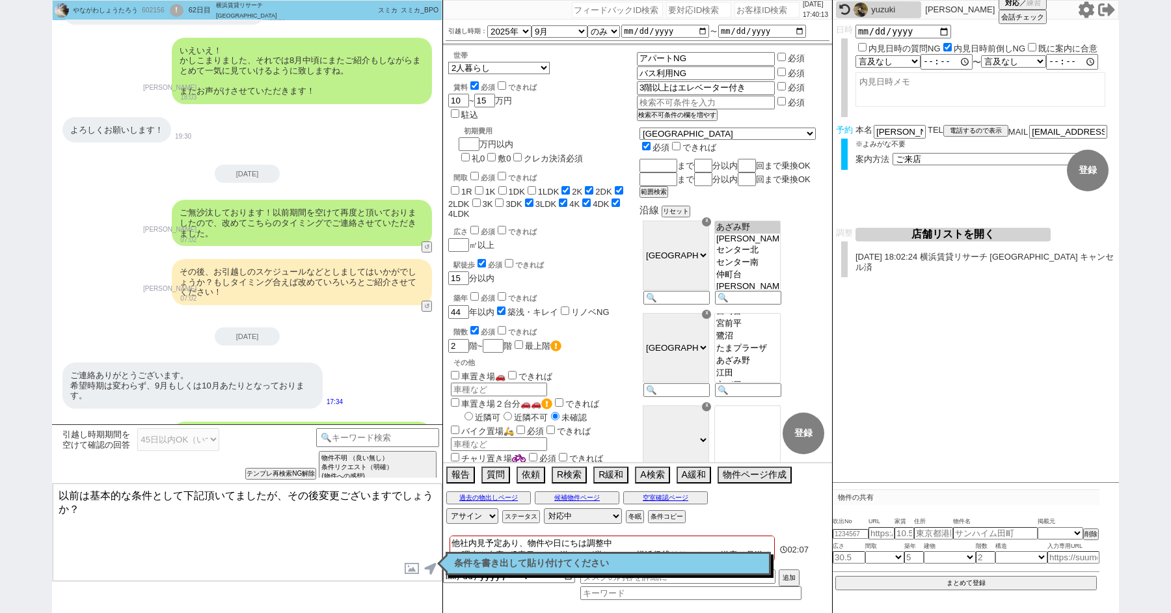
paste textarea "・エリア：[GEOGRAPHIC_DATA]、[GEOGRAPHIC_DATA]、[GEOGRAPHIC_DATA]、[GEOGRAPHIC_DATA]、[P…"
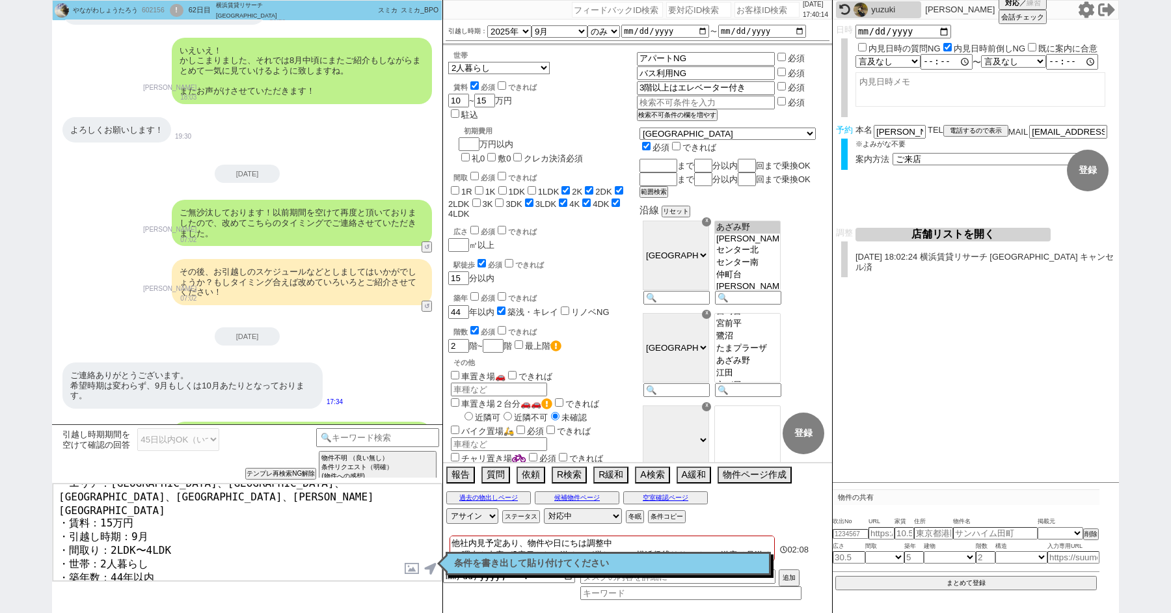
scroll to position [46, 0]
type textarea "以前は基本的な条件として下記頂いてましたが、その後変更ございますでしょうか？ ・エリア：[GEOGRAPHIC_DATA]、[GEOGRAPHIC_DATA]…"
click at [493, 564] on p "条件を書き出して貼り付けてください" at bounding box center [608, 563] width 308 height 10
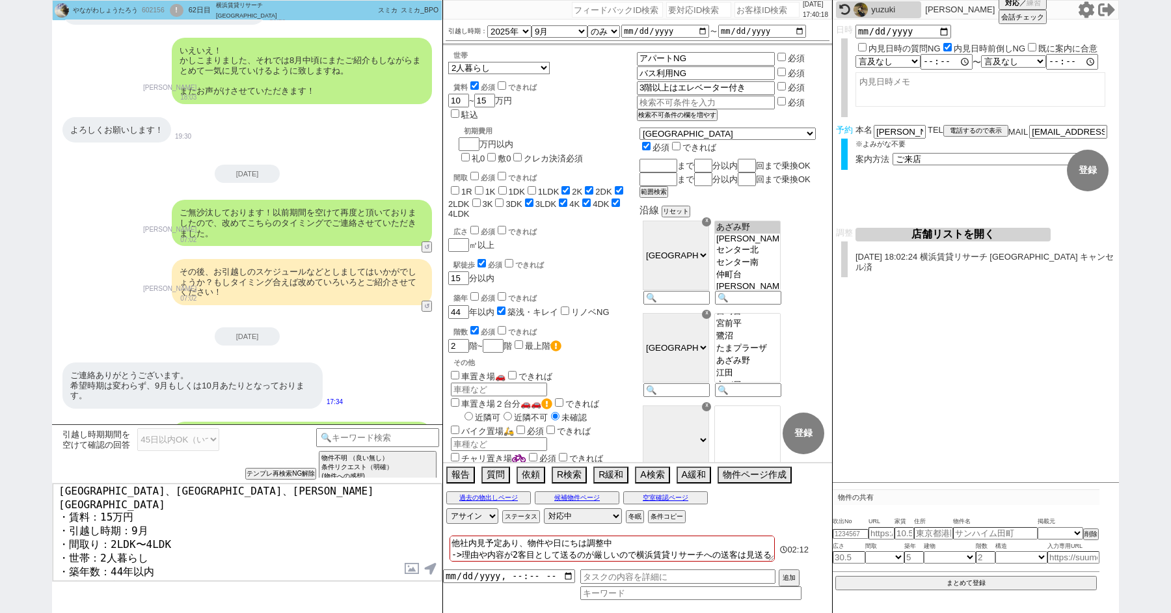
scroll to position [4, 0]
drag, startPoint x: 450, startPoint y: 550, endPoint x: 551, endPoint y: 568, distance: 103.0
click at [551, 568] on div "他社内見予定あり、物件や日にちは調整中 ->理由や内容が2客目として送るのが厳しいので横浜賃貸リサーチへの送客は見送る→他も無理そうなら物件全滅させて一回延期…" at bounding box center [637, 572] width 389 height 81
type textarea "他社内見予定あり、物件や日にちは調整中"
checkbox input "false"
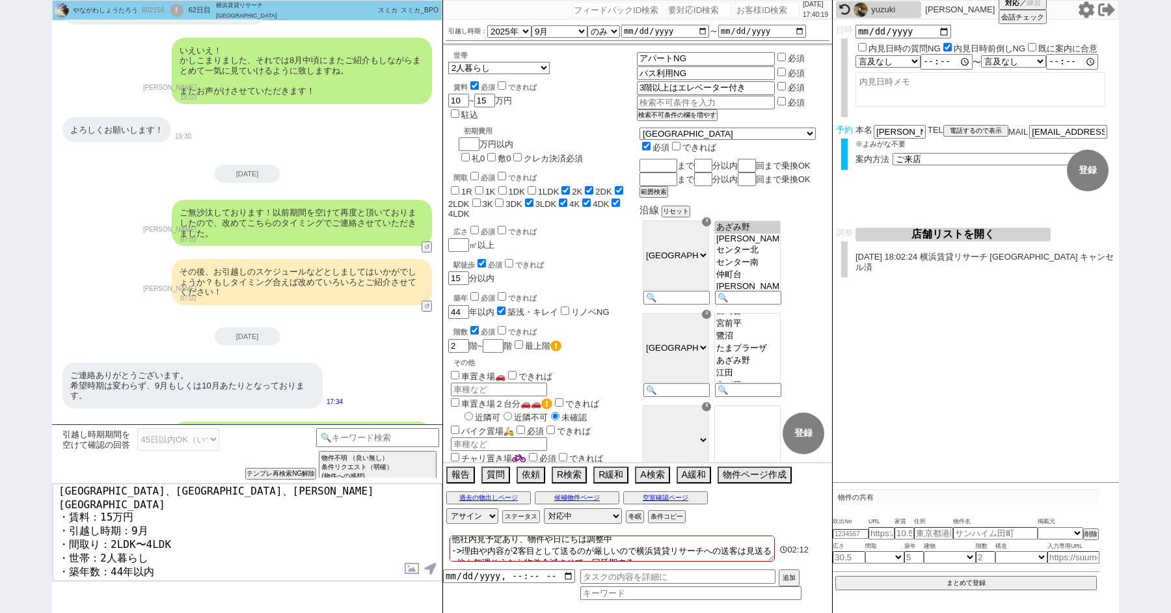
checkbox input "false"
checkbox input "true"
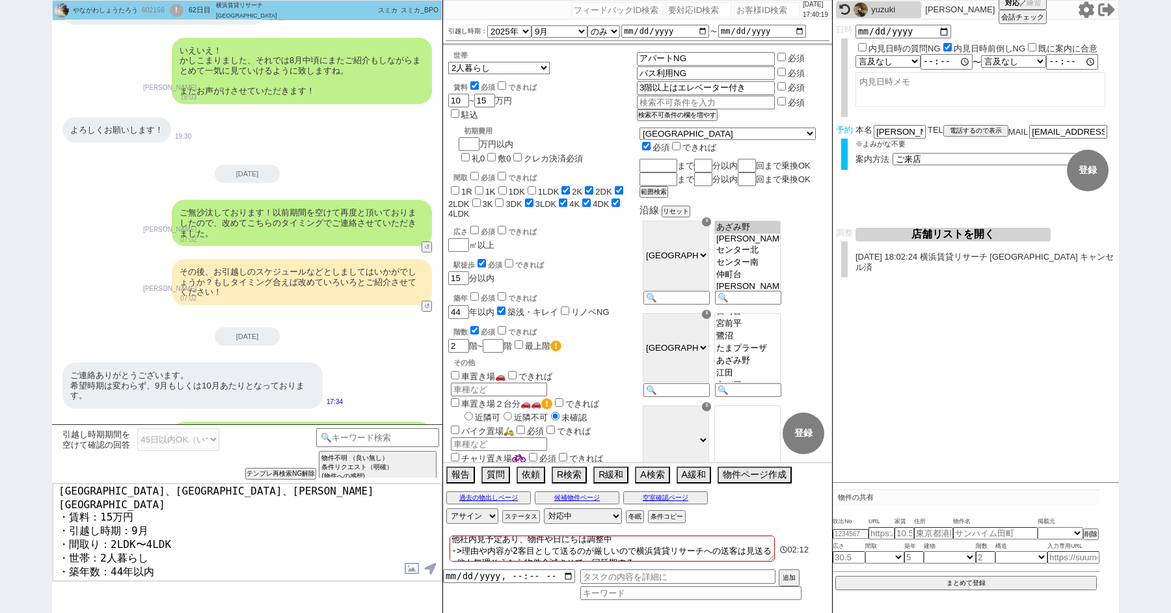
checkbox input "true"
checkbox input "false"
checkbox input "true"
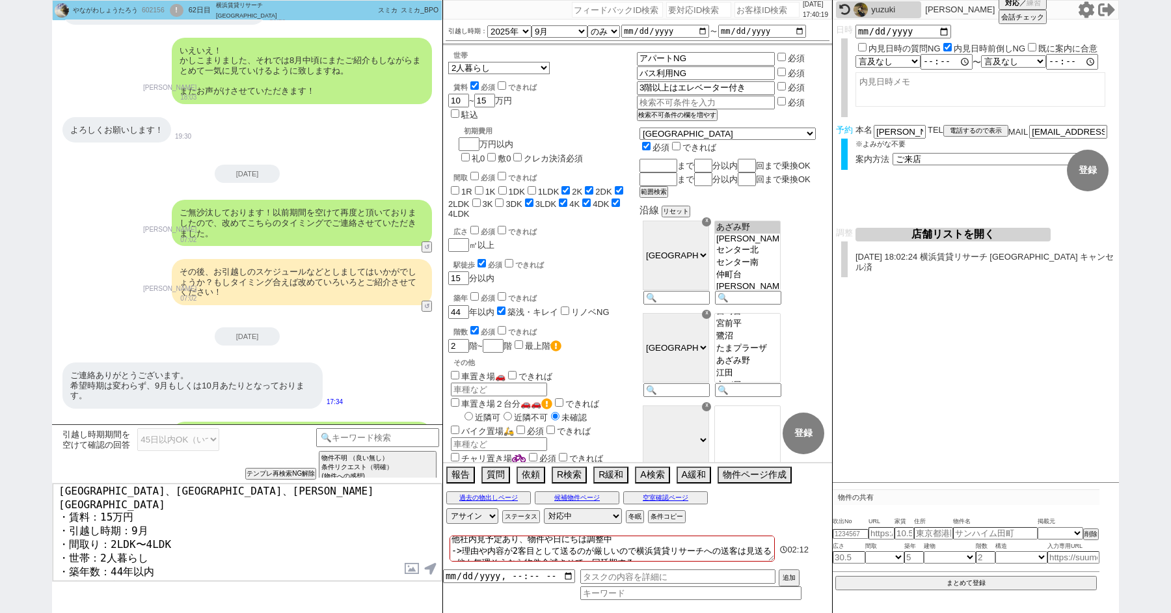
checkbox input "true"
type textarea "他社内見予定あり、物件や日にちは調整中"
checkbox input "false"
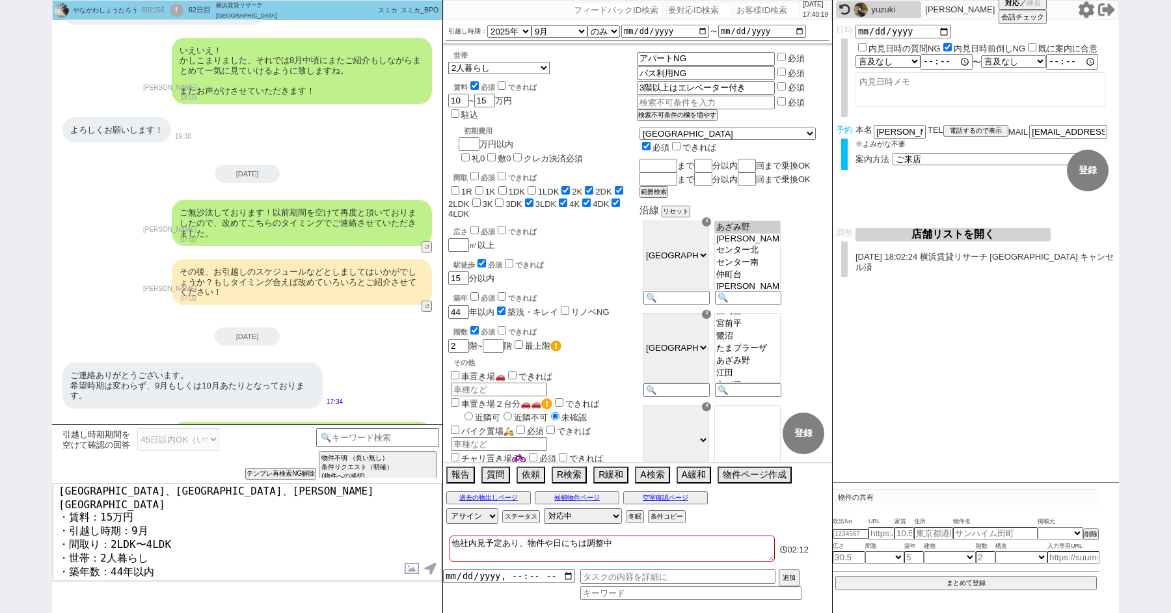
checkbox input "false"
checkbox input "true"
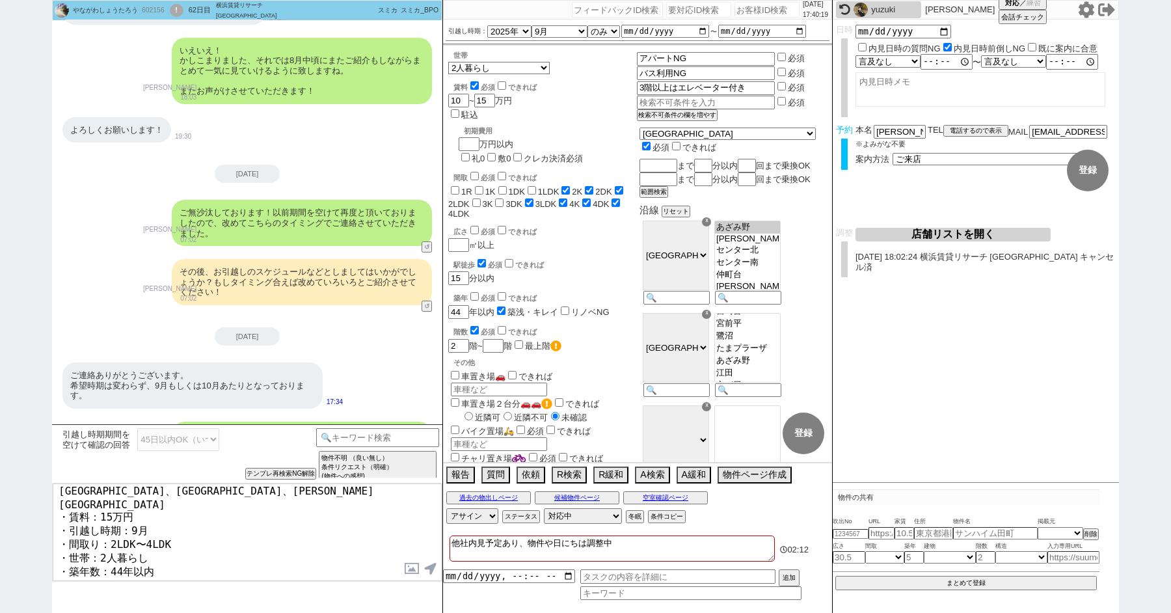
checkbox input "true"
checkbox input "false"
checkbox input "true"
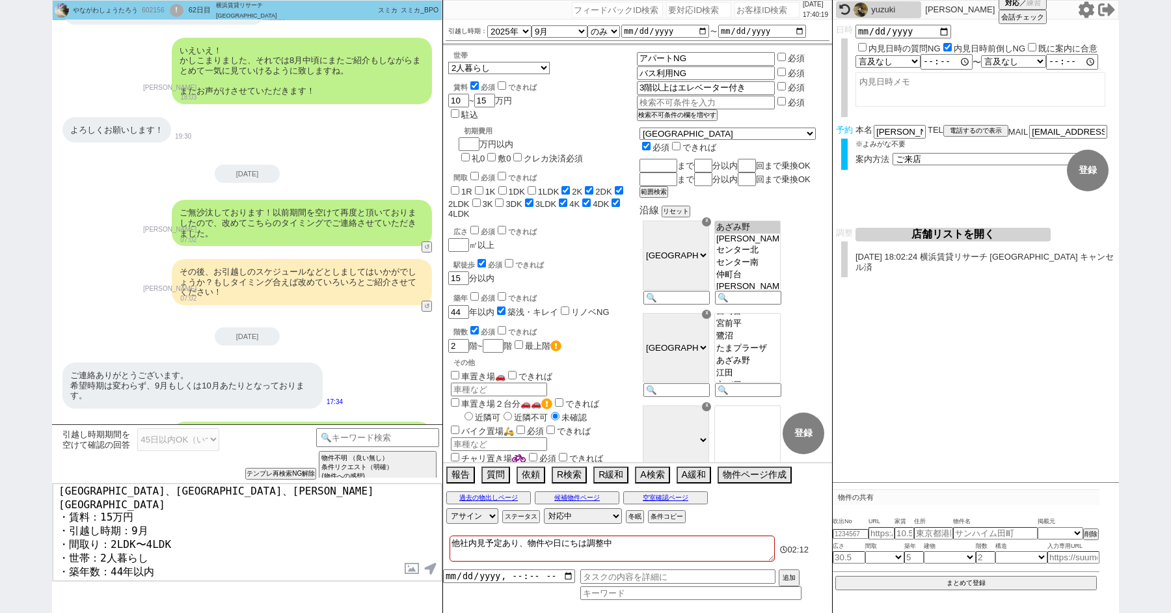
checkbox input "true"
drag, startPoint x: 617, startPoint y: 543, endPoint x: 465, endPoint y: 506, distance: 156.6
click at [481, 511] on div "[DATE] 17:40:20 候補物件を追加してしてください 紹介した物件一覧 他社物件を追加する 空室確認ページに追加・削除 紹介した物件一覧 他社物件を…" at bounding box center [637, 306] width 390 height 613
checkbox input "false"
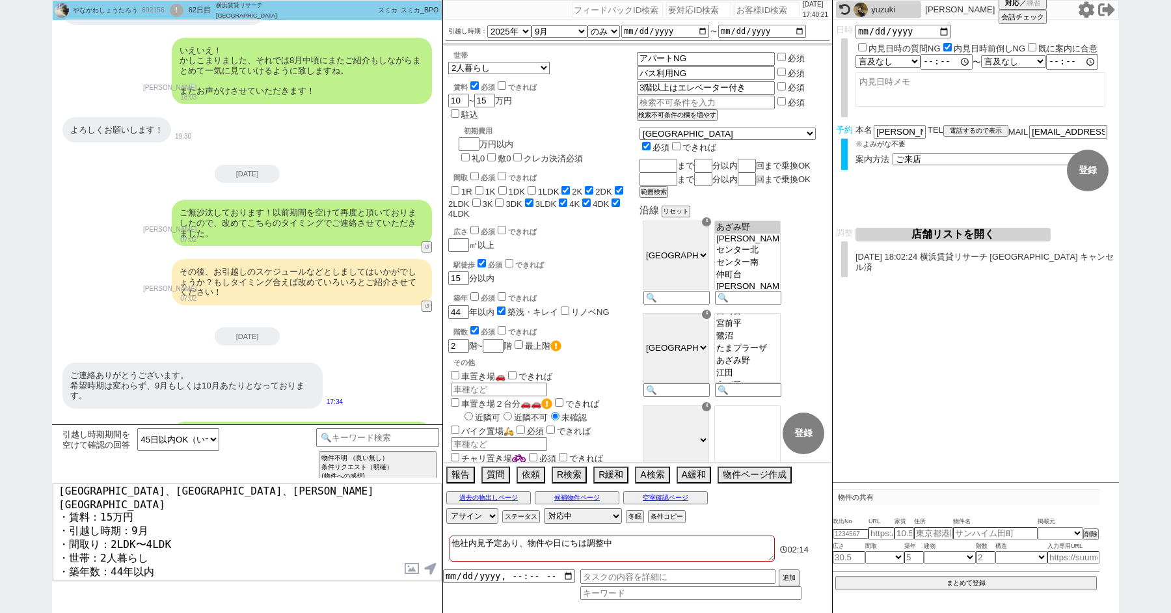
checkbox input "false"
checkbox input "true"
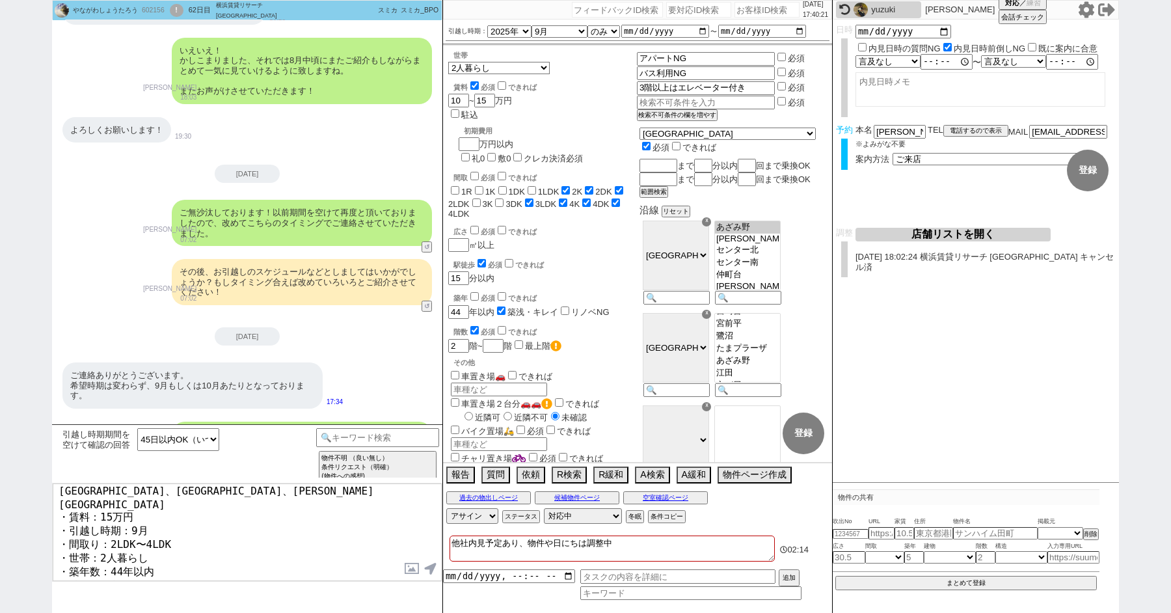
checkbox input "true"
checkbox input "false"
checkbox input "true"
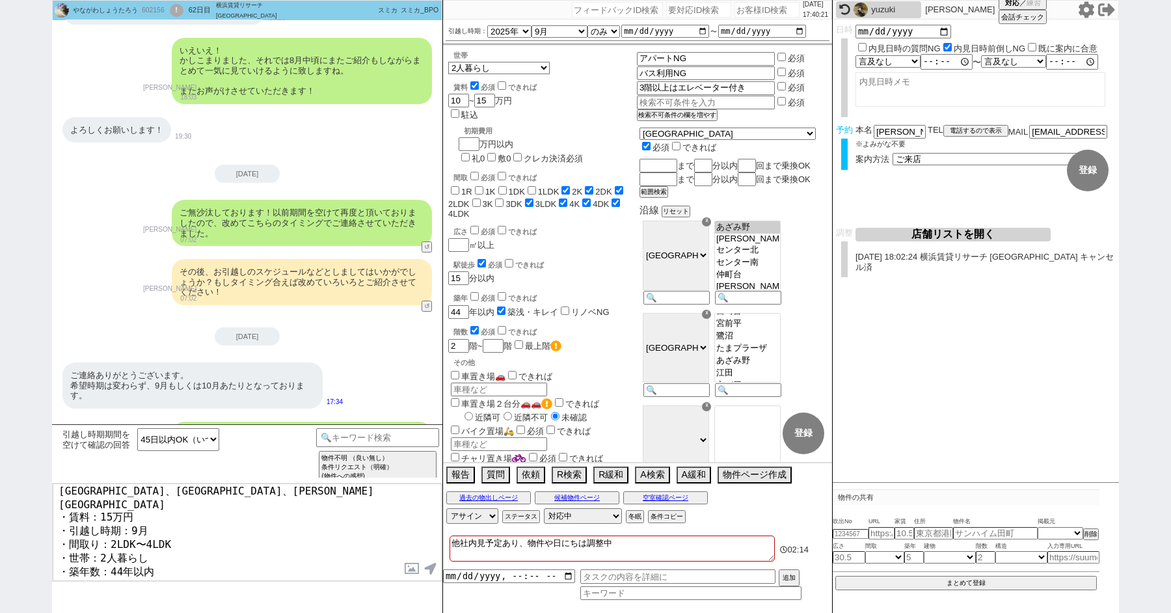
checkbox input "true"
click at [312, 540] on textarea "以前は基本的な条件として下記頂いてましたが、その後変更ございますでしょうか？ ・エリア：[GEOGRAPHIC_DATA]、[GEOGRAPHIC_DATA]…" at bounding box center [247, 532] width 389 height 98
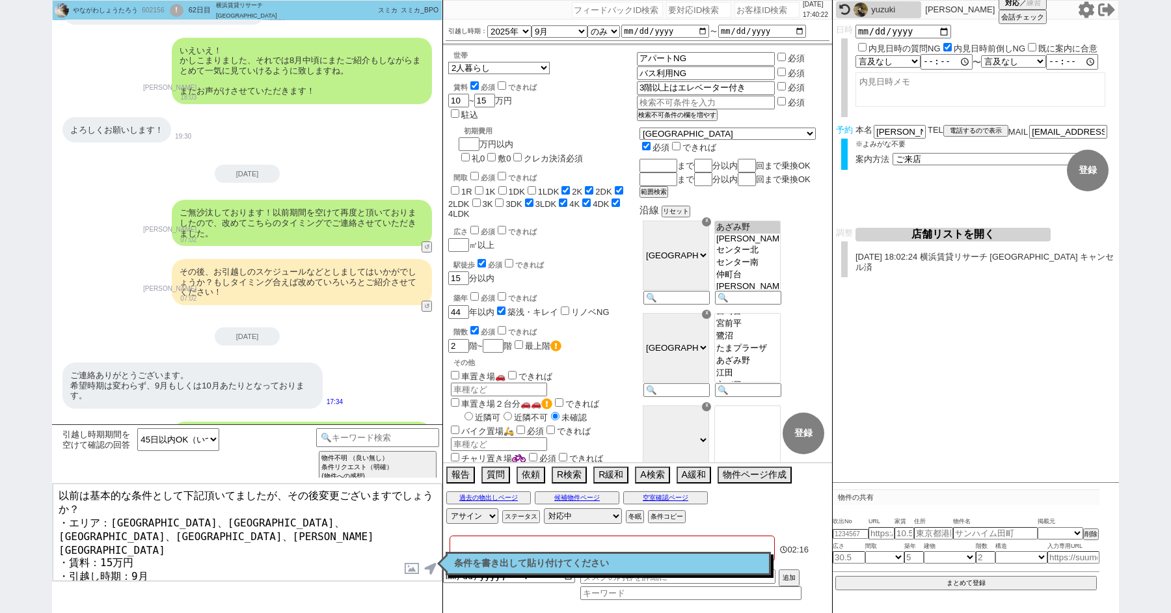
click at [291, 548] on textarea "以前は基本的な条件として下記頂いてましたが、その後変更ございますでしょうか？ ・エリア：[GEOGRAPHIC_DATA]、[GEOGRAPHIC_DATA]…" at bounding box center [247, 532] width 389 height 98
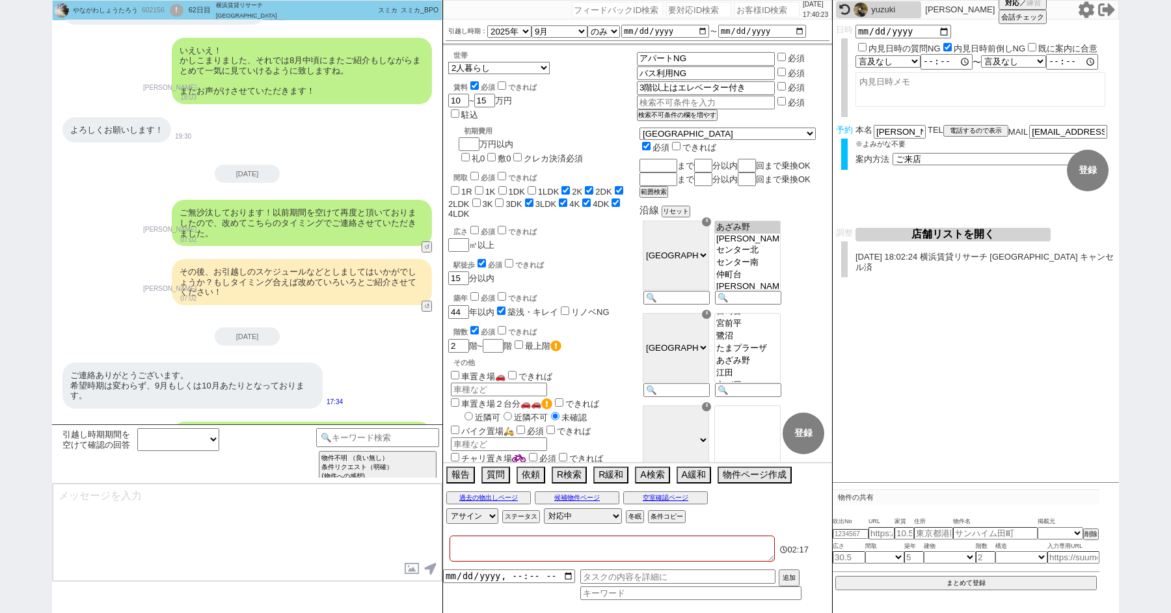
scroll to position [2441, 0]
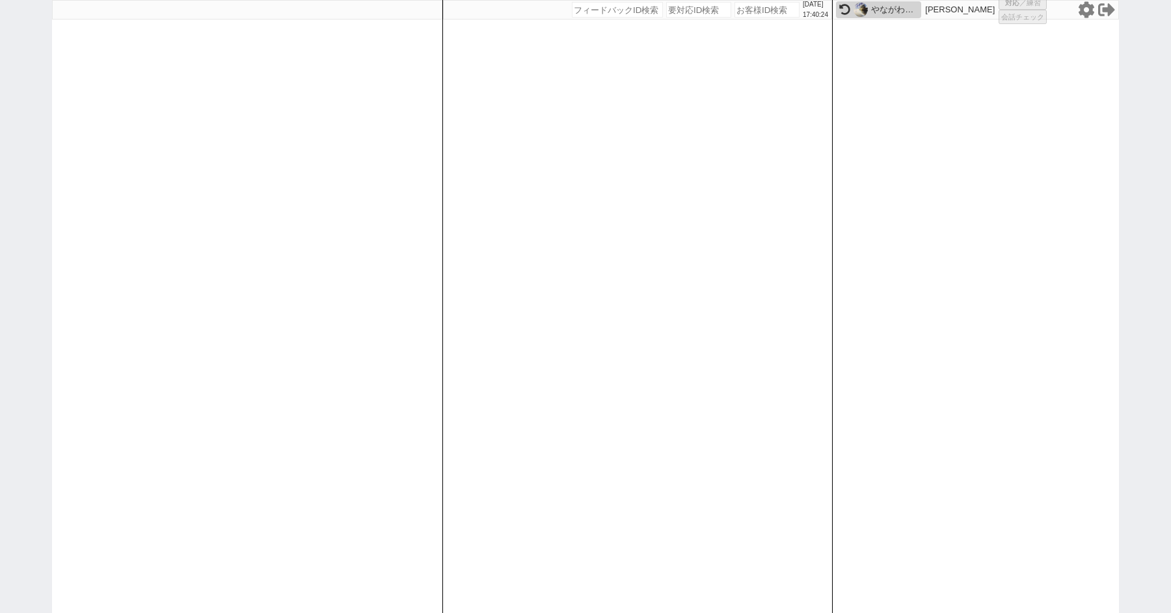
select select
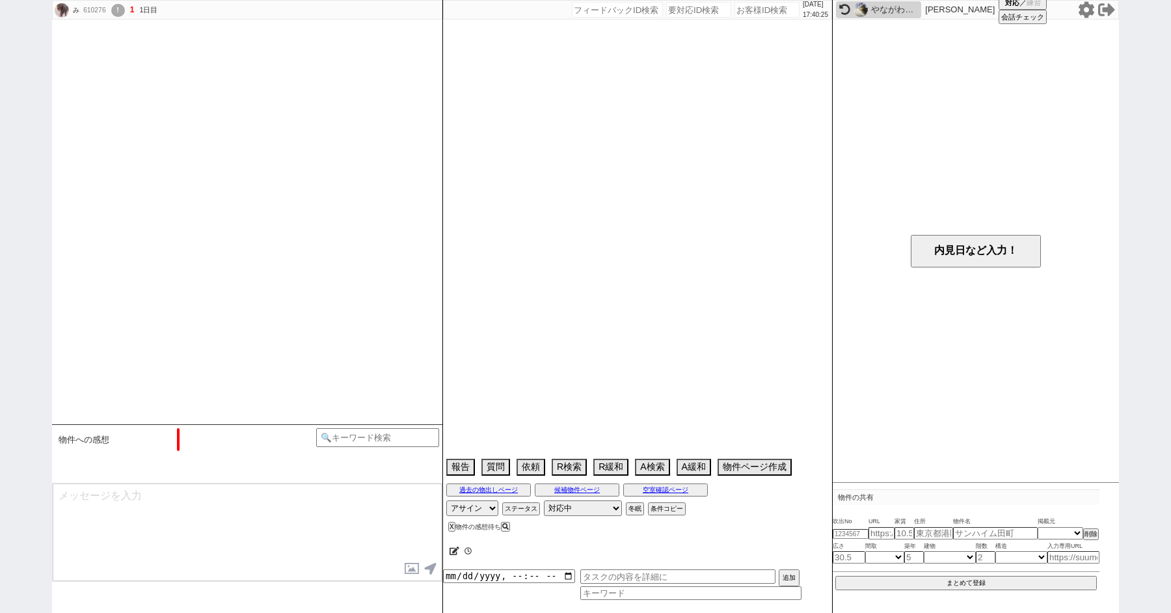
select select "15"
select select "0"
select select "819"
select select "64"
select select "[DATE]"
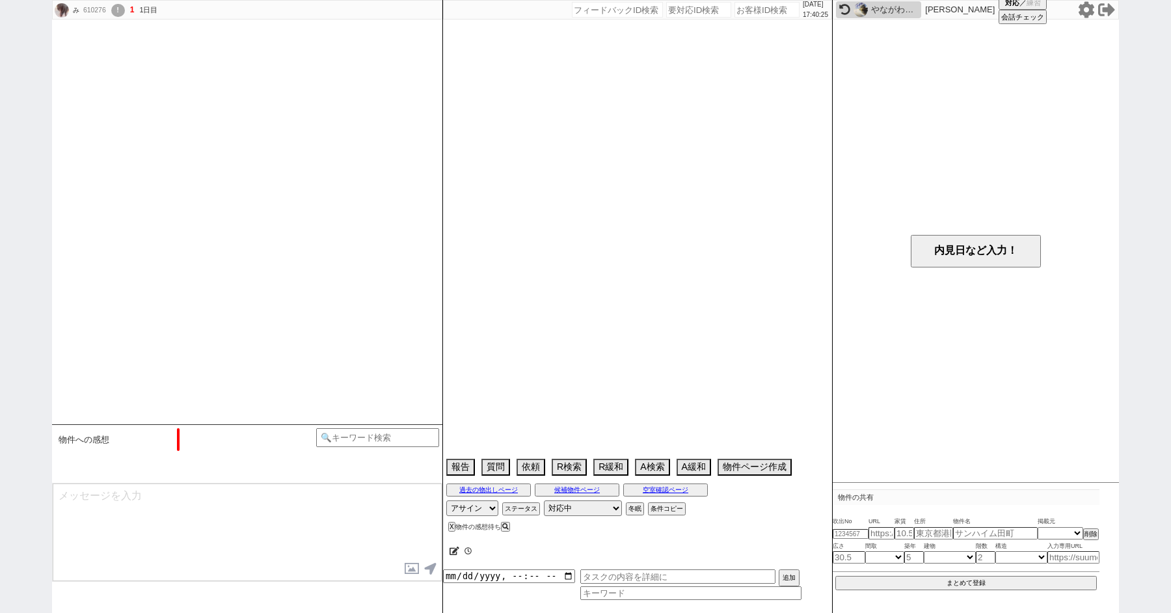
select select "29"
select select "884"
select select "30"
select select "33"
select select "952"
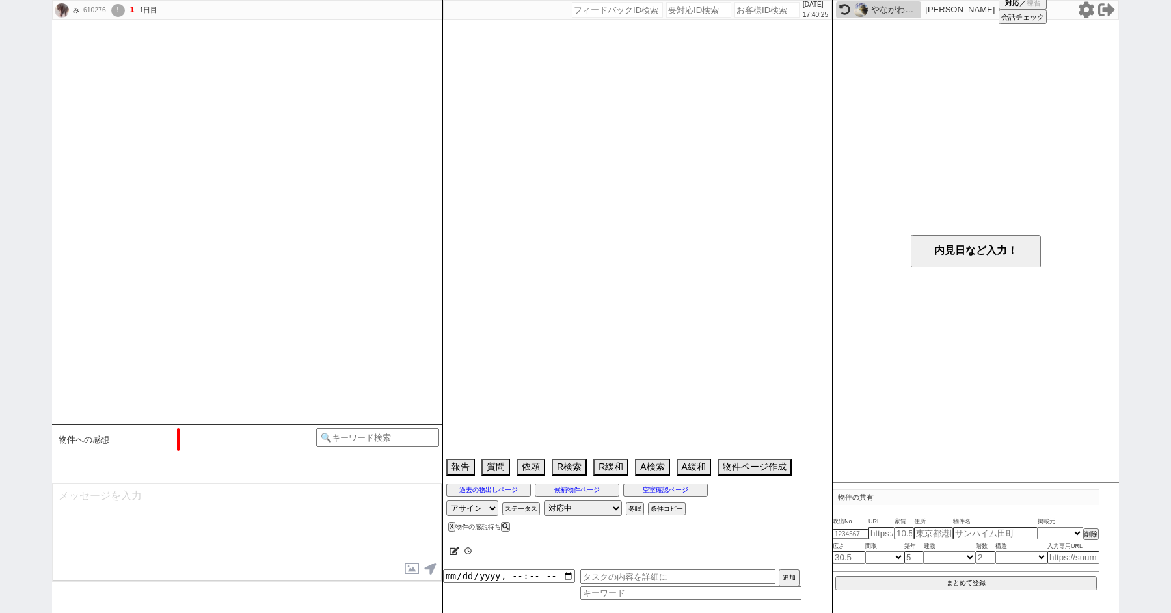
select select "34"
select select "[DATE]"
select select "71"
select select "[DATE]"
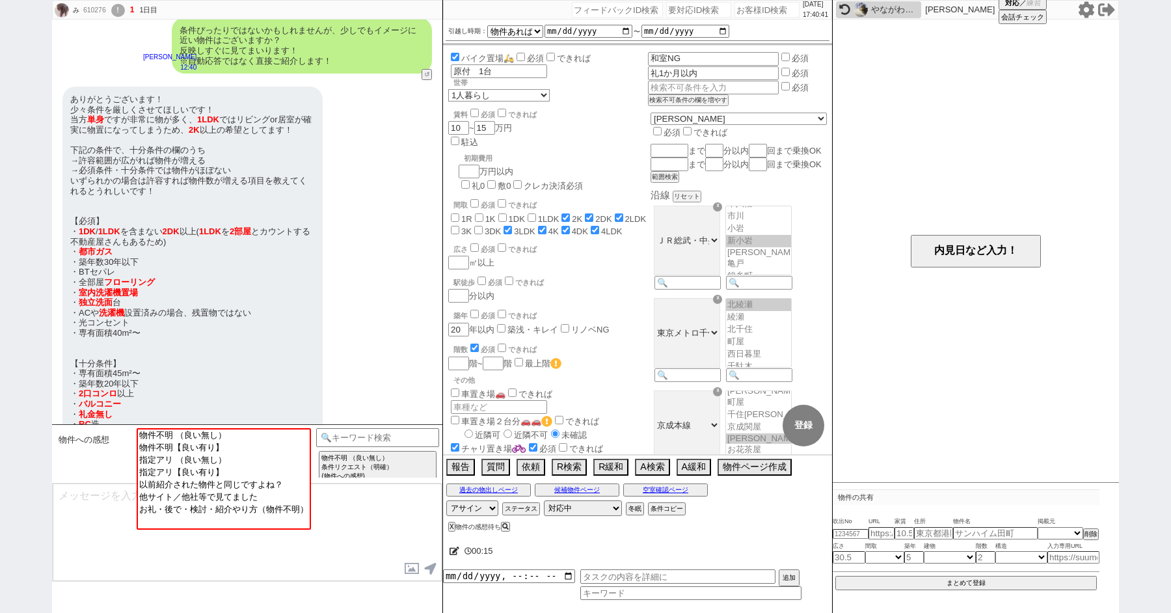
scroll to position [434, 0]
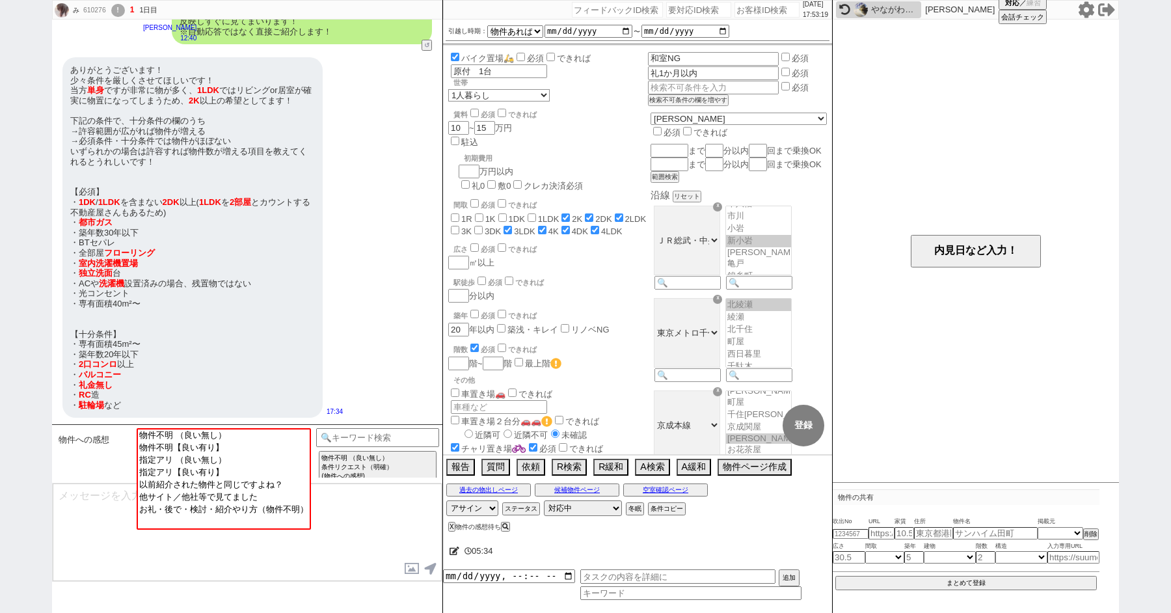
click at [0, 157] on div "み 610276 ! 1 1日目 冬眠中 自社客 スミカ スミカ_BPO チャット全表示 [DATE] ・駐輪場(自転車1台/原付1台) ・風呂トイレセパレ …" at bounding box center [585, 306] width 1171 height 613
paste input "513131"
type input "513131"
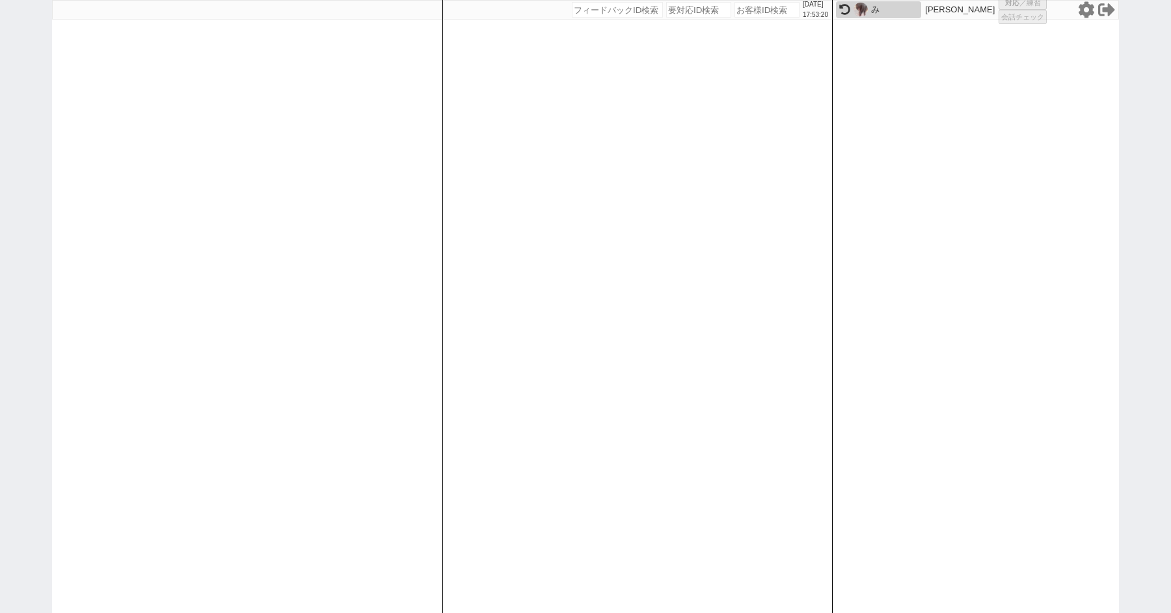
select select "100"
select select "1"
select select "2"
select select "5"
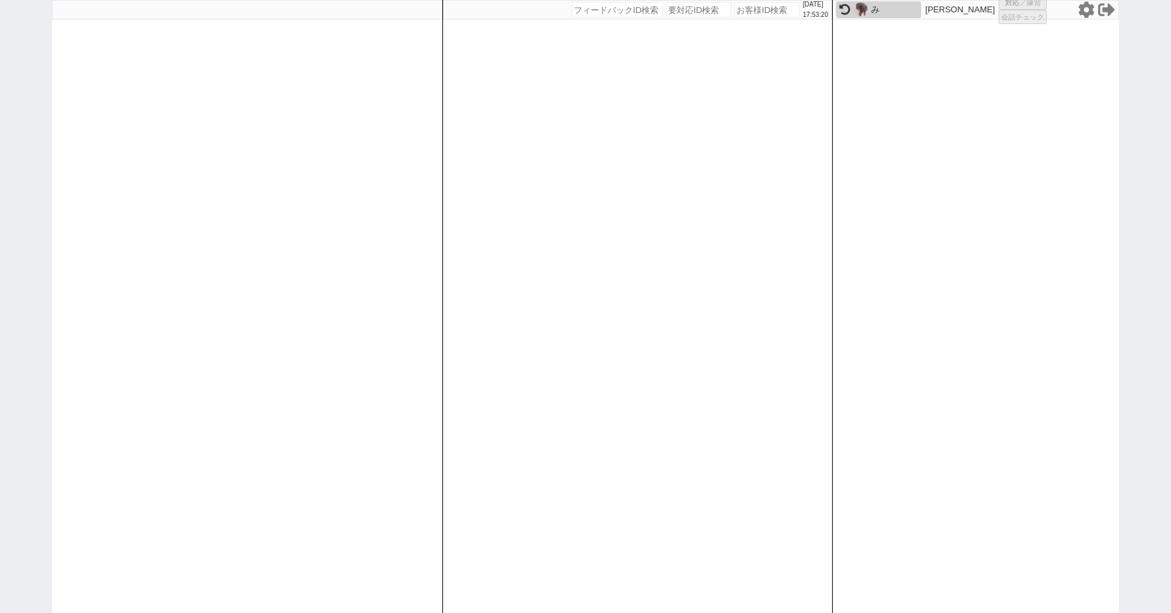
select select "8"
select select
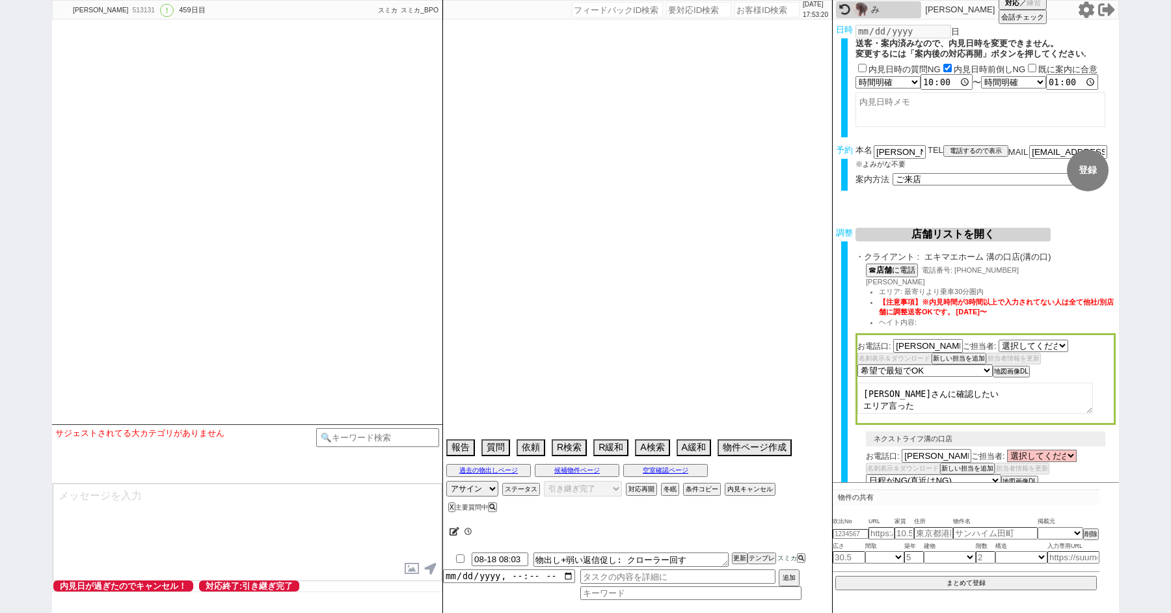
select select "[DATE]"
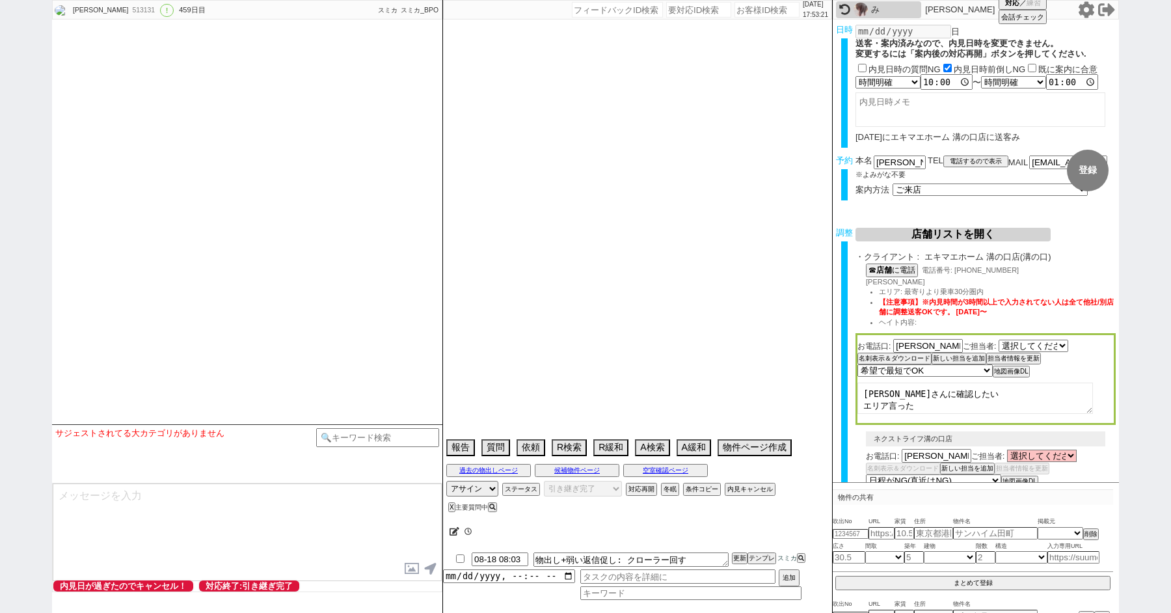
scroll to position [17221, 0]
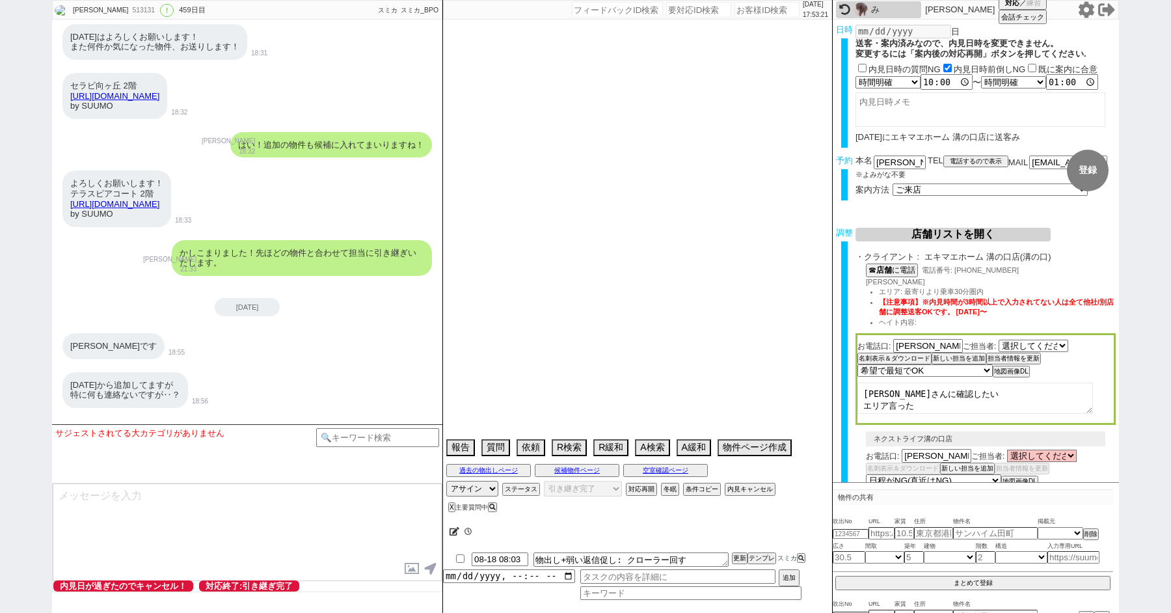
type textarea "@電話 23日15:43出ない @当日まで内見予定なし@ リブリ・[DATE] DUO B-101はイタンジに掲載あるので、募集中と言ってます"
select select "[DATE]"
select select "7"
select select "37"
select select "1"
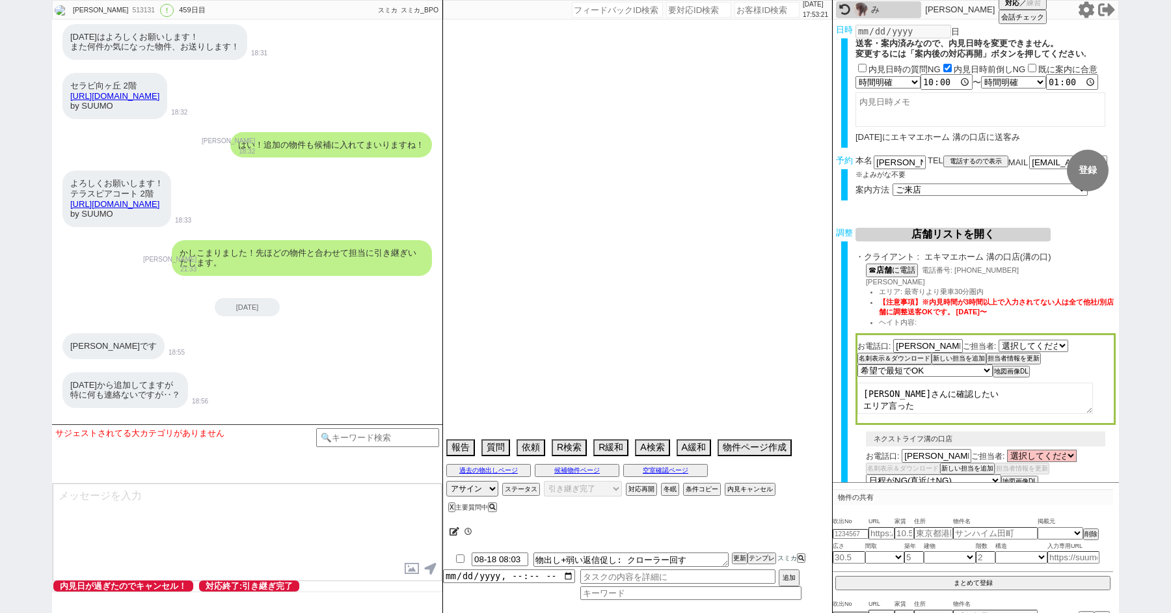
select select "50"
select select "53"
select select "48"
select select "[DATE]"
select select "56"
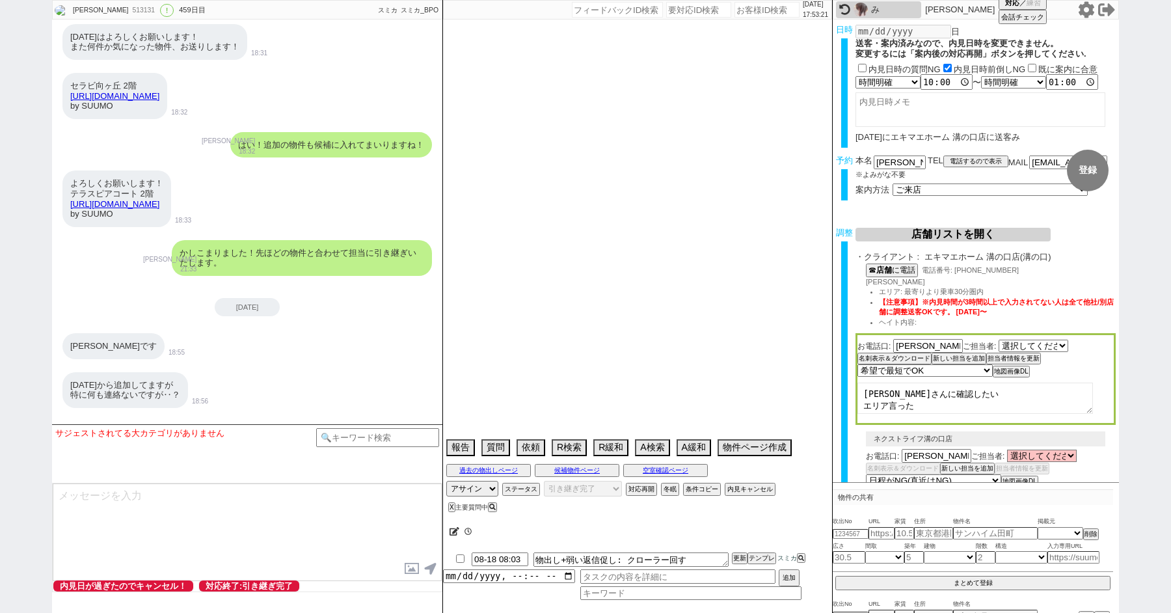
select select "52"
select select "[DATE]"
select select "14"
select select "470"
select select "18"
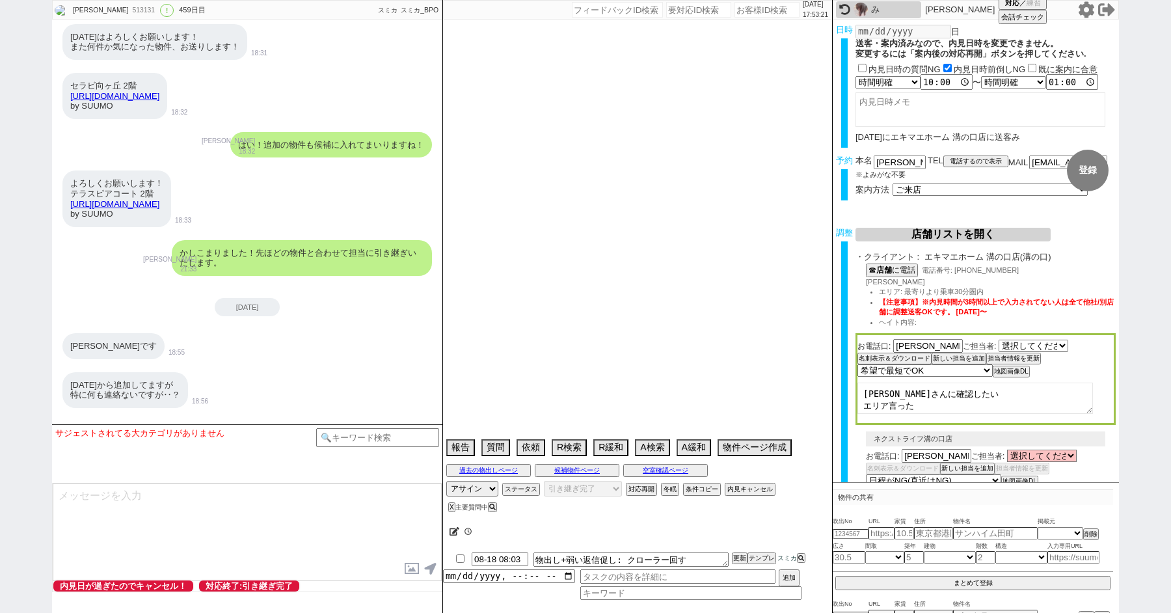
select select "578"
select select "46"
select select "[DATE]"
select select "15"
select select "508"
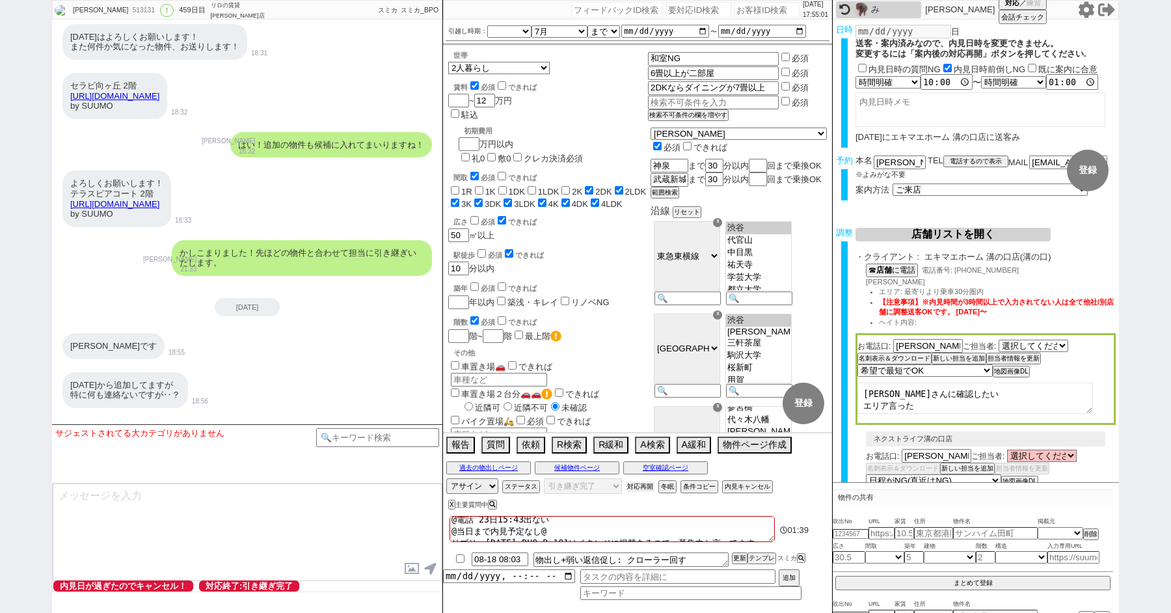
click at [635, 487] on button "対応再開" at bounding box center [640, 486] width 29 height 10
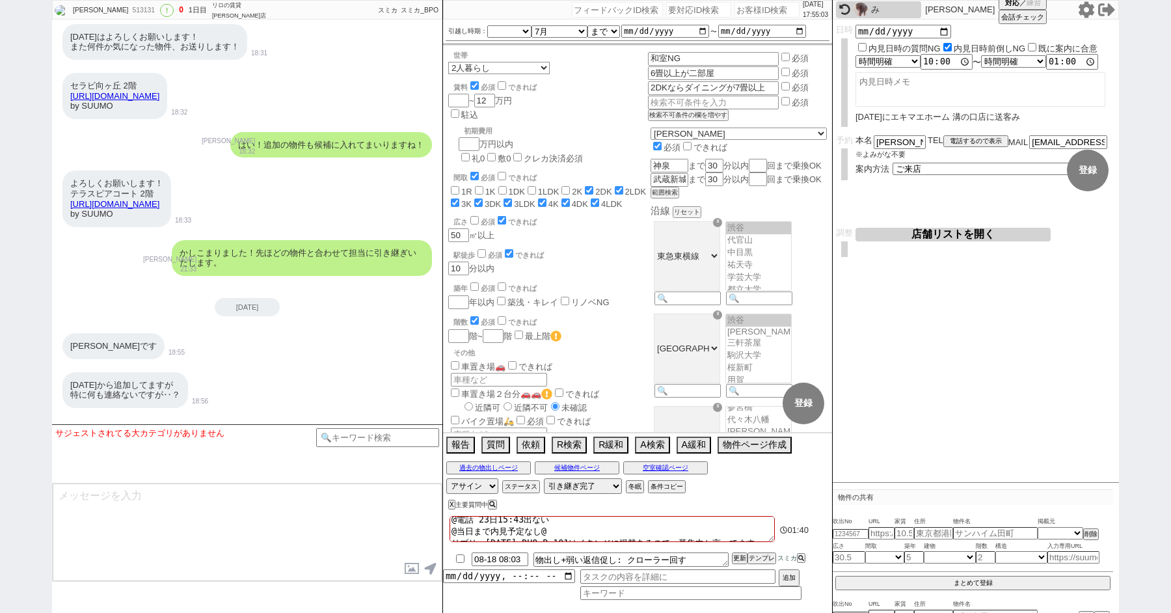
select select "0"
drag, startPoint x: 749, startPoint y: 531, endPoint x: 500, endPoint y: 508, distance: 250.1
click at [502, 509] on div "[DATE] 17:55:08 候補物件を追加してしてください 紹介した物件一覧 他社物件を追加する 空室確認ページに追加・削除 紹介した物件一覧 他社物件を…" at bounding box center [637, 306] width 390 height 613
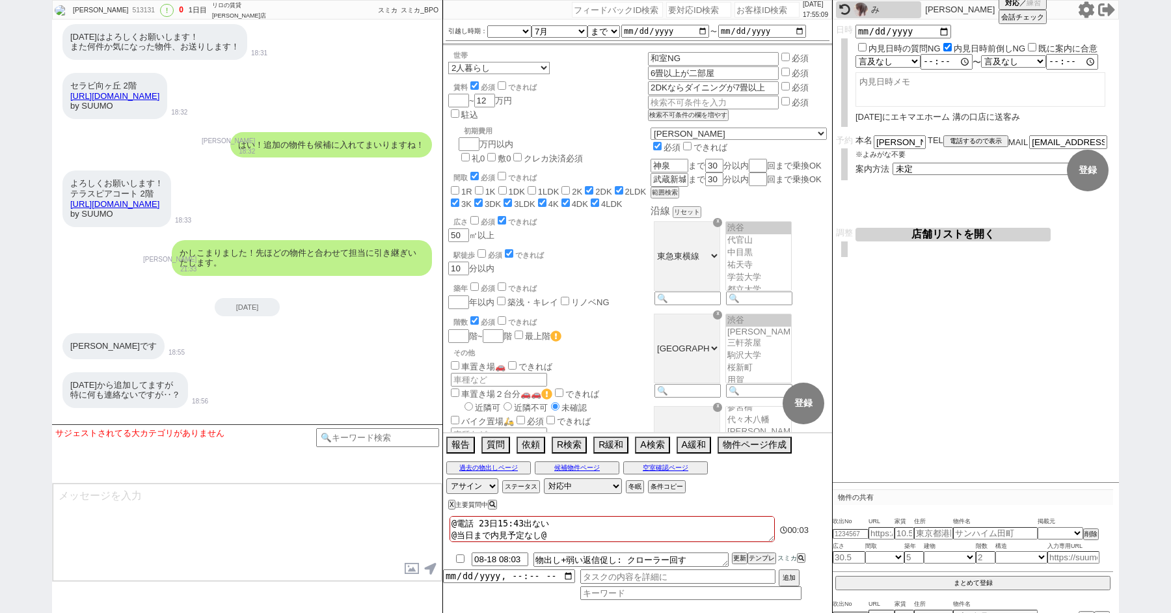
click at [486, 526] on textarea "@電話 23日15:43出ない @当日まで内見予定なし@ リブリ・[DATE] DUO B-101はイタンジに掲載あるので、募集中と言ってます" at bounding box center [611, 529] width 325 height 26
drag, startPoint x: 452, startPoint y: 531, endPoint x: 714, endPoint y: 566, distance: 264.4
click at [714, 566] on div "@電話 23日15:43出ない @当日まで内見予定なし@ リブリ・[DATE] DUO B-101はイタンジに掲載あるので、募集中と言ってます 00:[PHO…" at bounding box center [637, 562] width 389 height 100
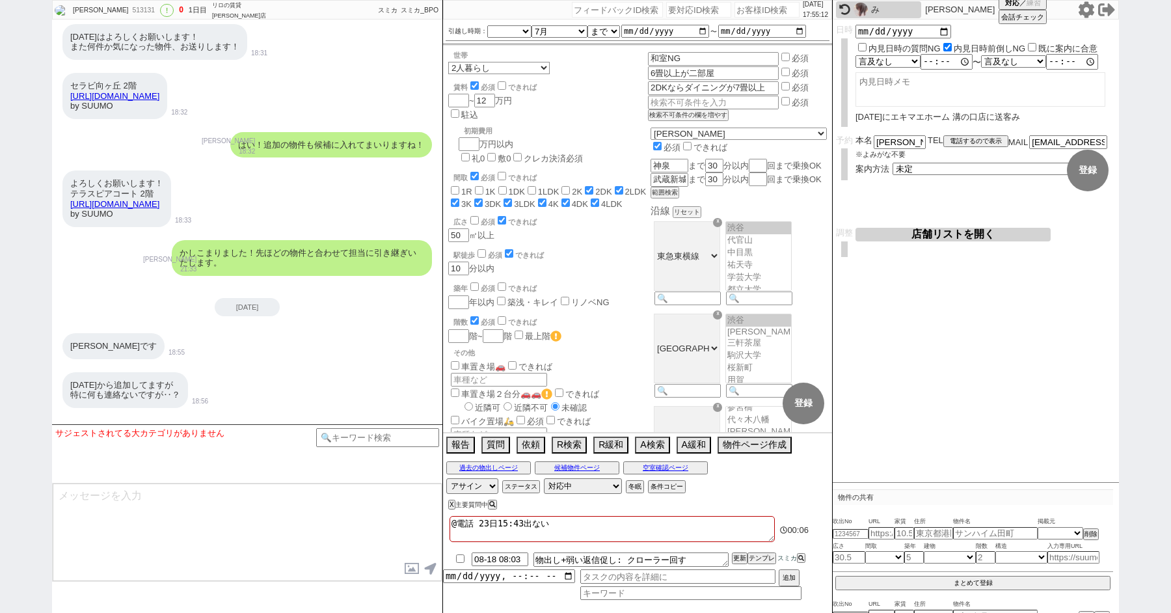
click at [194, 326] on div "[PERSON_NAME]です 18:55" at bounding box center [247, 345] width 390 height 39
drag, startPoint x: 893, startPoint y: 139, endPoint x: 766, endPoint y: 139, distance: 126.8
click at [767, 139] on div "[PERSON_NAME] 513131 ! 0 1日目 リロの賃貸 [PERSON_NAME]店 冬眠中 自社客 スミカ スミカ_BPO チャット全表示 […" at bounding box center [585, 306] width 1067 height 613
click at [183, 486] on textarea at bounding box center [247, 532] width 389 height 98
paste textarea "[PERSON_NAME]"
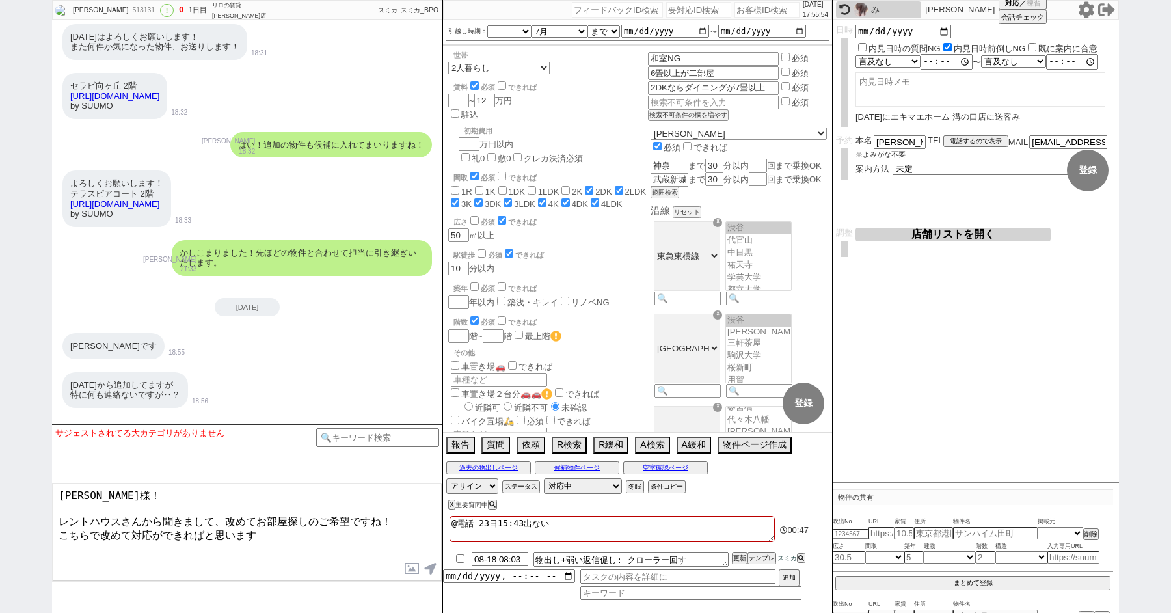
click at [310, 552] on textarea "[PERSON_NAME]様！ レントハウスさんから聞きまして、改めてお部屋探しのご希望ですね！ こちらで改めて対応ができればと思います" at bounding box center [247, 532] width 389 height 98
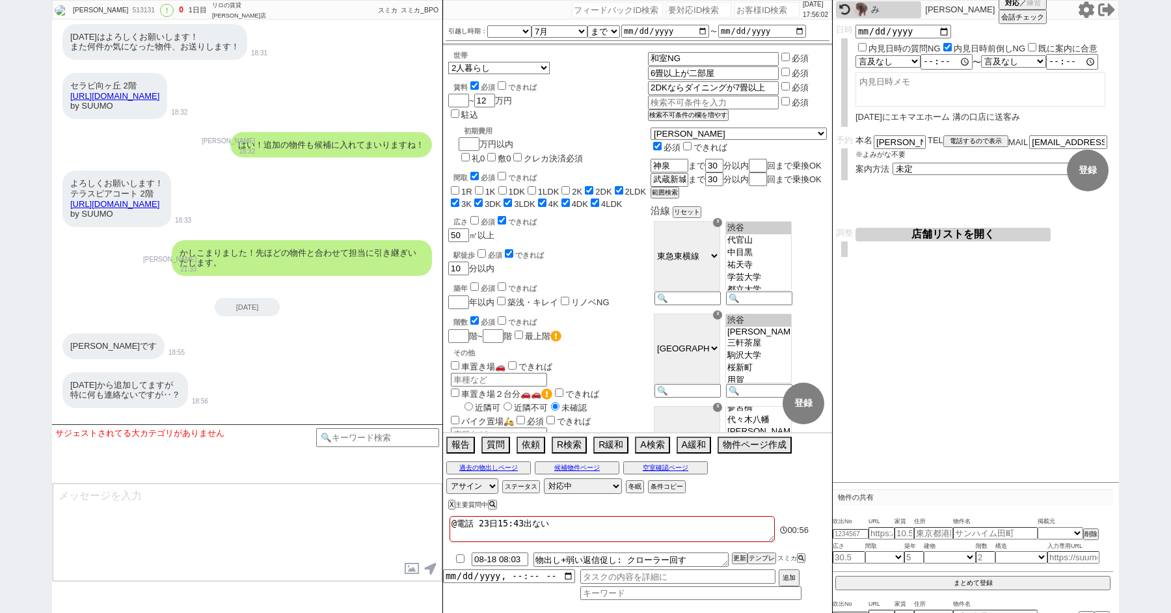
scroll to position [17327, 0]
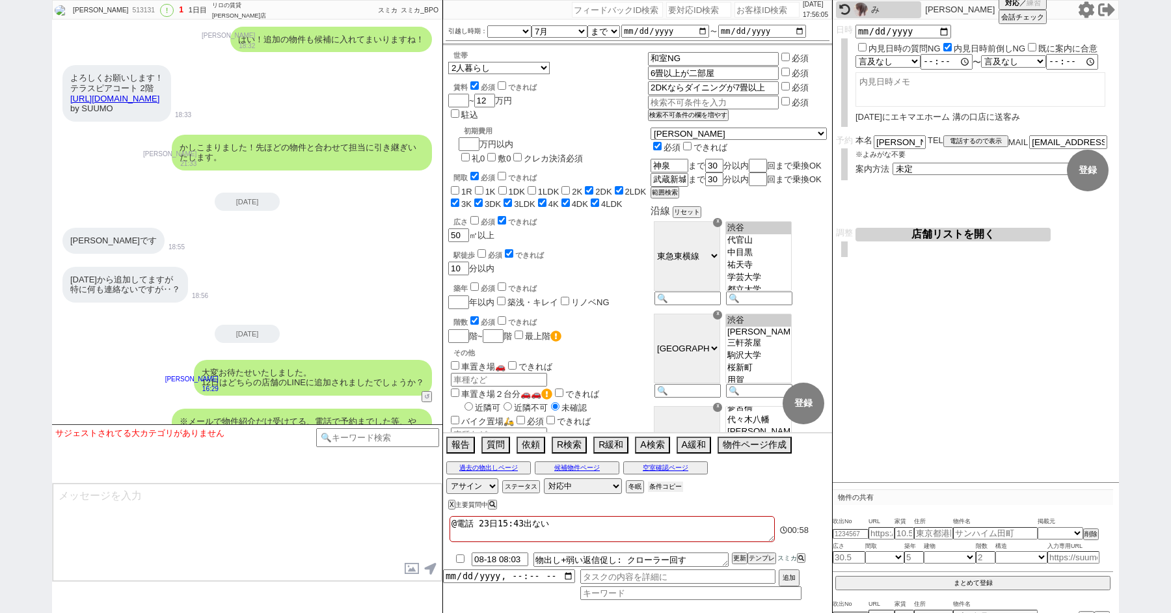
click at [654, 484] on button "条件コピー" at bounding box center [665, 486] width 35 height 10
click at [230, 522] on textarea at bounding box center [247, 532] width 389 height 98
paste textarea "・エリア：神泉駅まで30分 [GEOGRAPHIC_DATA][PERSON_NAME]まで30分 ・賃料：12万円 ・引越し時期：7月まで ・間取り：2DK…"
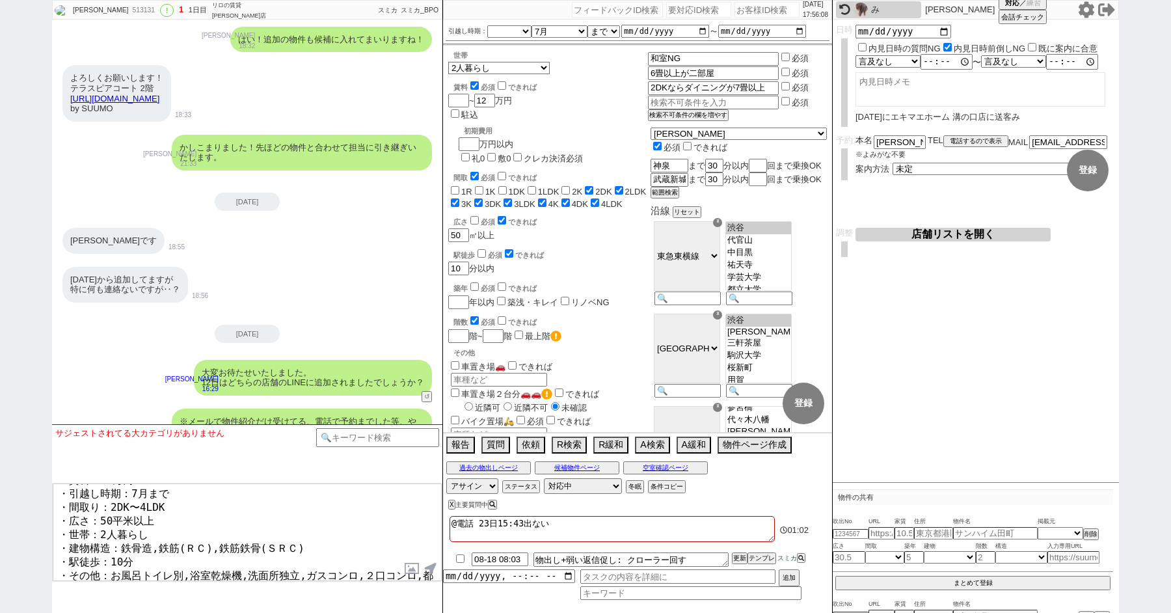
scroll to position [0, 0]
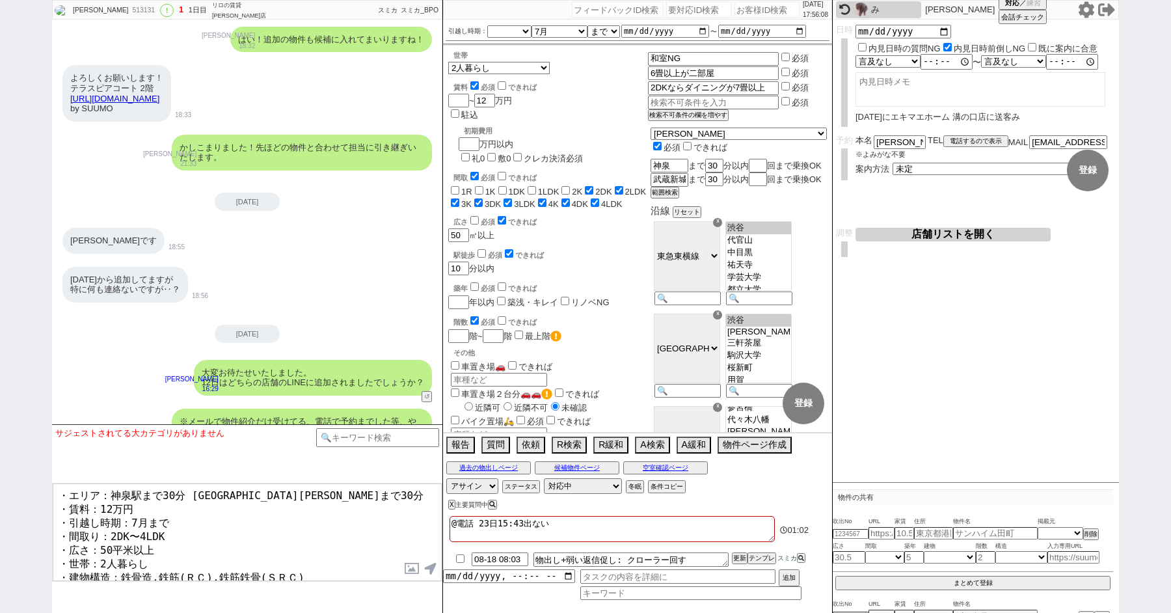
click at [79, 486] on textarea "・エリア：神泉駅まで30分 [GEOGRAPHIC_DATA][PERSON_NAME]まで30分 ・賃料：12万円 ・引越し時期：7月まで ・間取り：2DK…" at bounding box center [247, 532] width 389 height 98
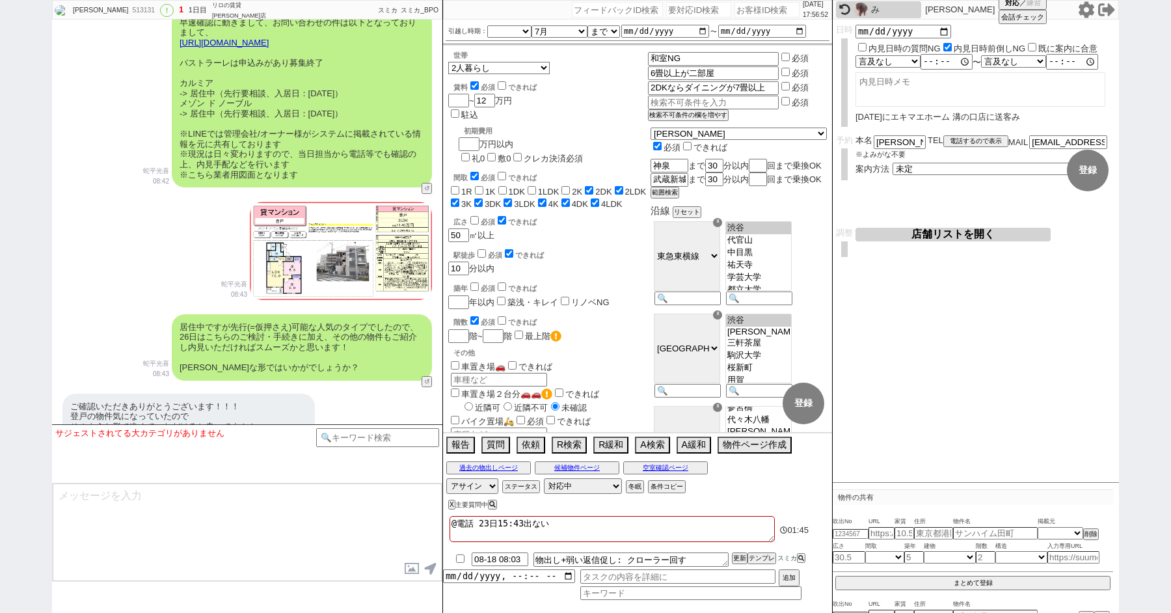
scroll to position [17517, 0]
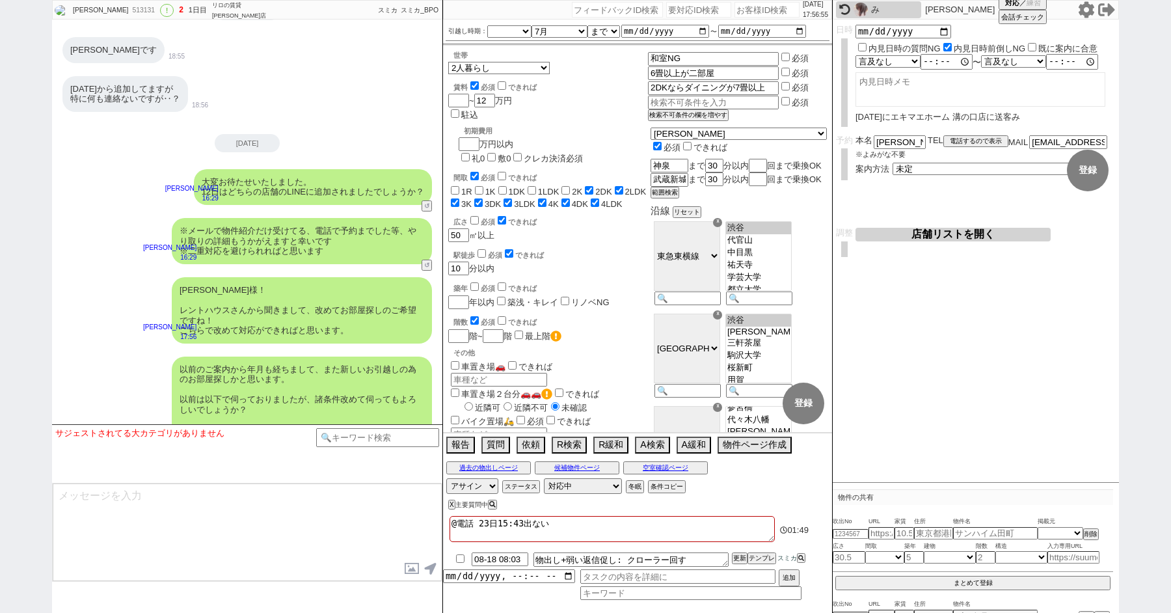
click at [572, 521] on textarea "@電話 23日15:43出ない" at bounding box center [611, 529] width 325 height 26
click at [895, 234] on button "店舗リストを開く" at bounding box center [952, 235] width 195 height 14
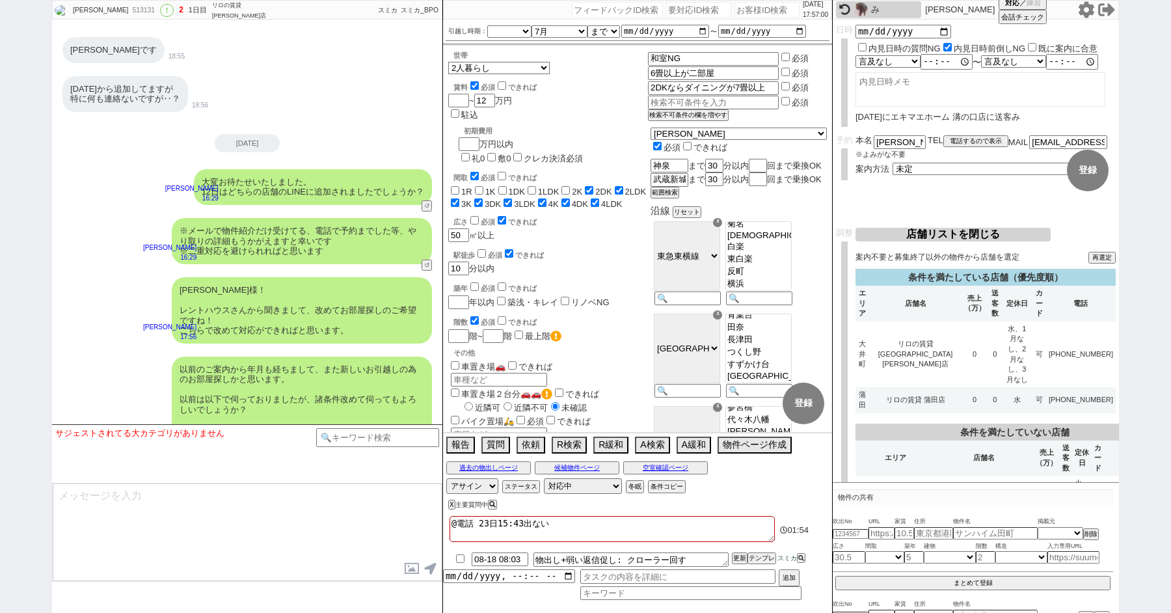
scroll to position [311, 0]
click at [924, 228] on button "店舗リストを閉じる" at bounding box center [952, 235] width 195 height 14
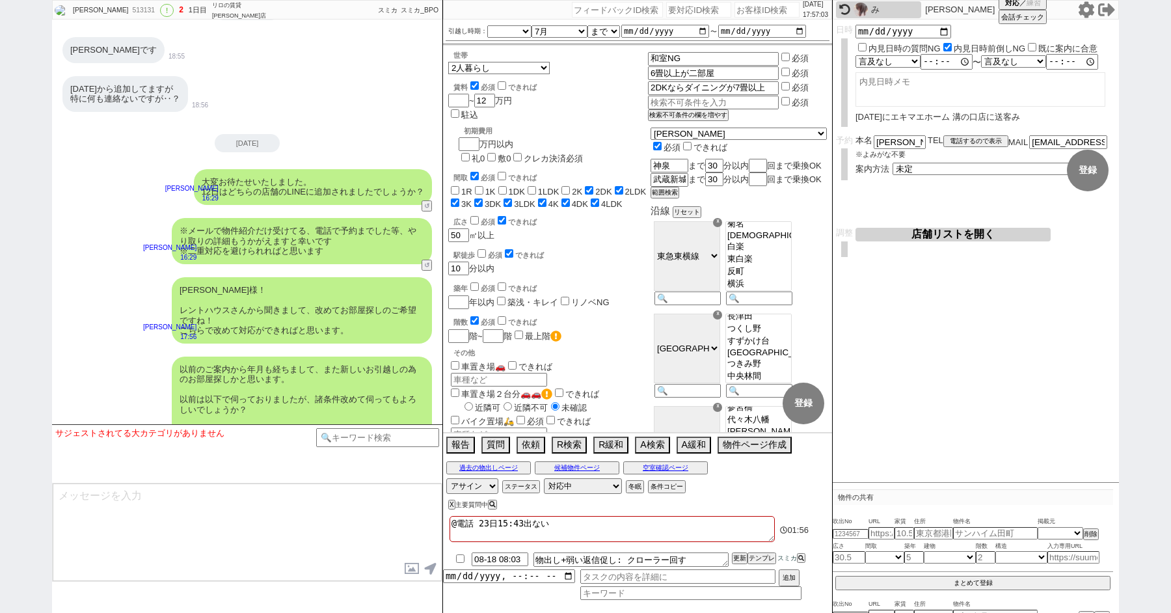
drag, startPoint x: 568, startPoint y: 521, endPoint x: 457, endPoint y: 521, distance: 110.6
click at [457, 521] on textarea "@電話 23日15:43出ない" at bounding box center [611, 529] width 325 height 26
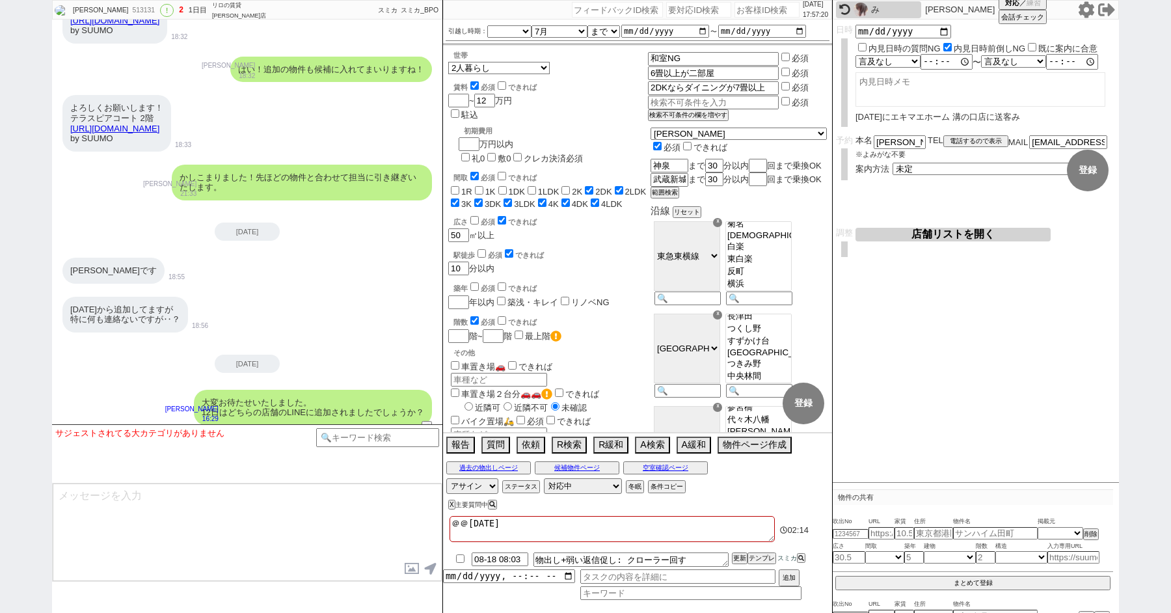
scroll to position [17517, 0]
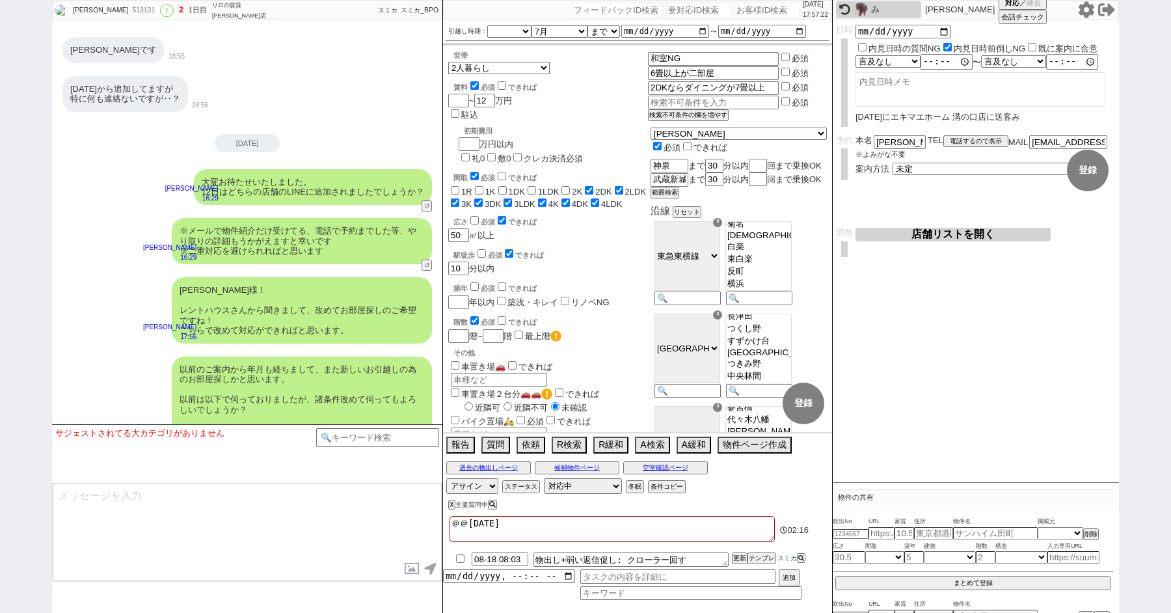
click at [535, 527] on textarea "＠＠[DATE]" at bounding box center [611, 529] width 325 height 26
click at [467, 525] on textarea "＠＠[DATE]に[GEOGRAPHIC_DATA]で反響がなって再度やりとり希望、" at bounding box center [611, 529] width 325 height 26
click at [741, 522] on textarea "＠[DATE]に[GEOGRAPHIC_DATA]店で反響がなって再度やりとり希望、" at bounding box center [611, 529] width 325 height 26
click at [107, 350] on div "以前のご案内から年月も経ちまして、また新しいお引越しの為のお部屋探しかと思います。 以前は以下で伺っておりましたが、諸条件改めて伺ってもよろしいでしょうか？ …" at bounding box center [247, 450] width 390 height 201
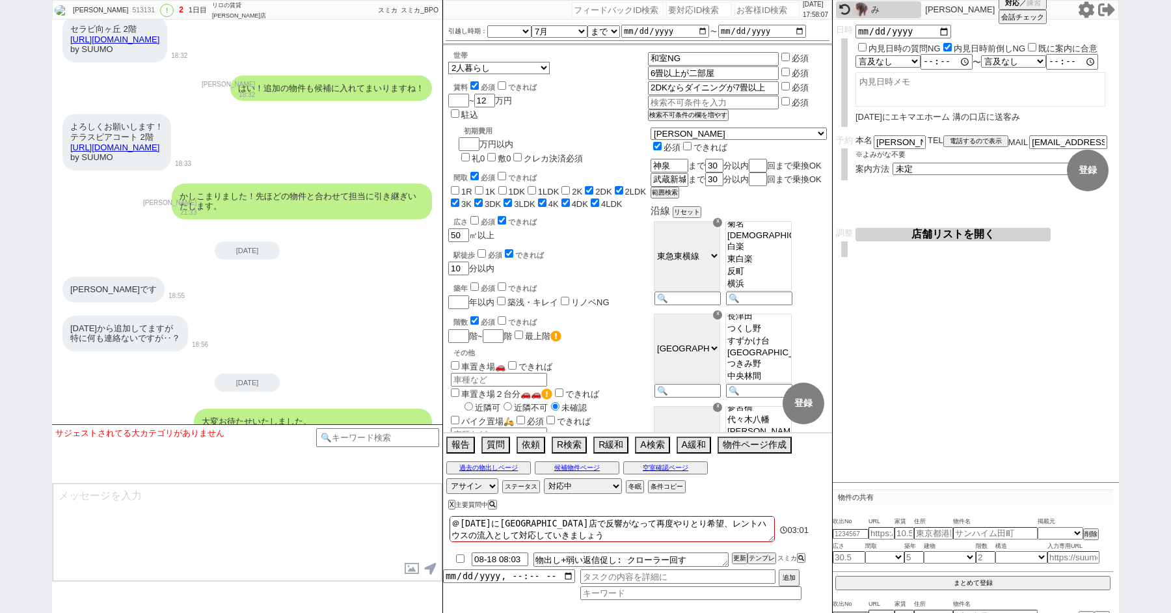
scroll to position [17367, 0]
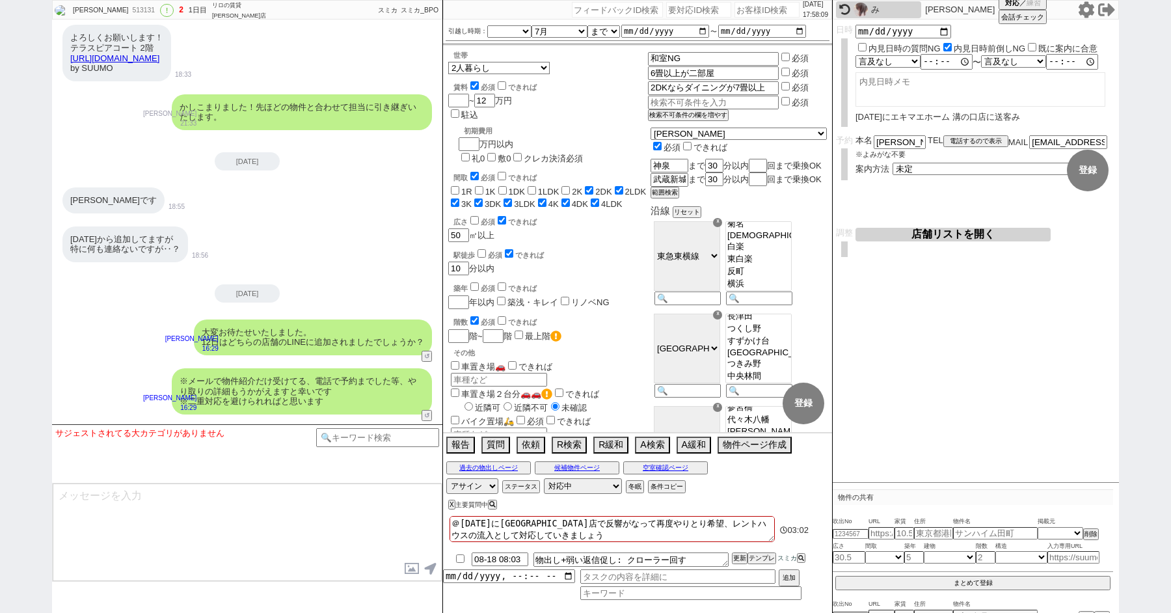
click at [128, 15] on div "513131" at bounding box center [142, 10] width 29 height 10
copy div "513131"
